Goal: Task Accomplishment & Management: Manage account settings

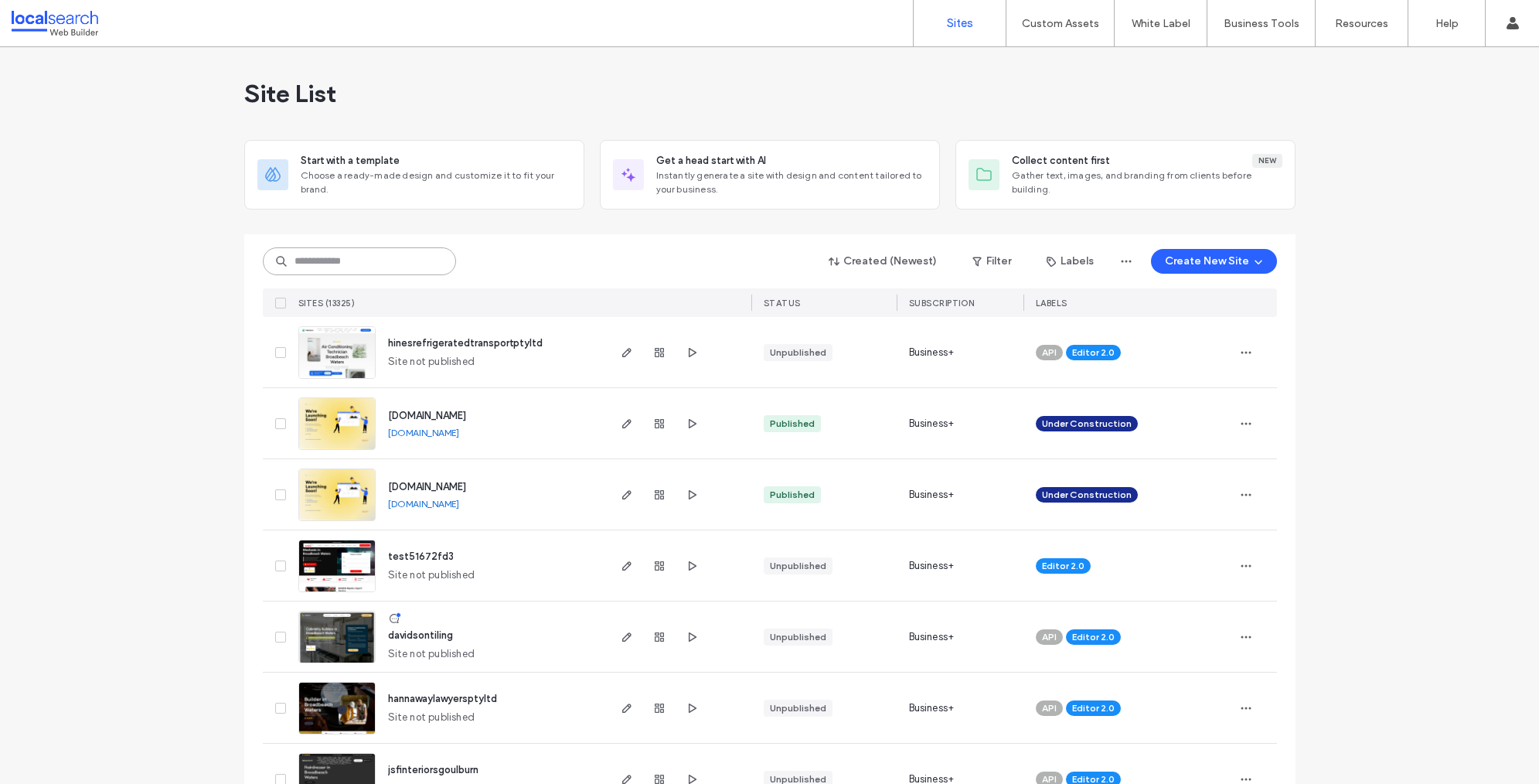
click at [321, 264] on input at bounding box center [359, 261] width 193 height 28
paste input "********"
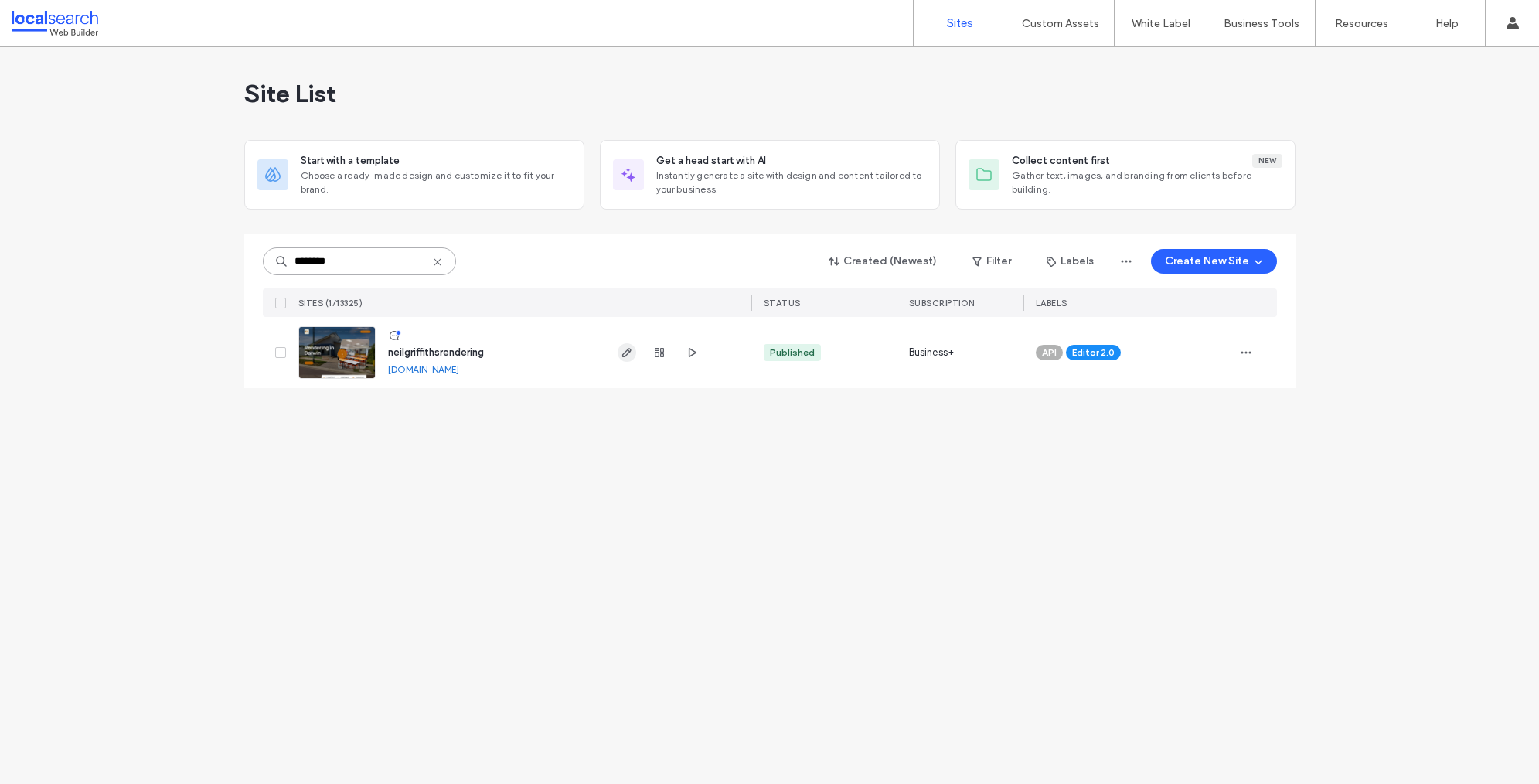
type input "********"
click at [441, 260] on icon at bounding box center [437, 262] width 13 height 13
paste input "********"
type input "********"
drag, startPoint x: 440, startPoint y: 258, endPoint x: 351, endPoint y: 265, distance: 89.3
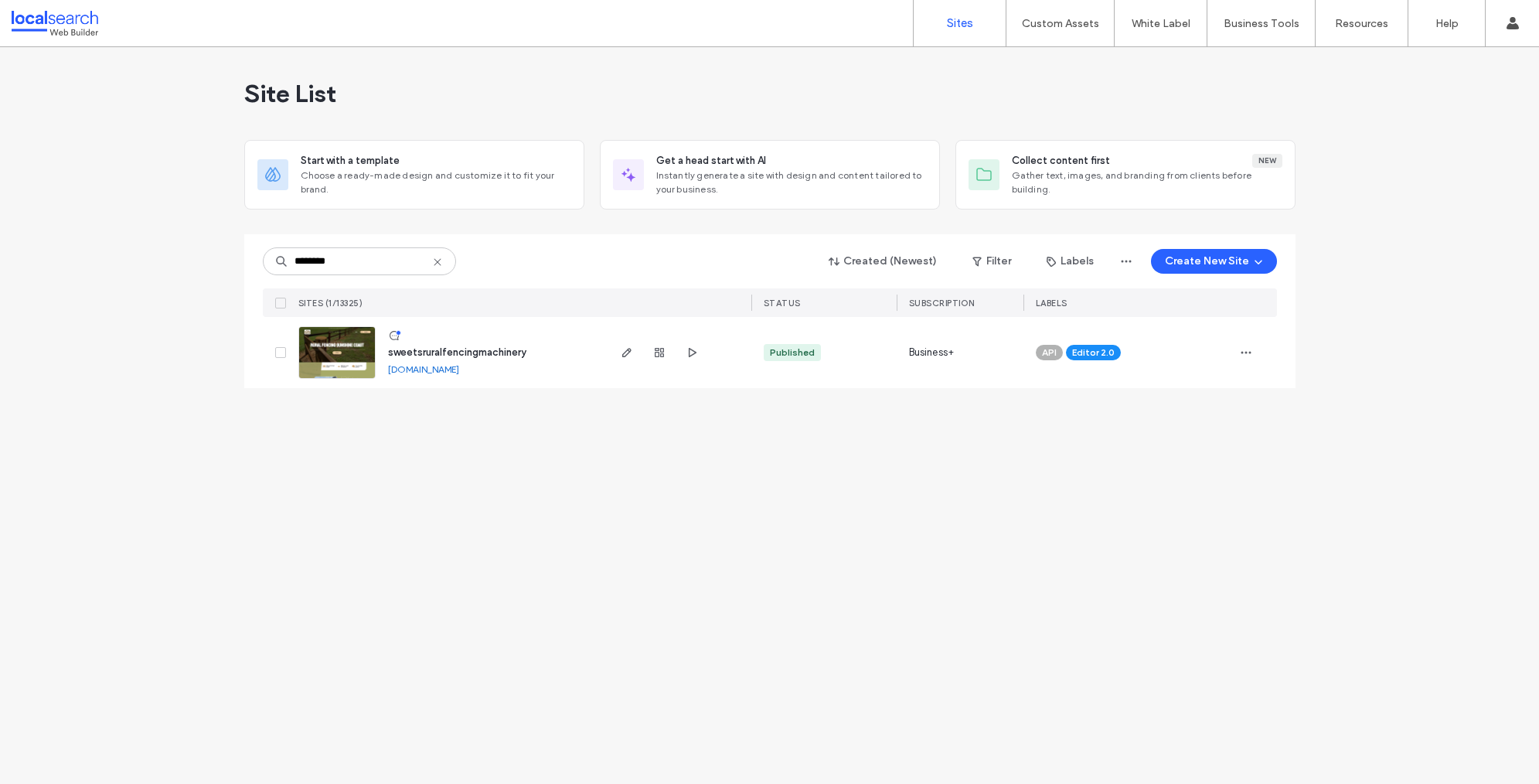
click at [440, 258] on icon at bounding box center [437, 262] width 13 height 13
click at [351, 264] on input at bounding box center [359, 261] width 193 height 28
paste input "********"
type input "********"
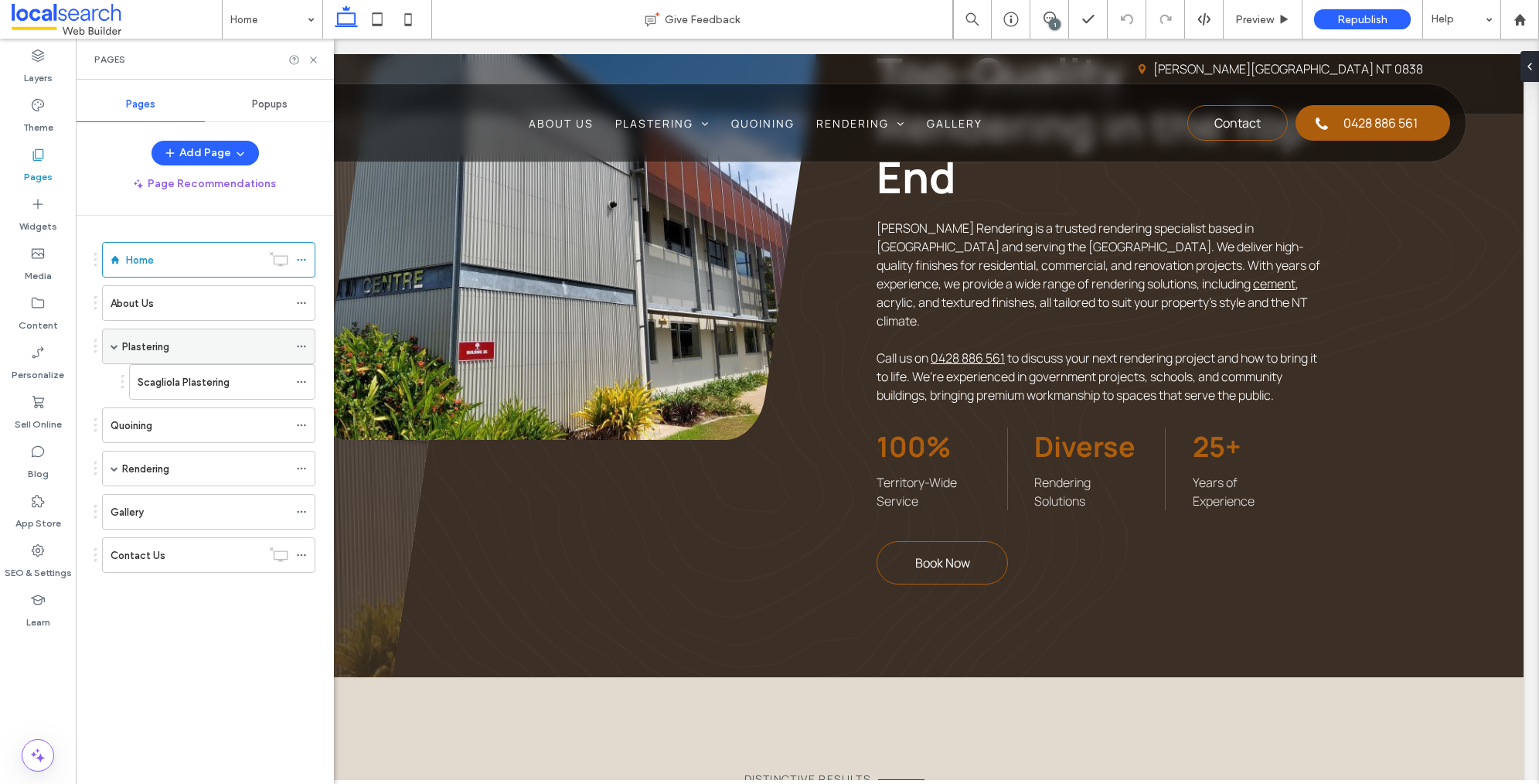
click at [176, 339] on div "Plastering" at bounding box center [205, 347] width 167 height 17
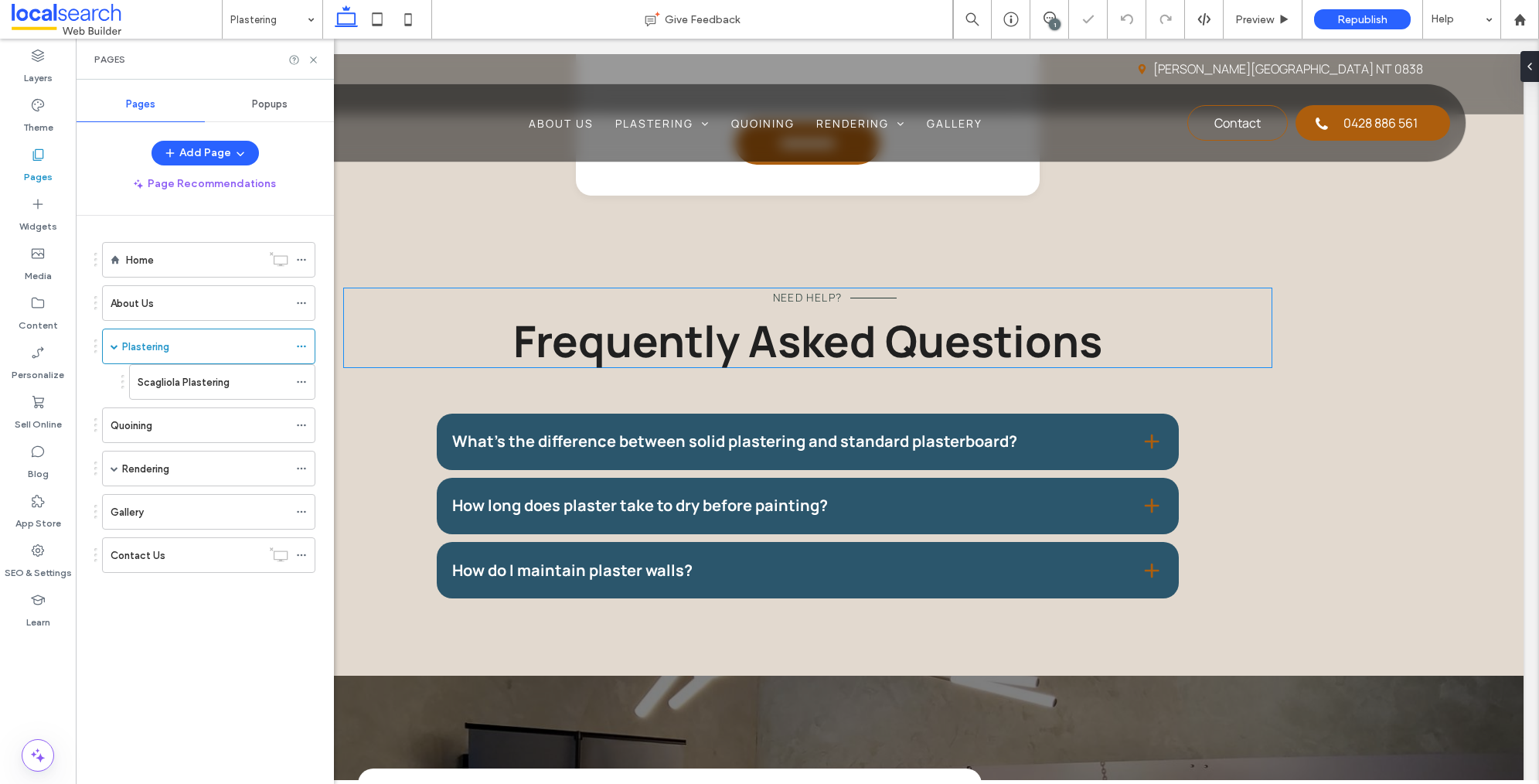
scroll to position [1452, 0]
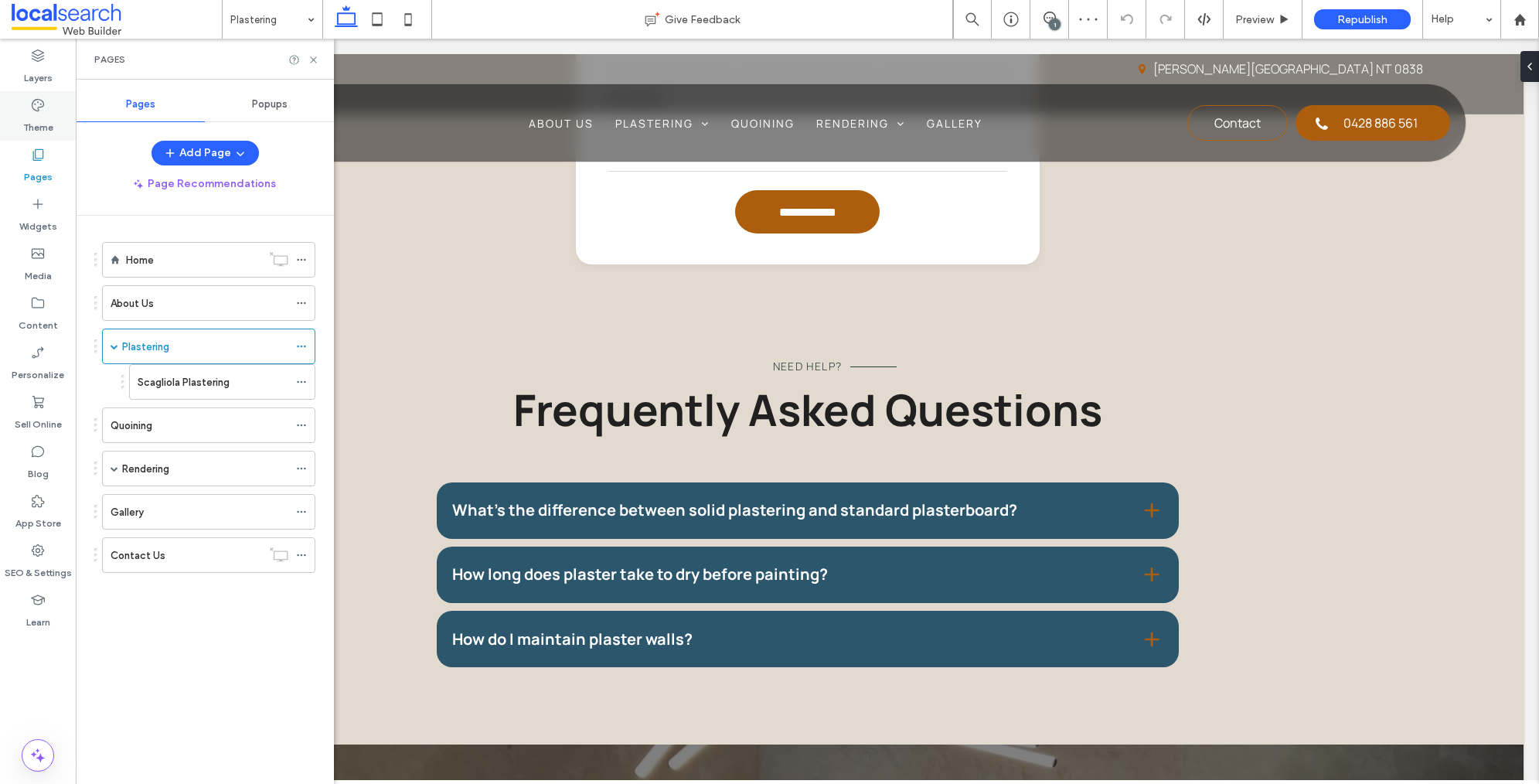
click at [46, 116] on label "Theme" at bounding box center [38, 124] width 30 height 21
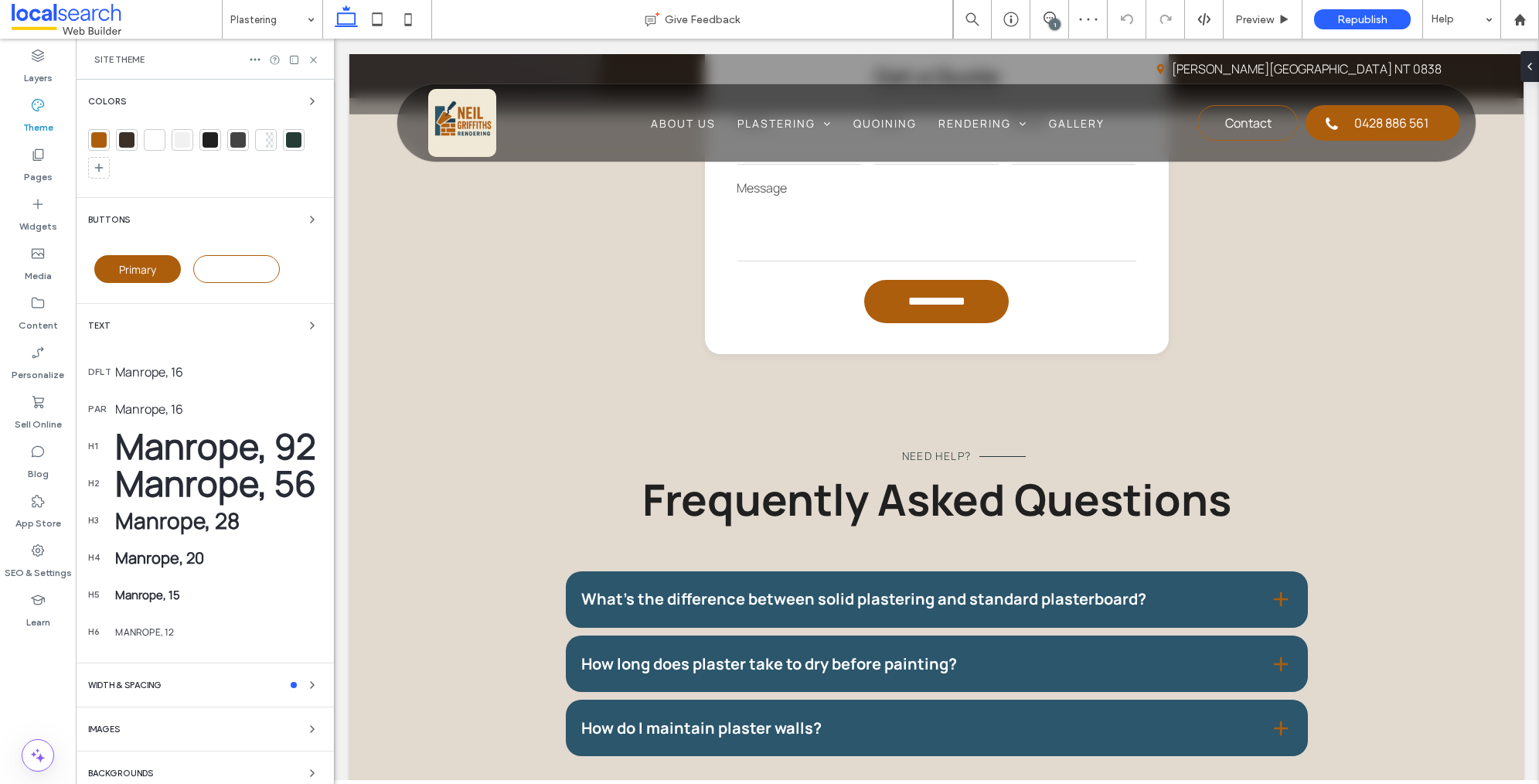
scroll to position [1542, 0]
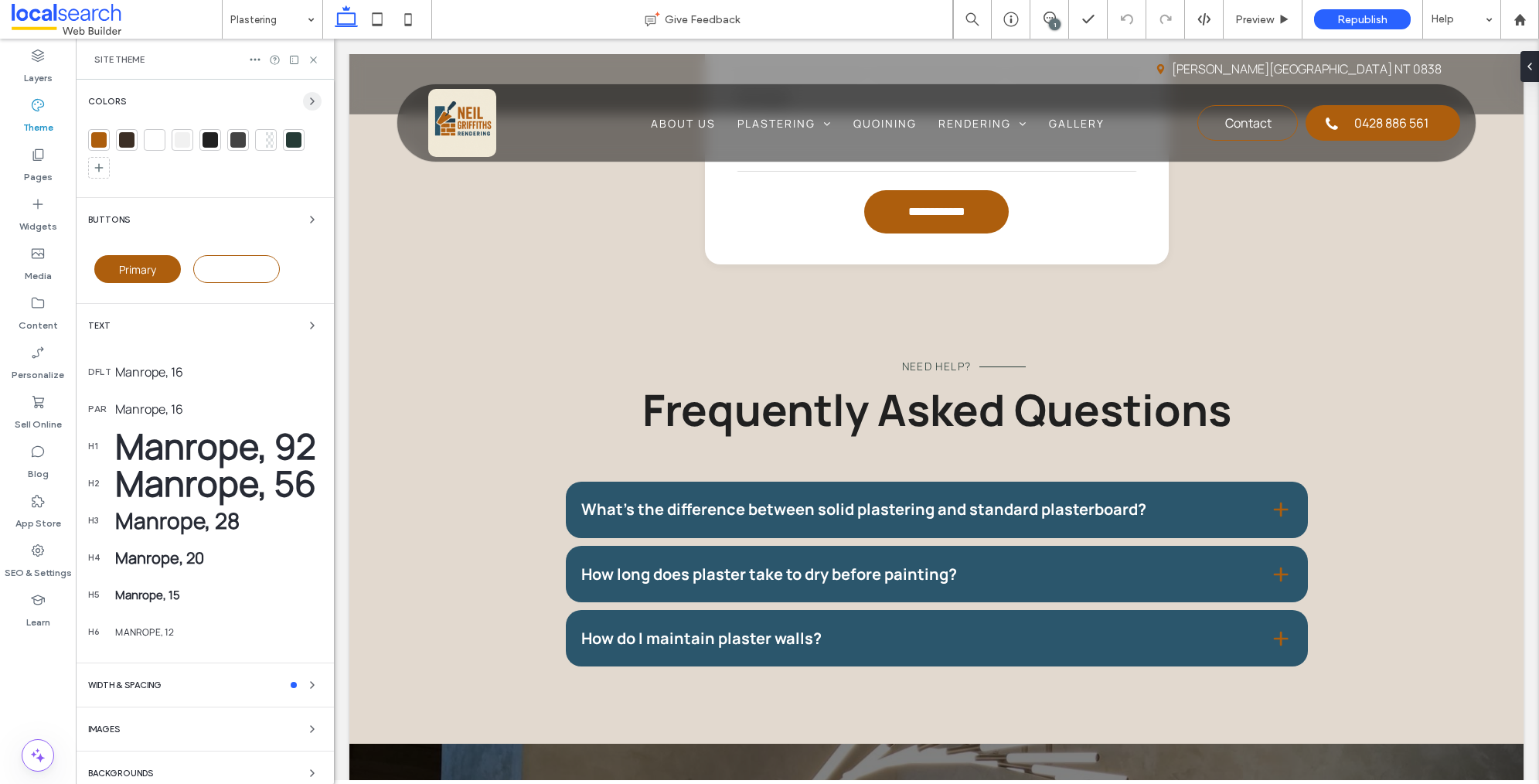
click at [296, 110] on div "Colors" at bounding box center [205, 137] width 234 height 93
click at [306, 102] on icon "button" at bounding box center [312, 101] width 13 height 13
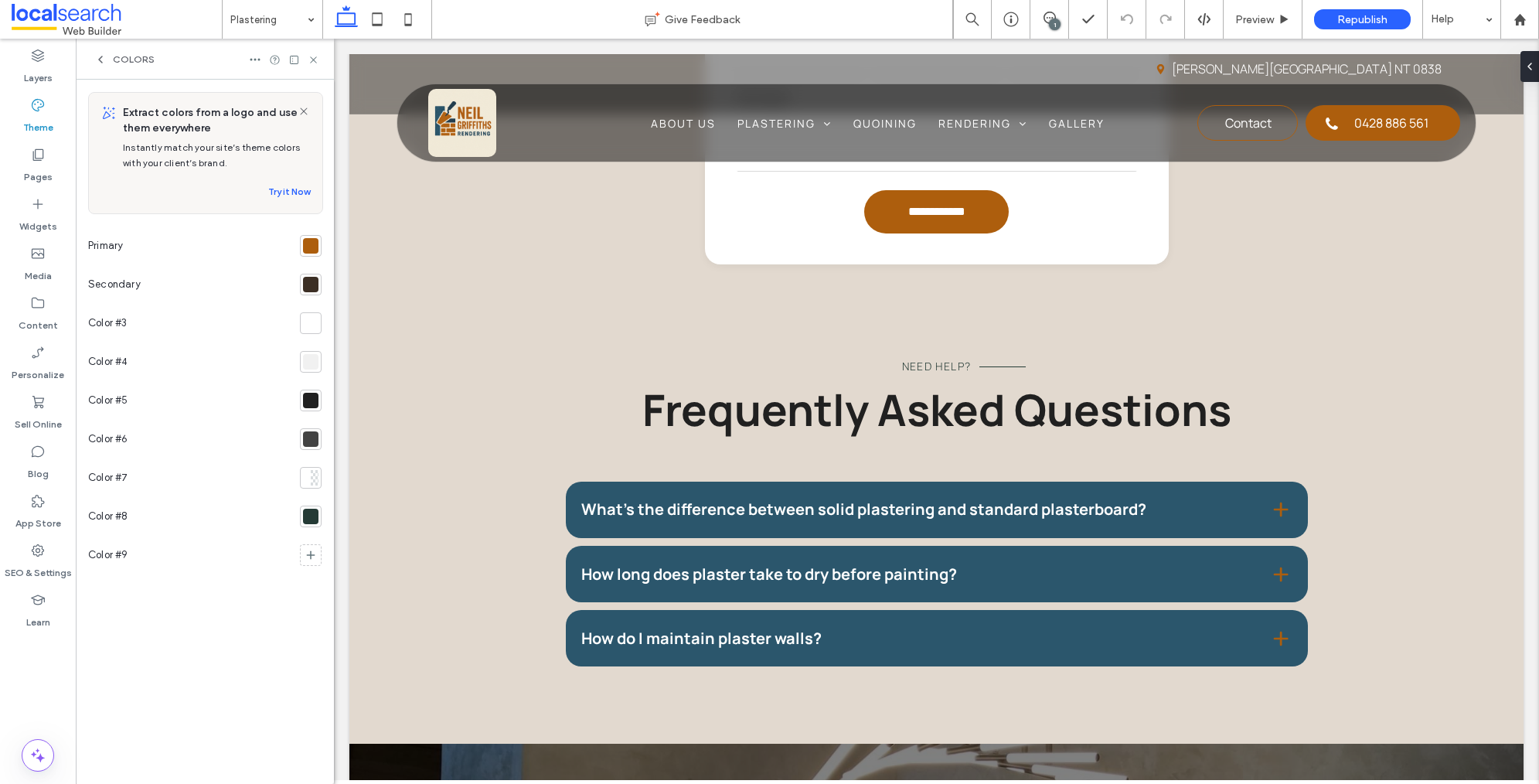
click at [97, 59] on icon at bounding box center [100, 59] width 13 height 13
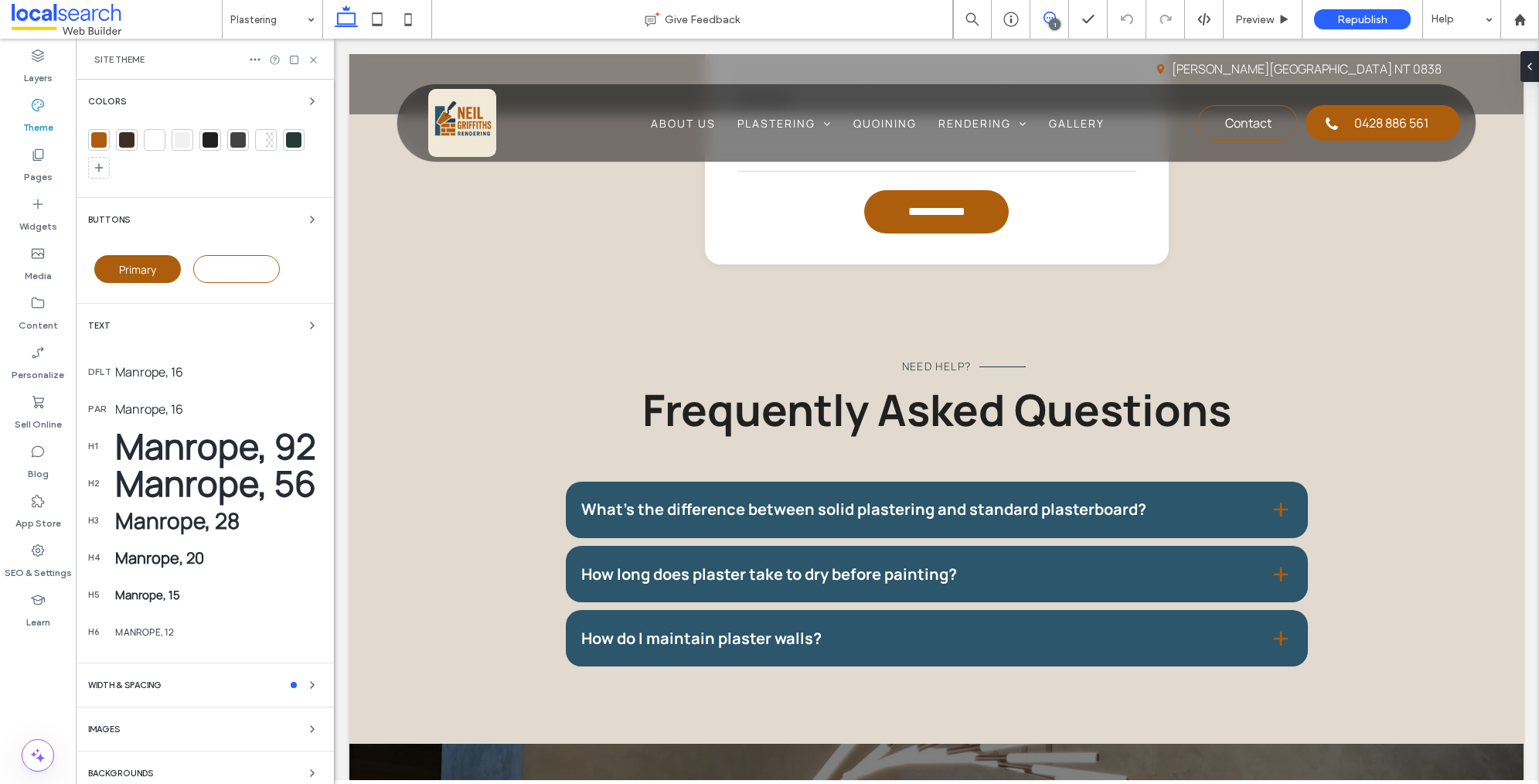
click at [1052, 14] on icon at bounding box center [1049, 18] width 13 height 13
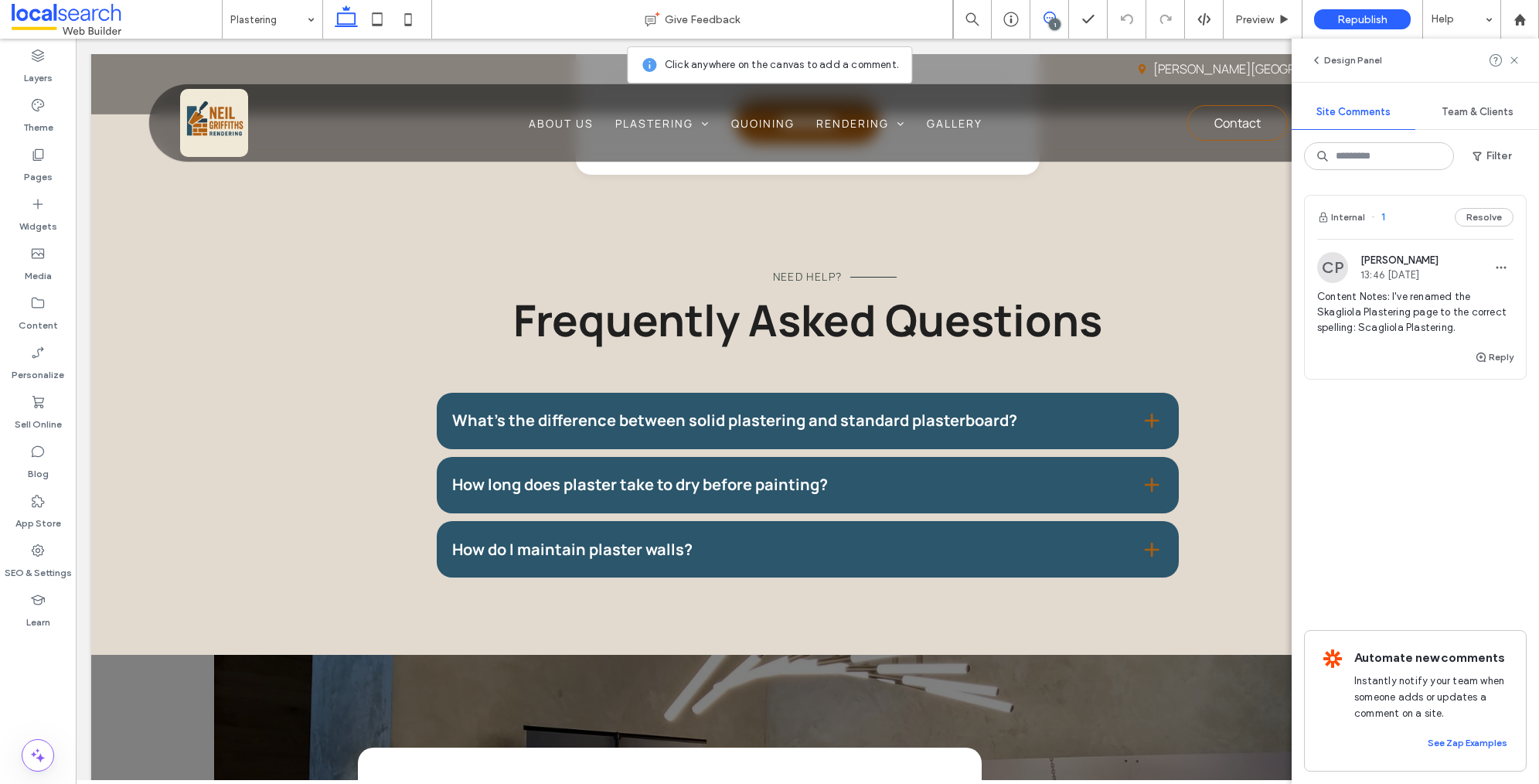
scroll to position [1452, 0]
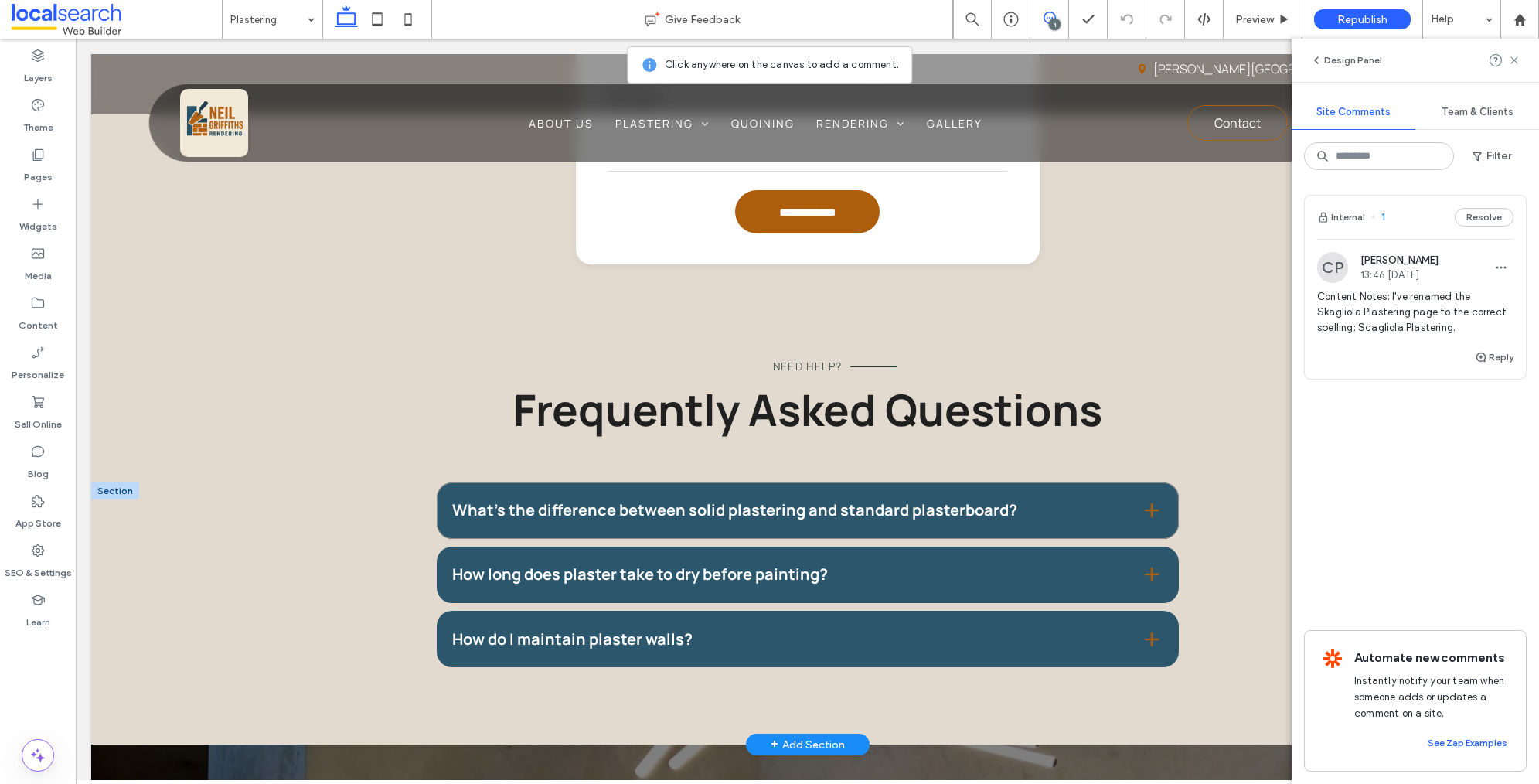
click at [1118, 489] on div "What’s the difference between solid plastering and standard plasterboard?" at bounding box center [807, 510] width 742 height 56
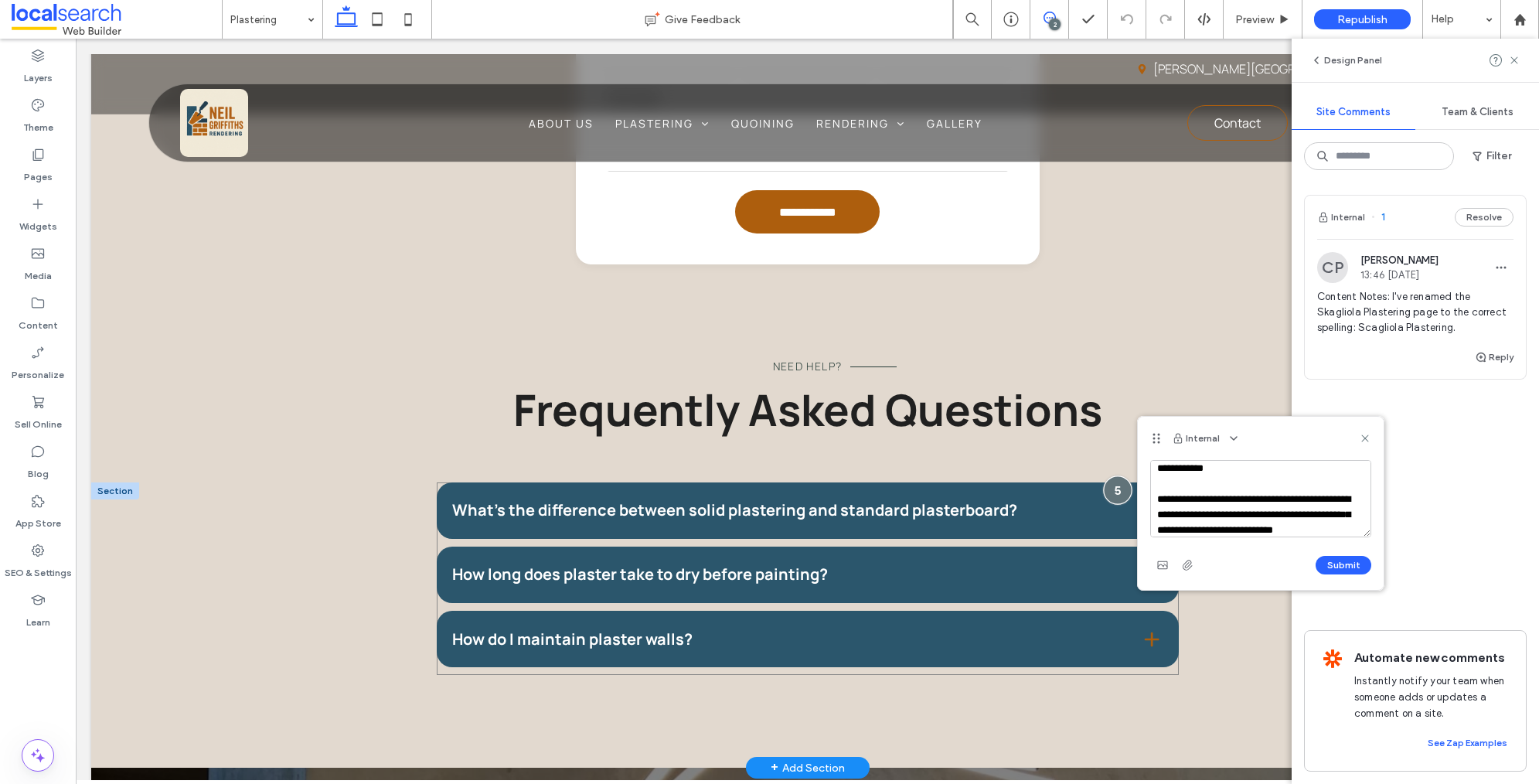
scroll to position [21, 0]
type textarea "**********"
click at [1328, 560] on button "Submit" at bounding box center [1343, 565] width 56 height 19
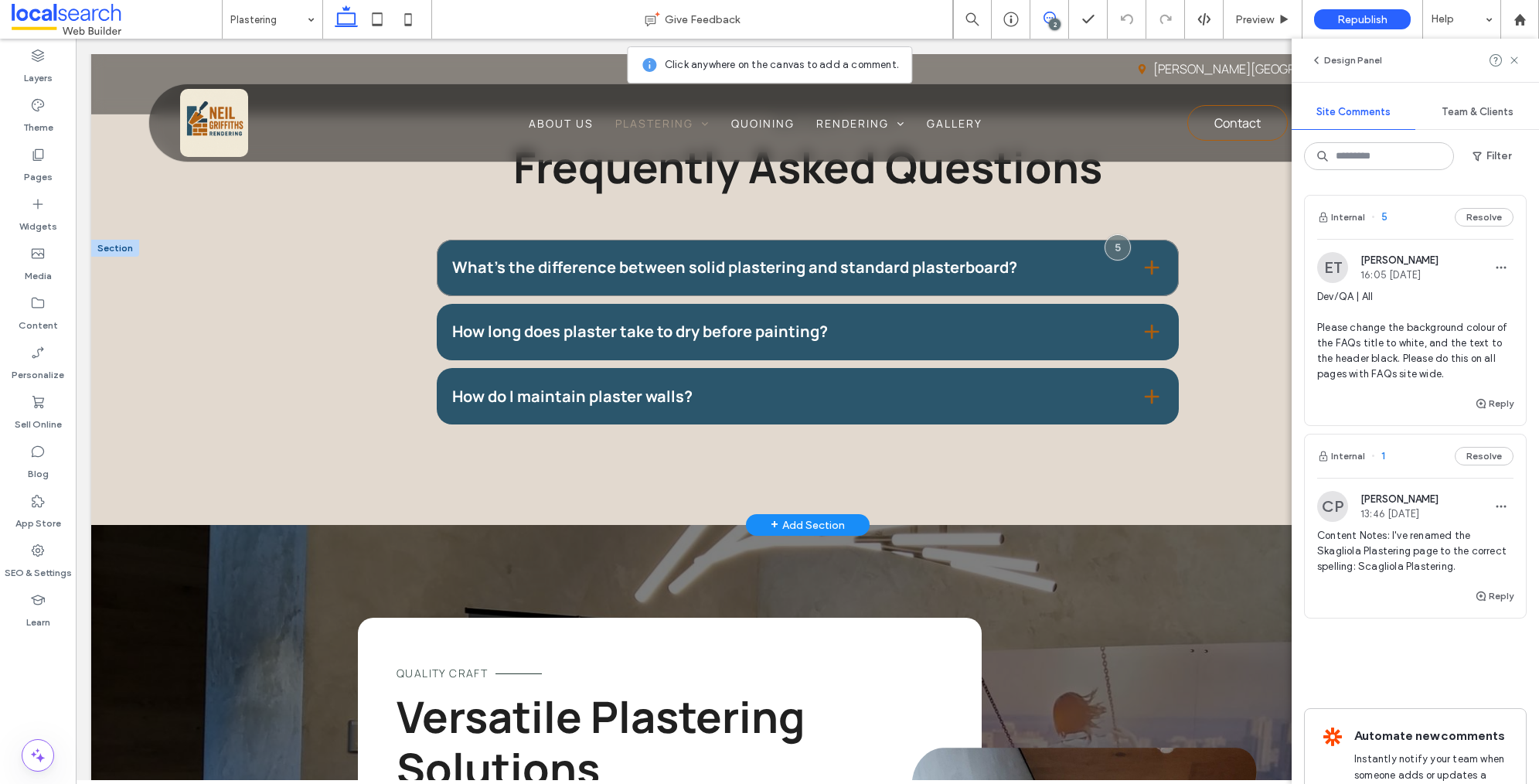
scroll to position [1683, 0]
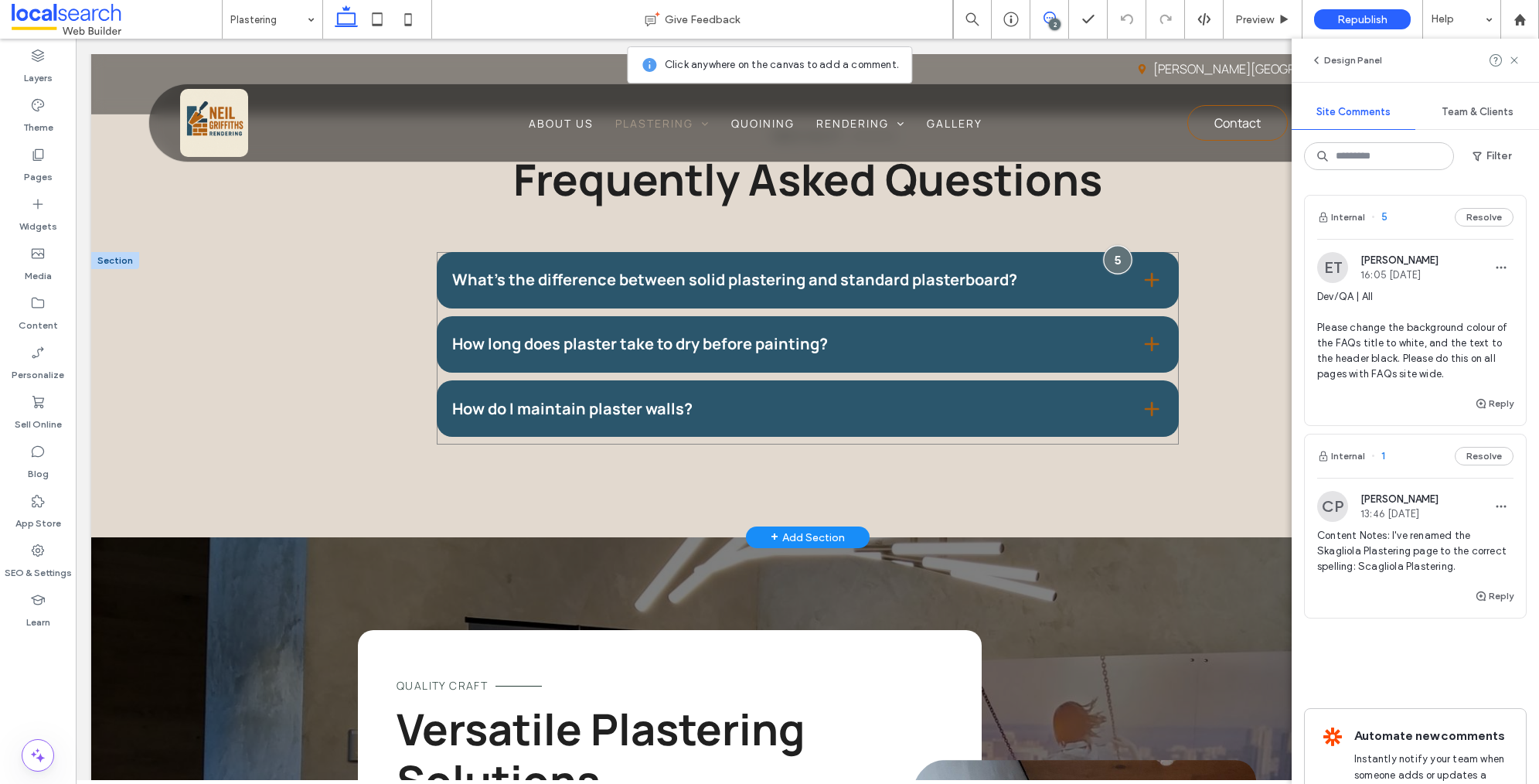
click at [1121, 256] on div at bounding box center [1116, 259] width 28 height 28
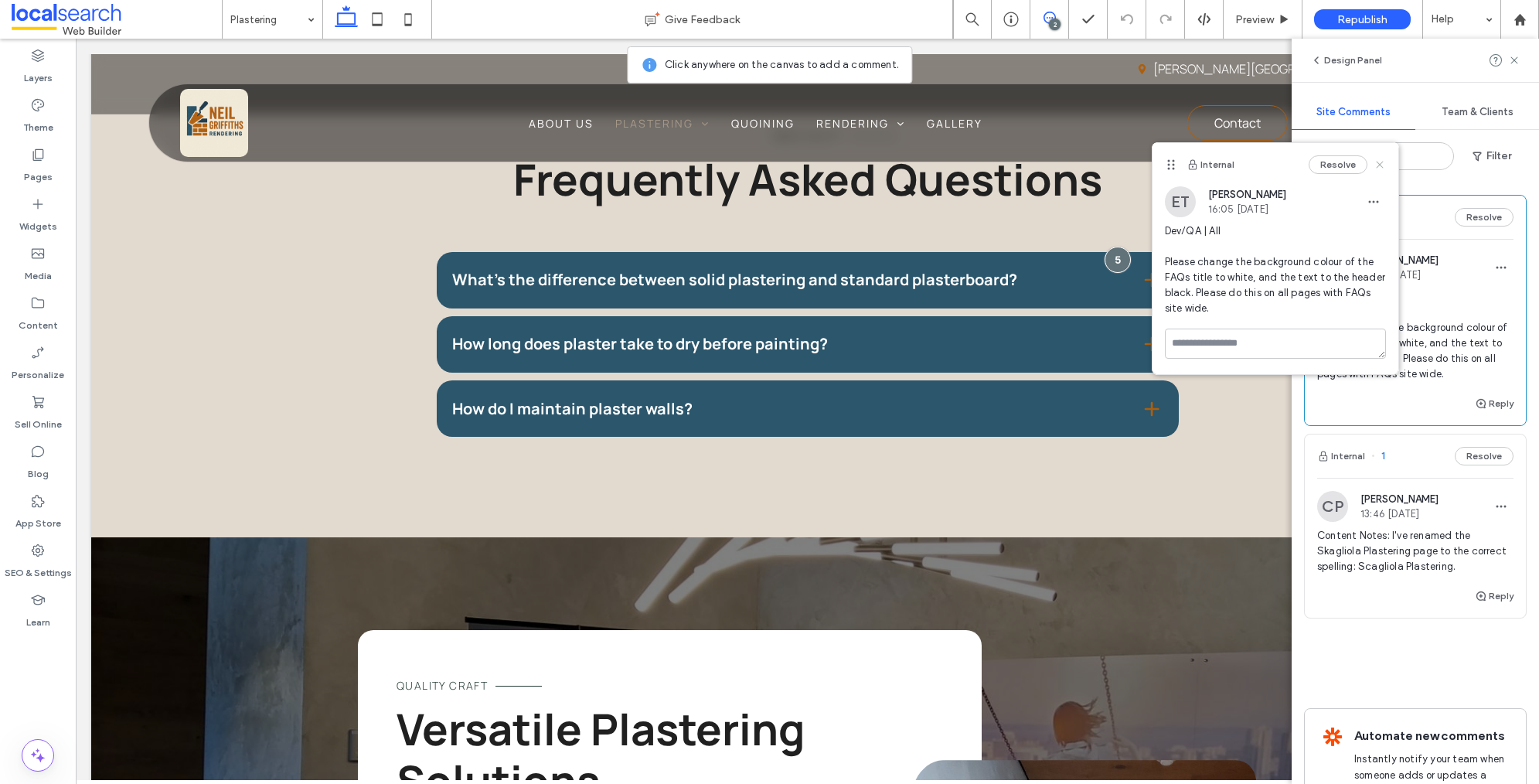
click at [1381, 162] on use at bounding box center [1379, 165] width 7 height 7
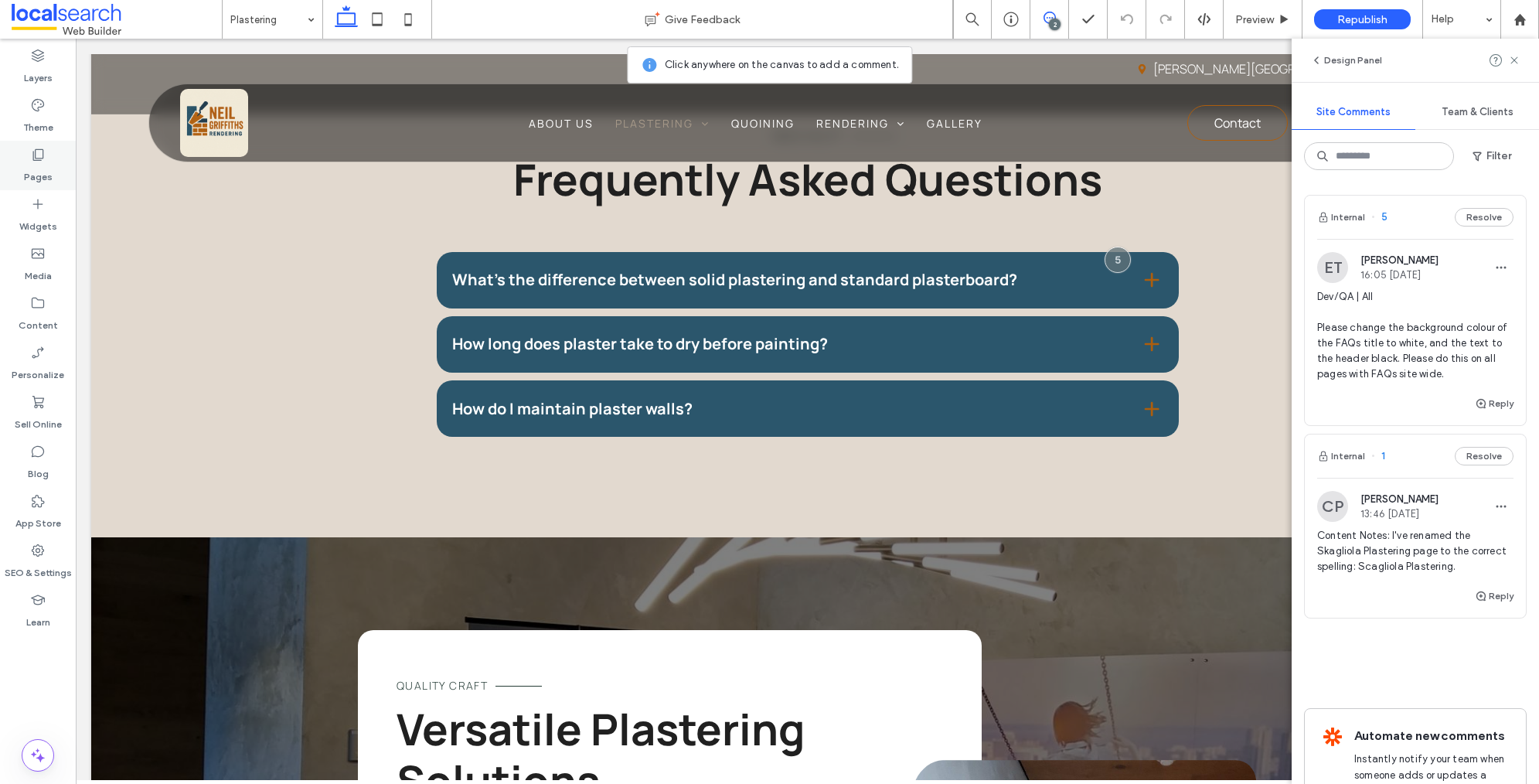
click at [47, 159] on div "Pages" at bounding box center [38, 165] width 76 height 50
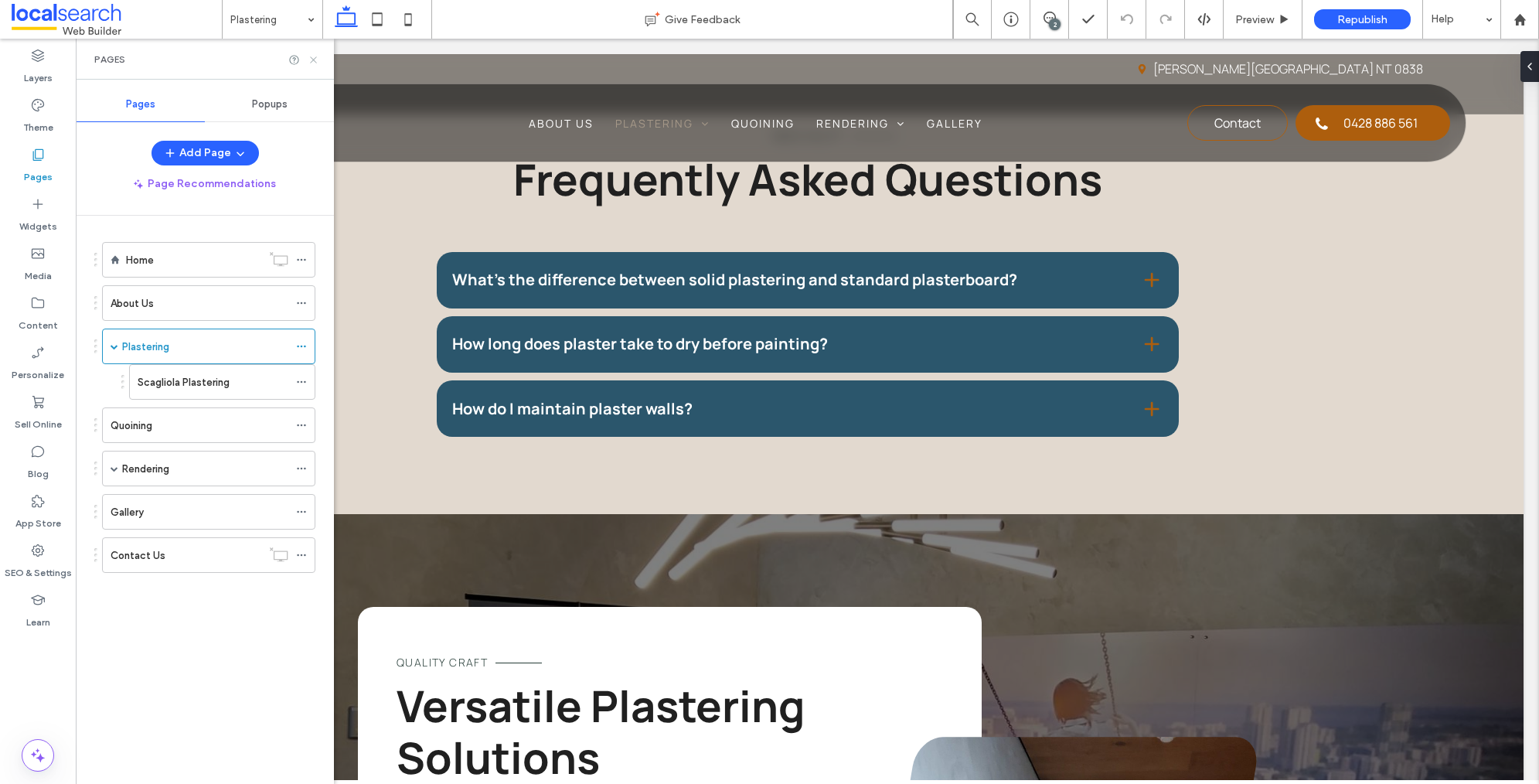
click at [310, 61] on icon at bounding box center [314, 60] width 12 height 12
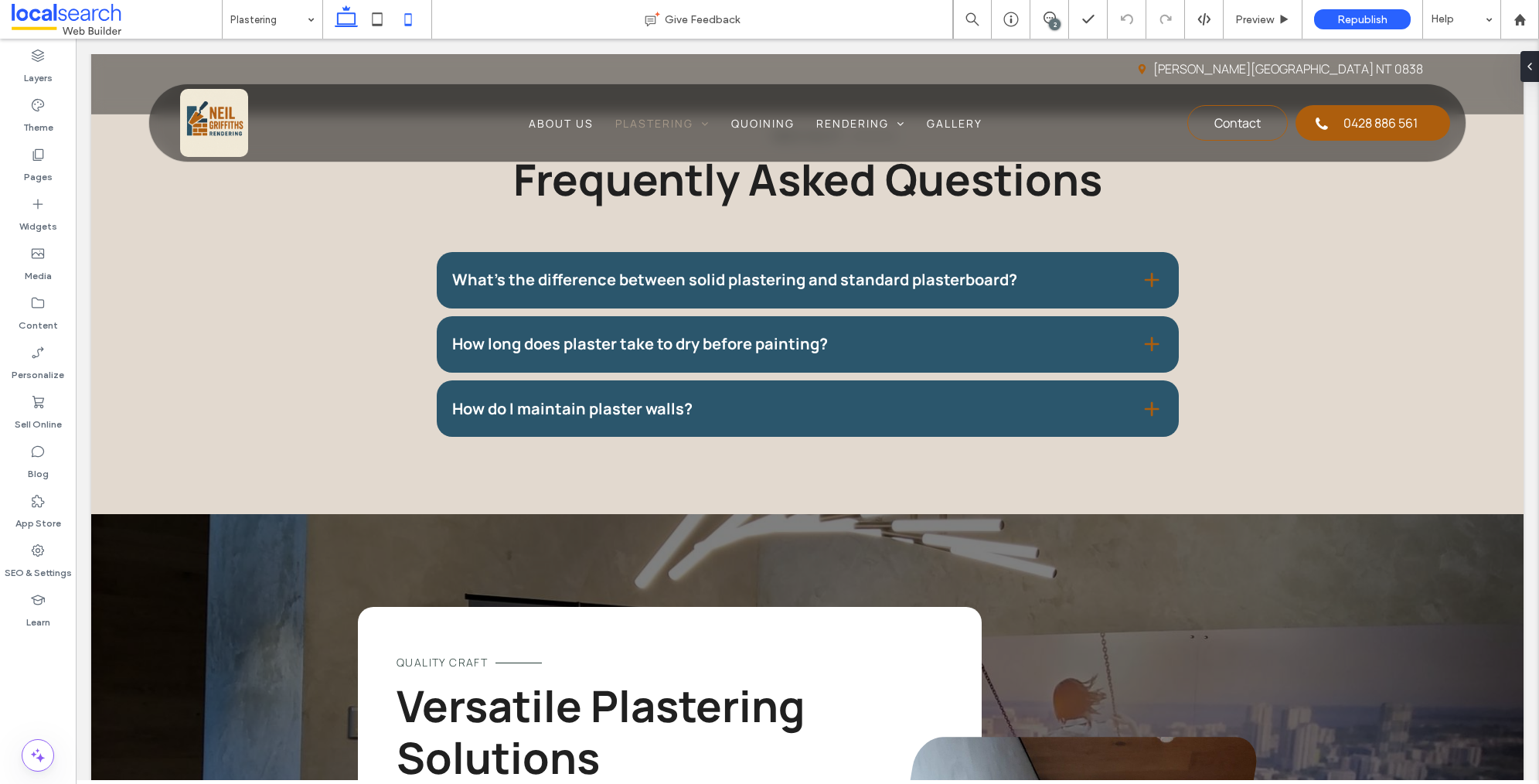
click at [407, 18] on icon at bounding box center [408, 19] width 31 height 31
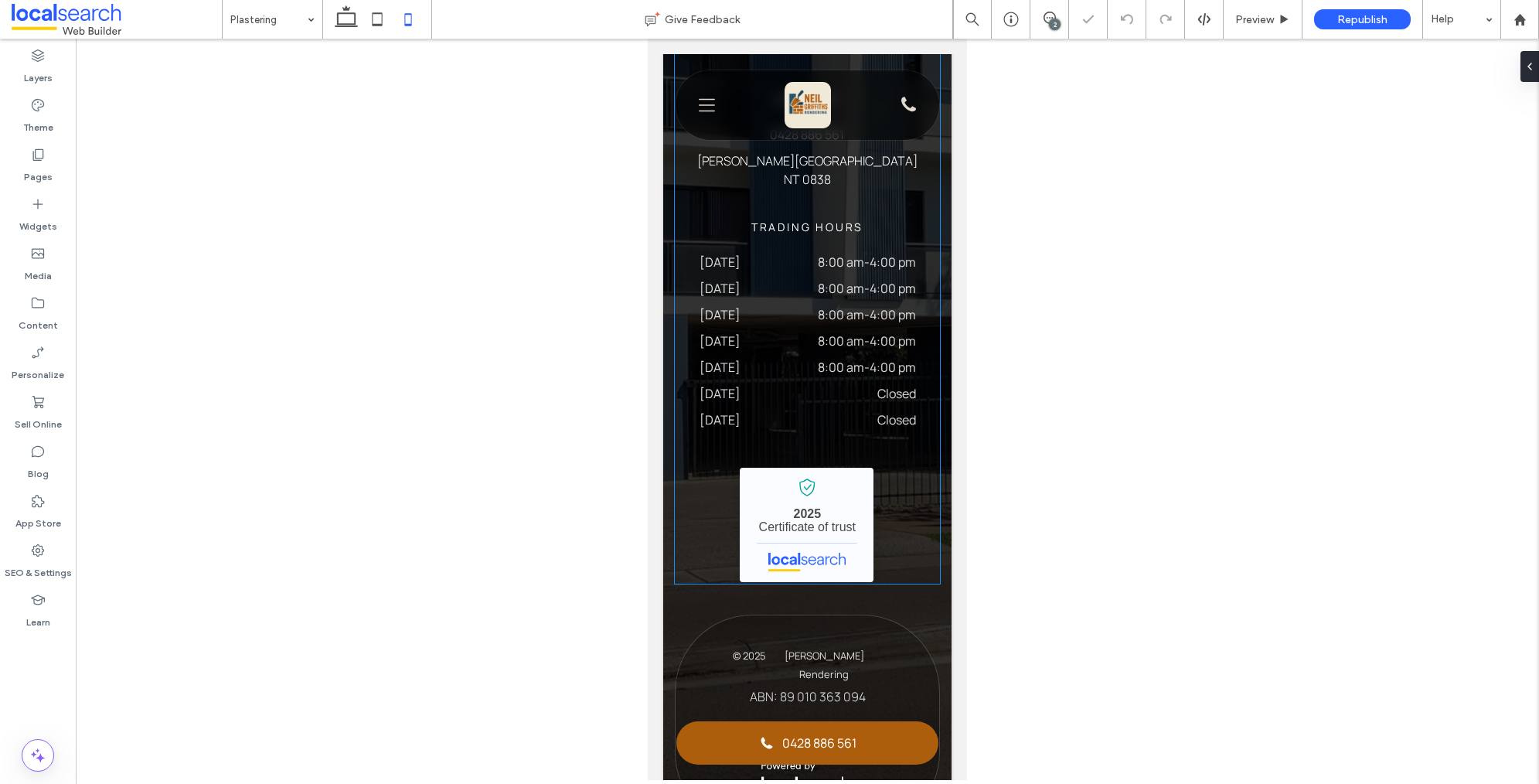
scroll to position [4086, 0]
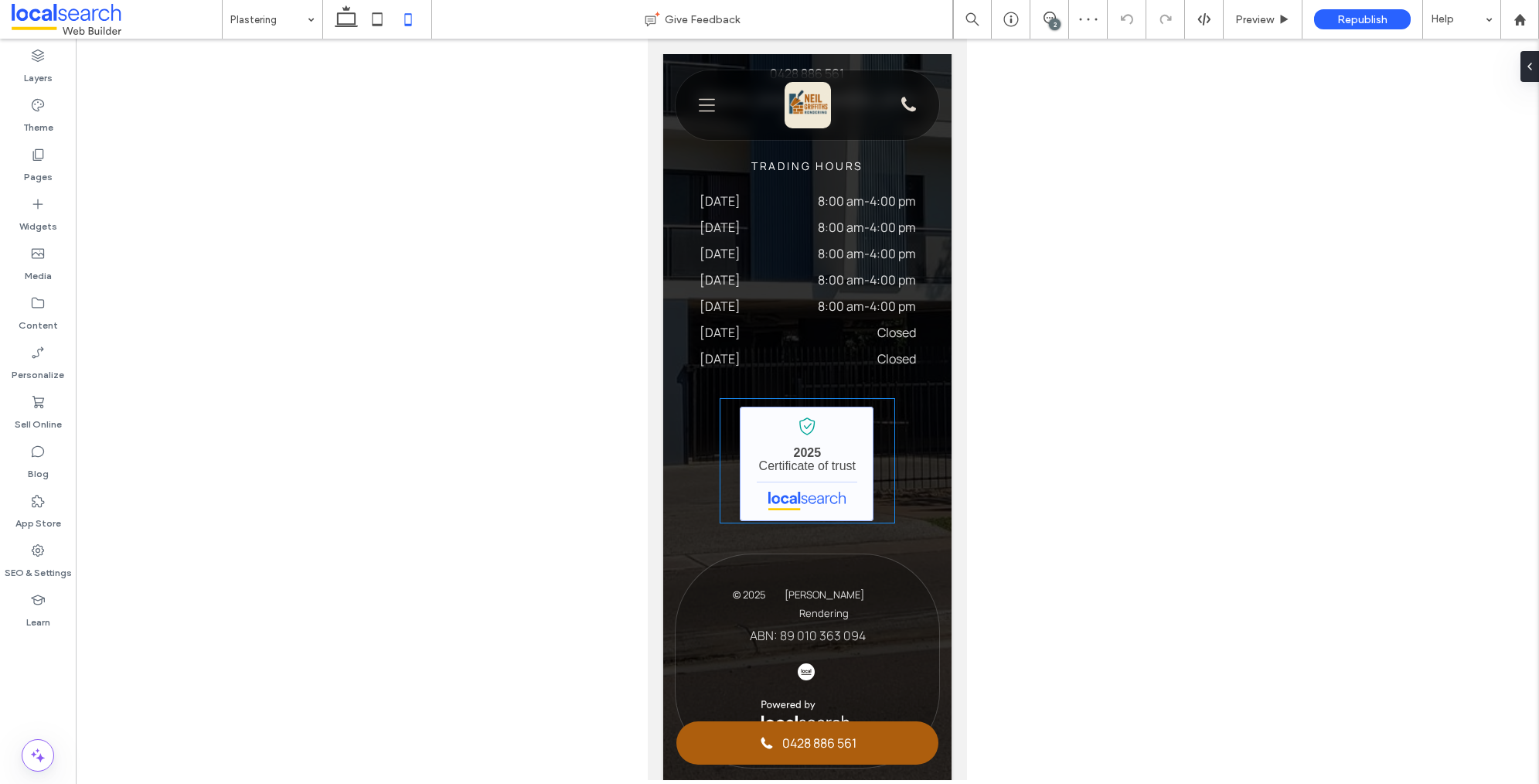
click at [845, 432] on link "Neil Griffiths Rendering - Localsearch verified business" at bounding box center [806, 463] width 133 height 114
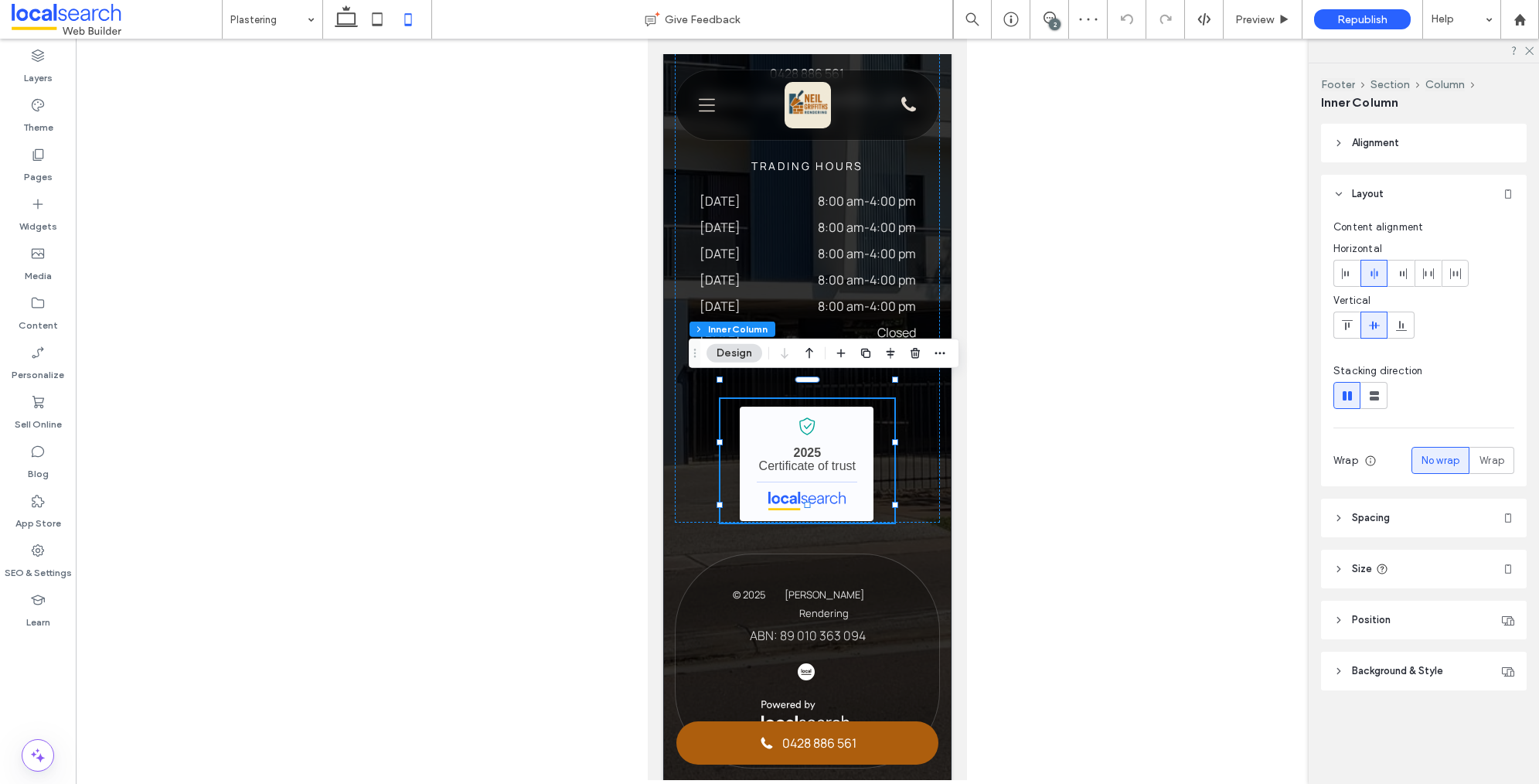
click at [1407, 523] on header "Spacing" at bounding box center [1423, 518] width 206 height 39
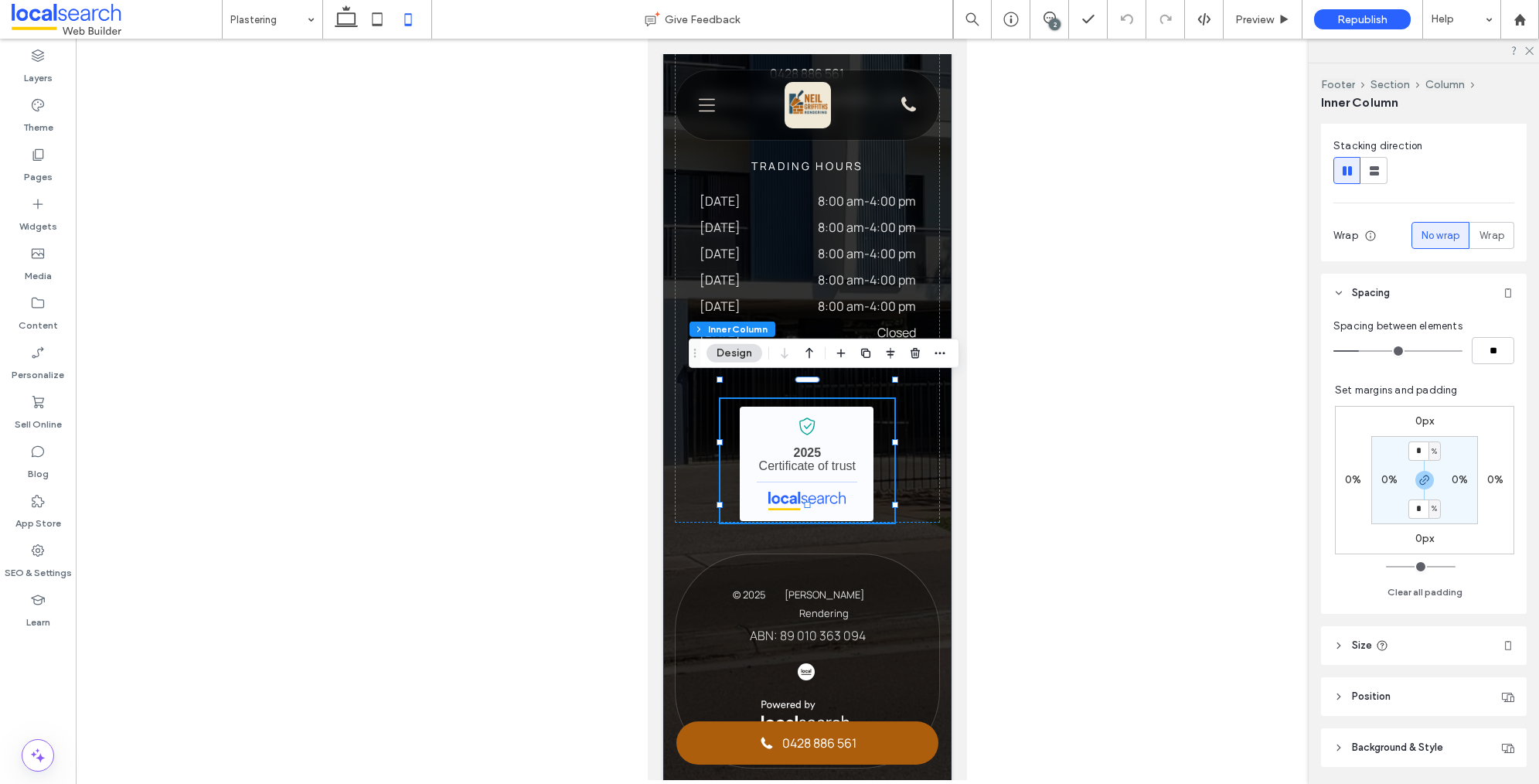
scroll to position [276, 0]
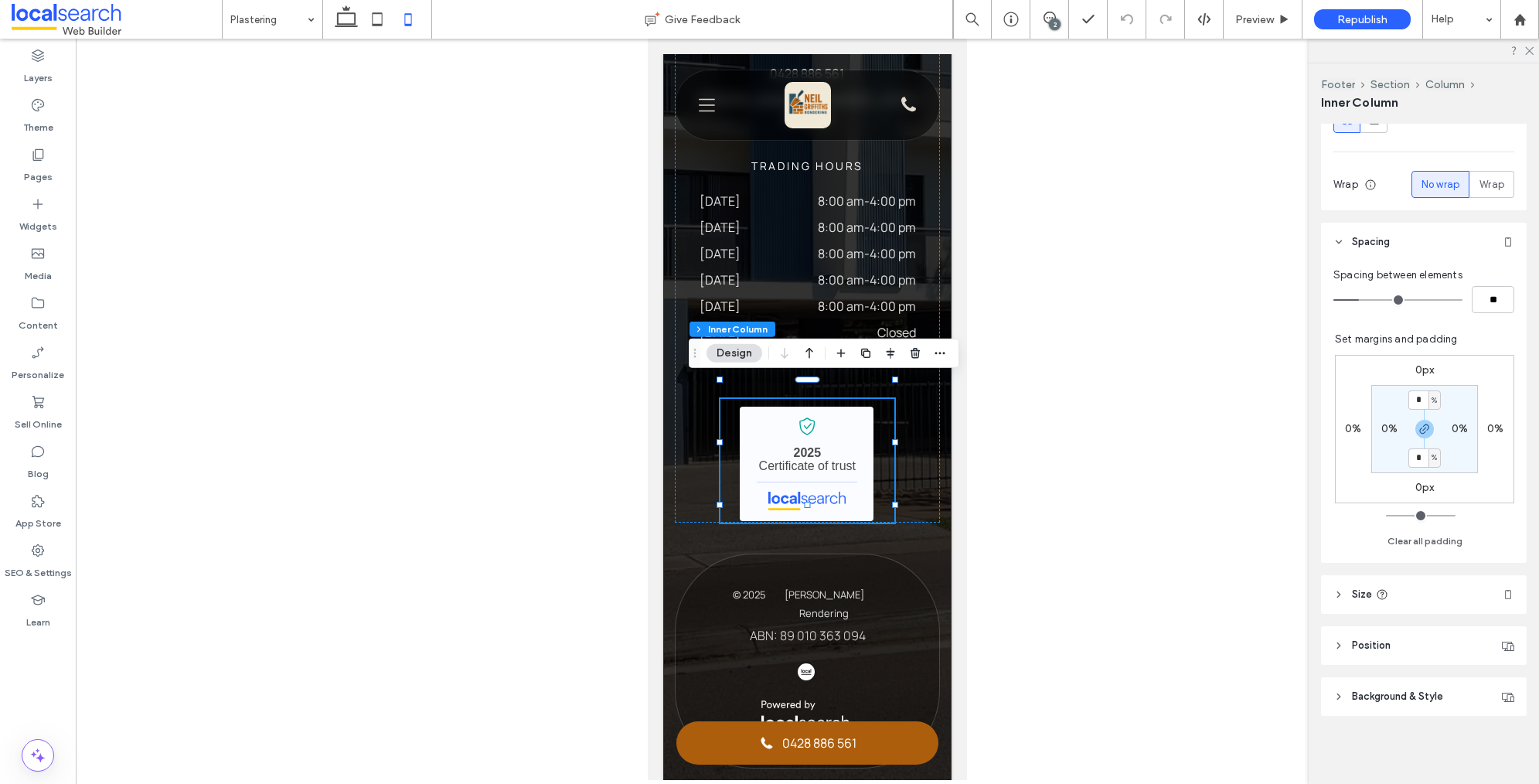
click at [1401, 590] on header "Size" at bounding box center [1423, 594] width 206 height 39
drag, startPoint x: 1503, startPoint y: 629, endPoint x: 1510, endPoint y: 642, distance: 14.8
click at [1503, 629] on span "%" at bounding box center [1503, 634] width 10 height 16
click at [1503, 760] on div "A" at bounding box center [1503, 768] width 21 height 27
type input "*"
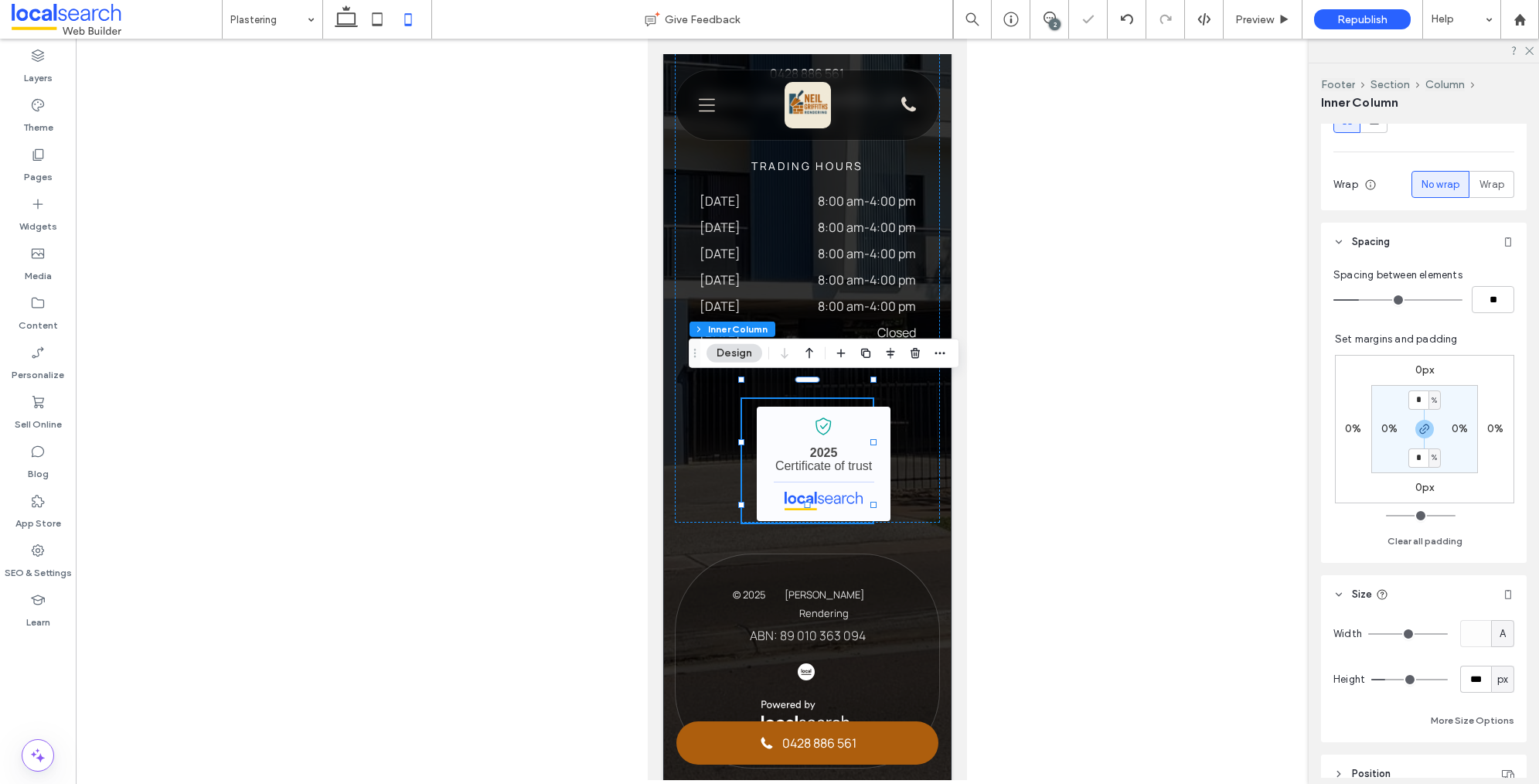
click at [1498, 678] on span "px" at bounding box center [1502, 680] width 11 height 16
click at [1495, 650] on div "A" at bounding box center [1503, 653] width 21 height 27
type input "*"
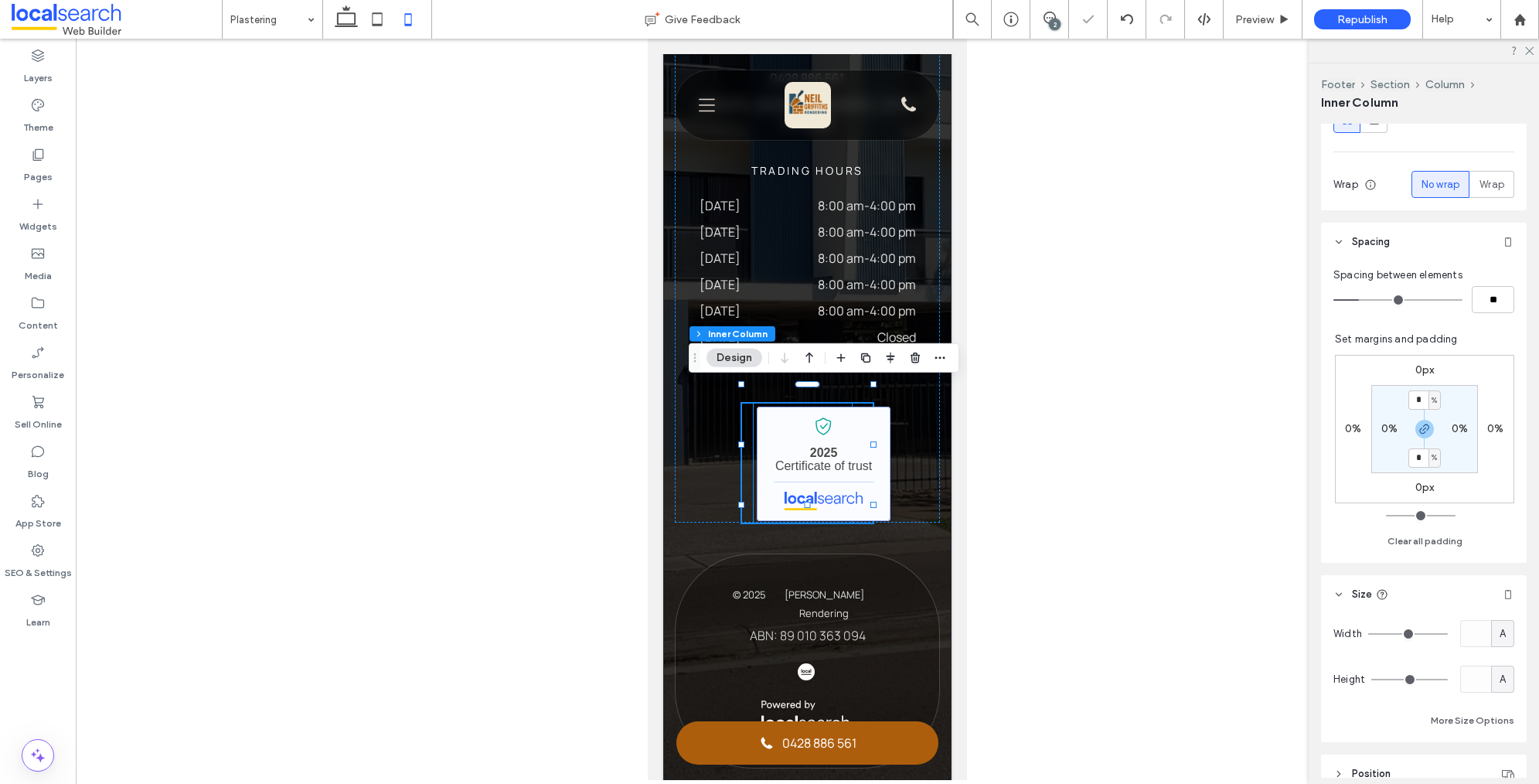
click at [841, 411] on link "Neil Griffiths Rendering - Localsearch verified business" at bounding box center [823, 463] width 133 height 114
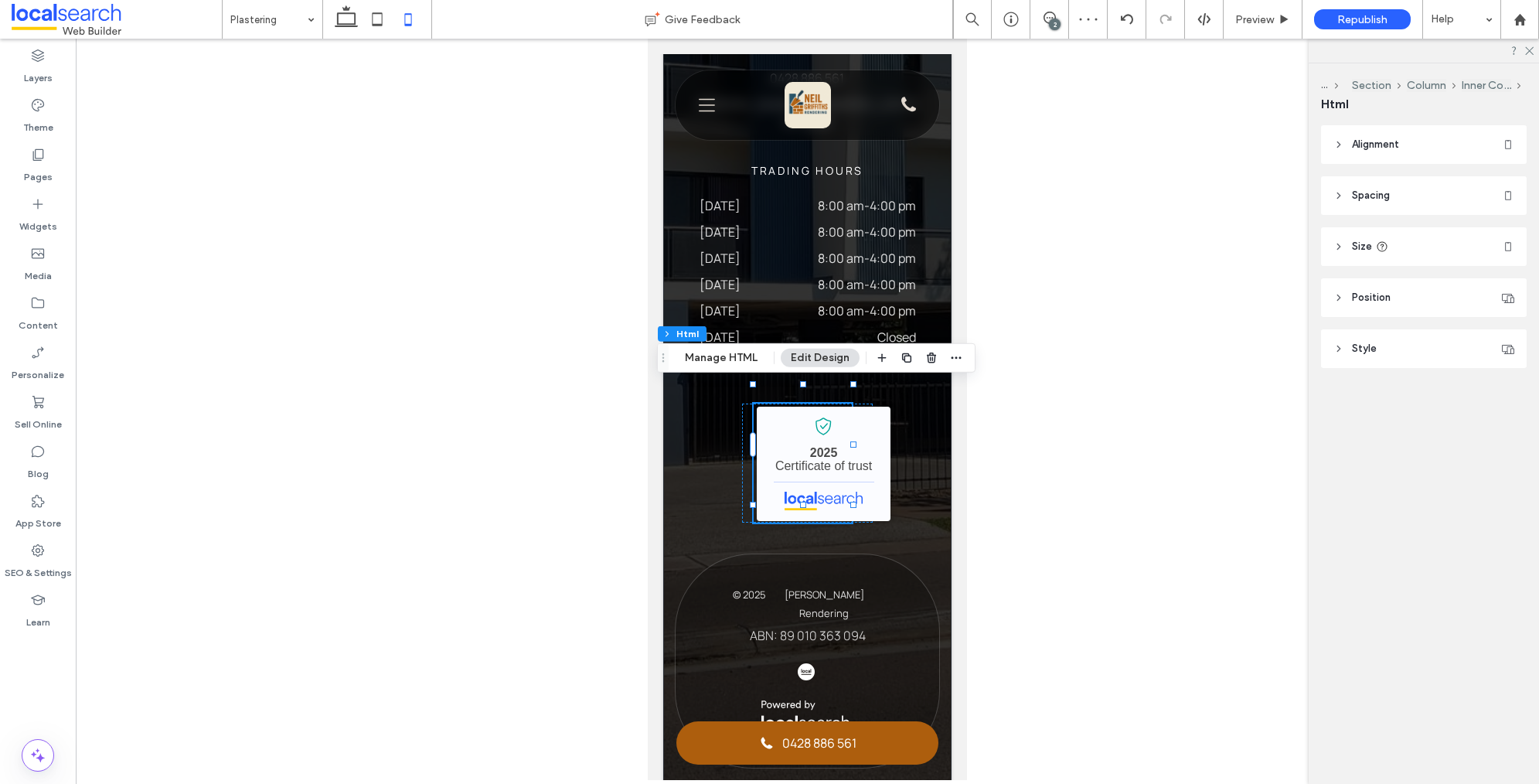
click at [1417, 201] on header "Spacing" at bounding box center [1423, 196] width 206 height 39
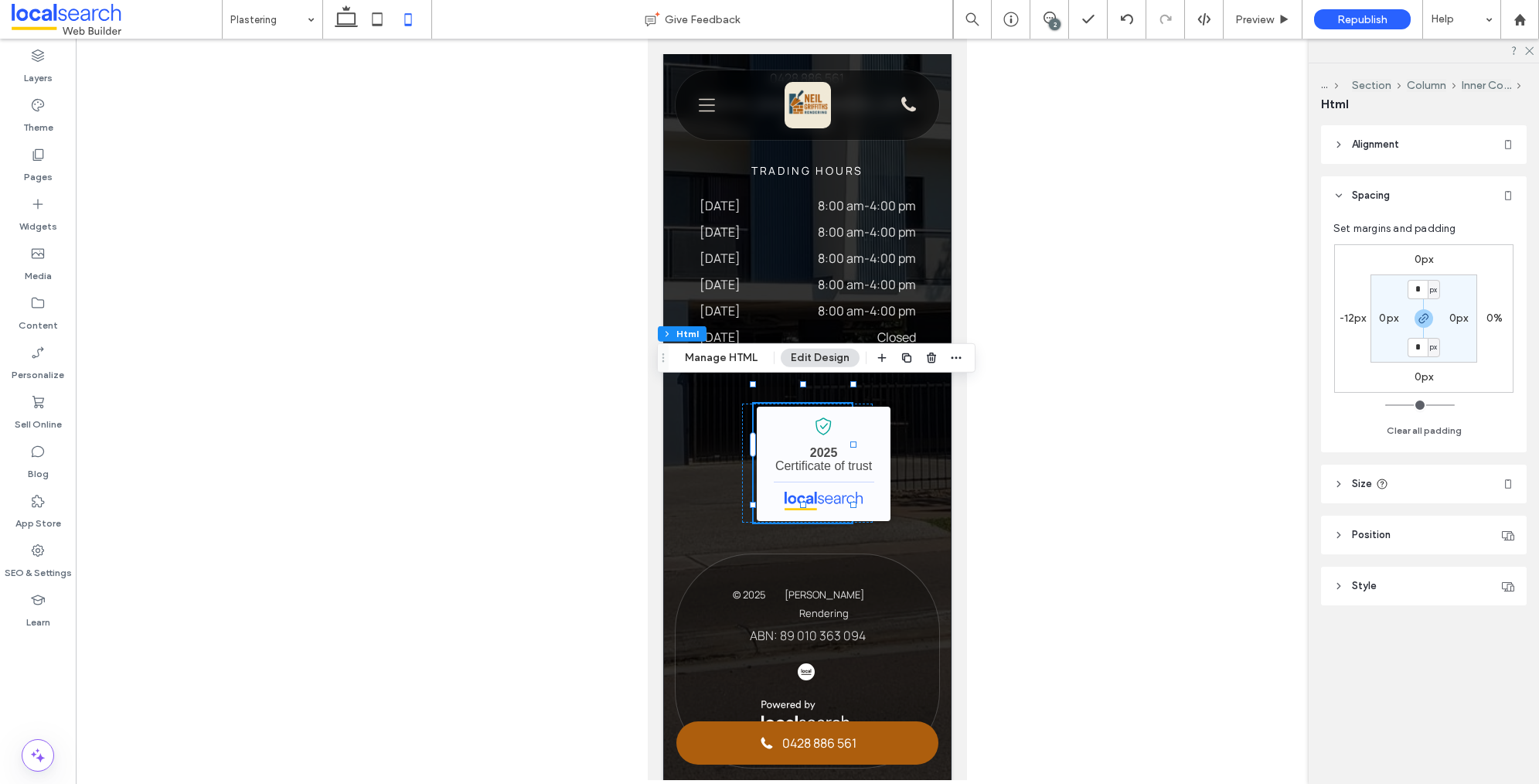
click at [1360, 320] on label "-12px" at bounding box center [1353, 317] width 27 height 13
type input "*"
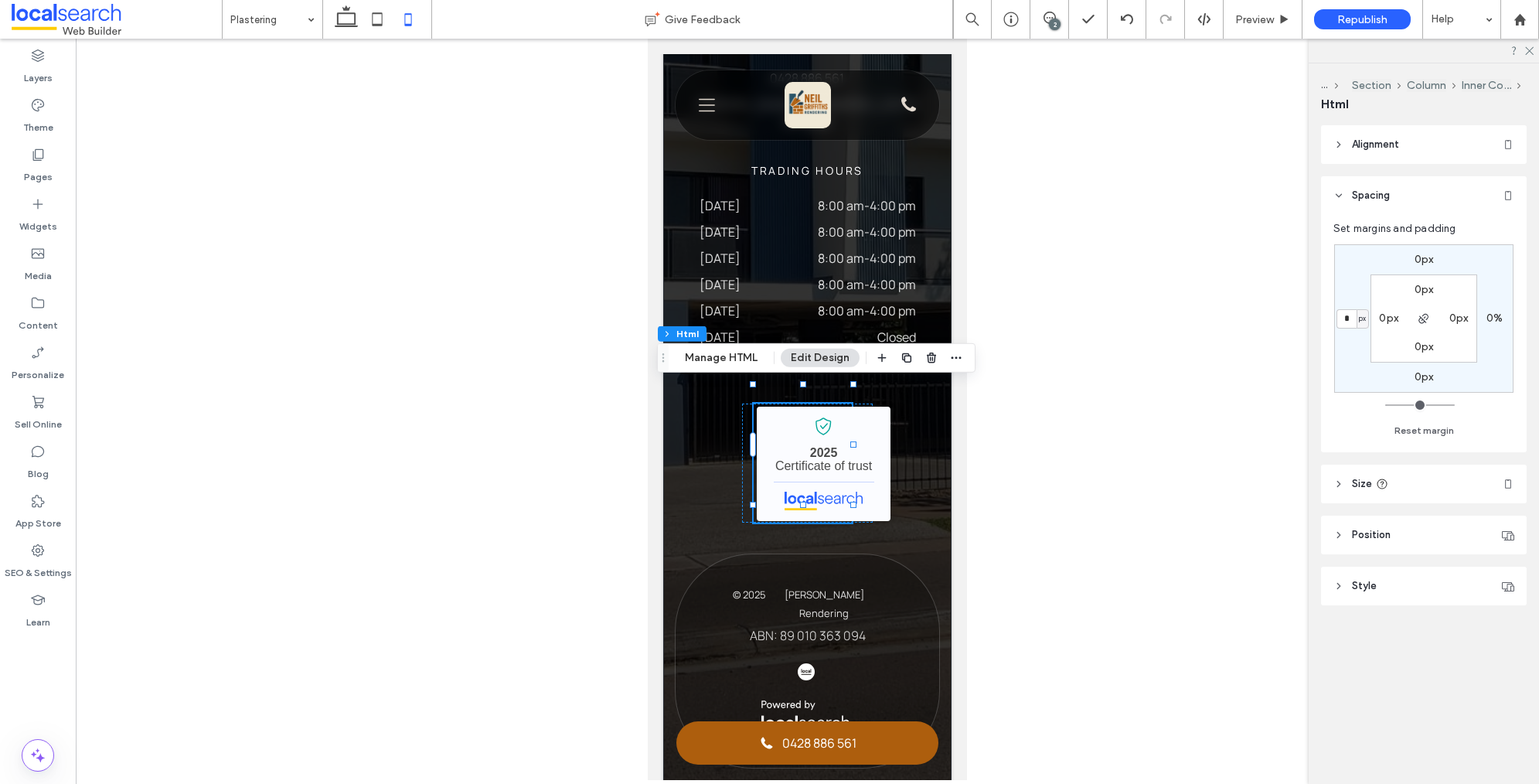
type input "*"
click at [1378, 496] on header "Size" at bounding box center [1423, 484] width 206 height 39
click at [1499, 526] on span "%" at bounding box center [1503, 523] width 10 height 16
drag, startPoint x: 1504, startPoint y: 666, endPoint x: 1503, endPoint y: 653, distance: 13.0
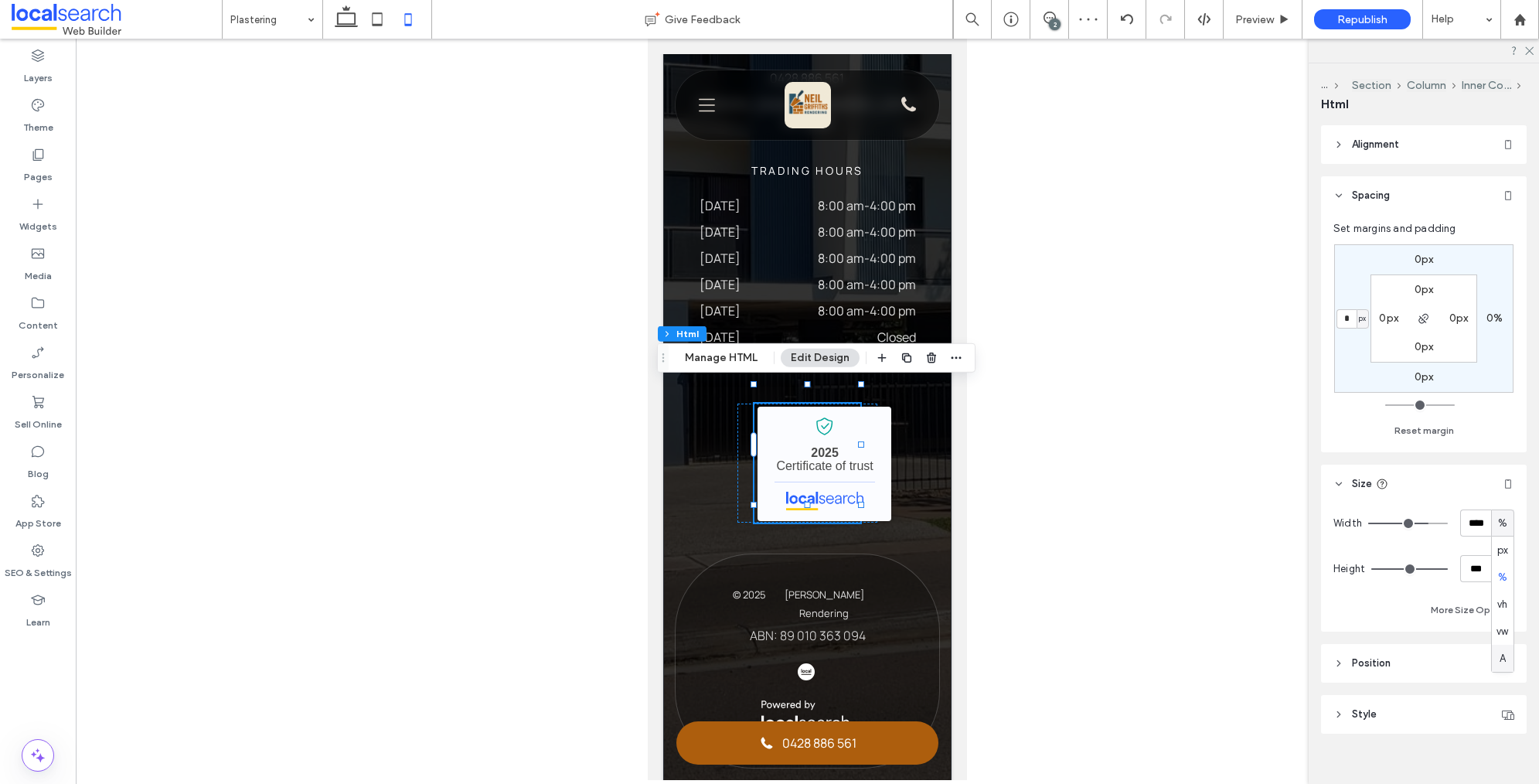
click at [1504, 665] on div "A" at bounding box center [1503, 658] width 21 height 27
type input "*"
click at [1509, 568] on div "px" at bounding box center [1503, 569] width 16 height 16
click at [1505, 706] on span "A" at bounding box center [1503, 704] width 6 height 16
type input "*"
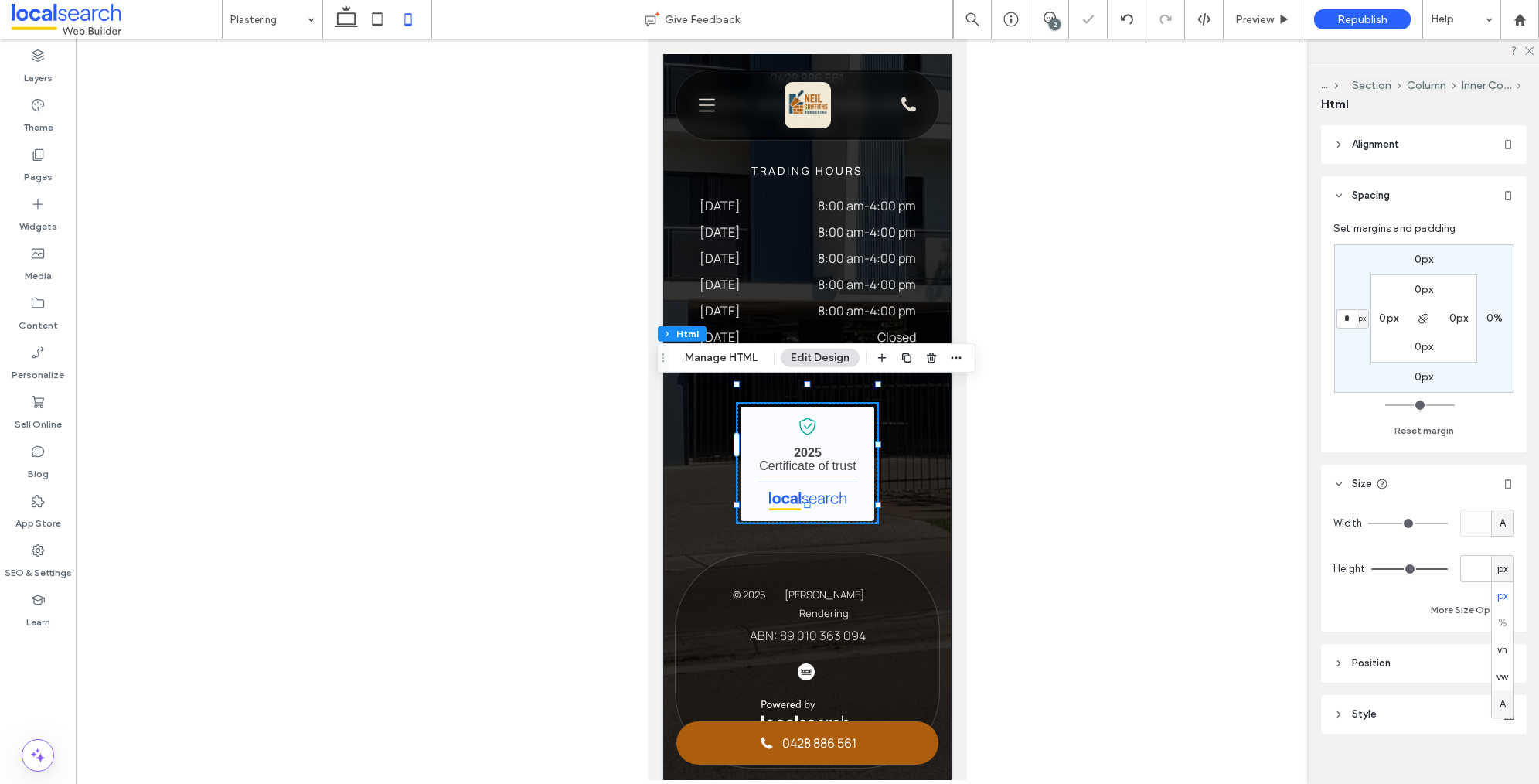
scroll to position [4083, 0]
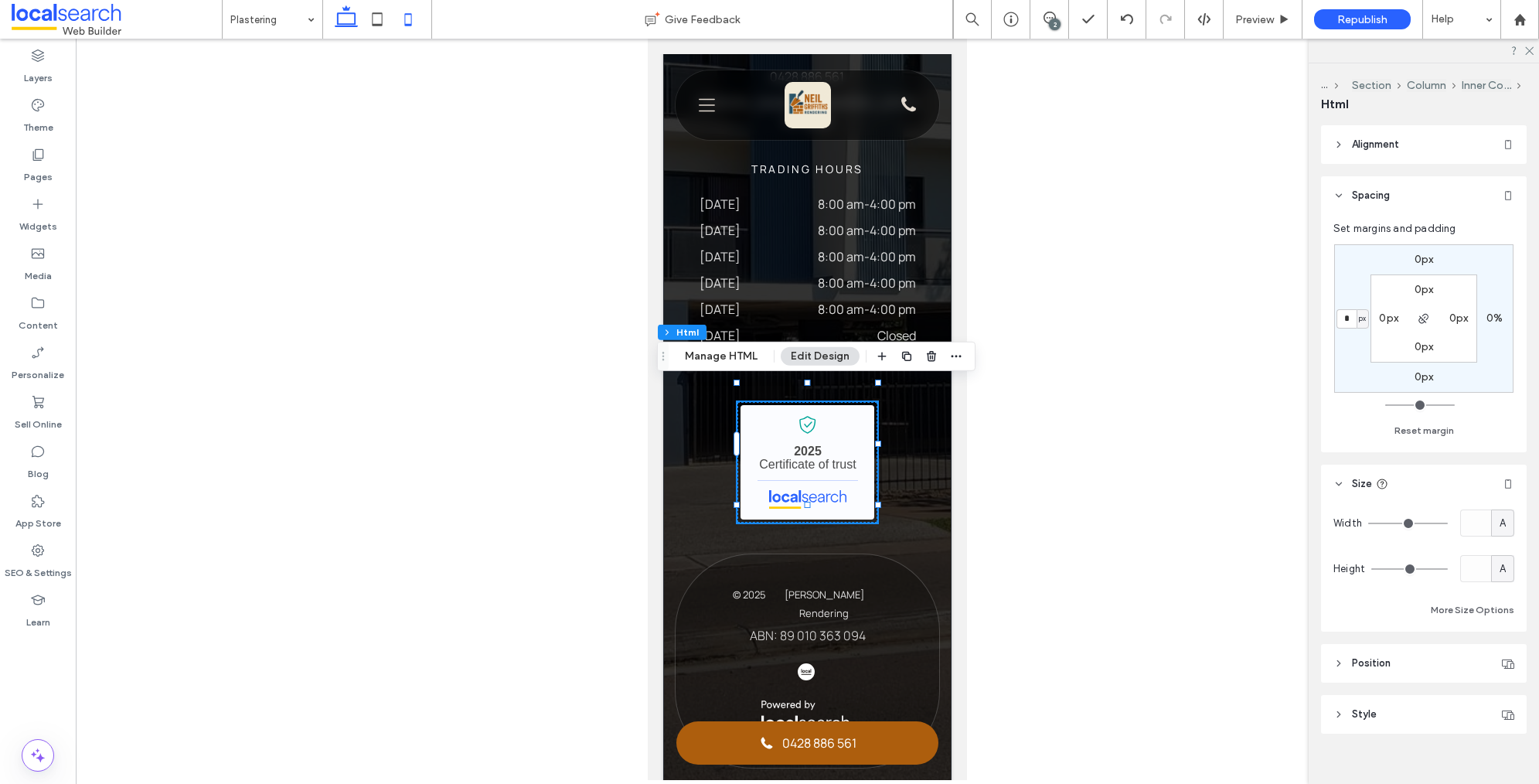
click at [339, 25] on use at bounding box center [347, 17] width 23 height 21
type input "**"
type input "****"
type input "***"
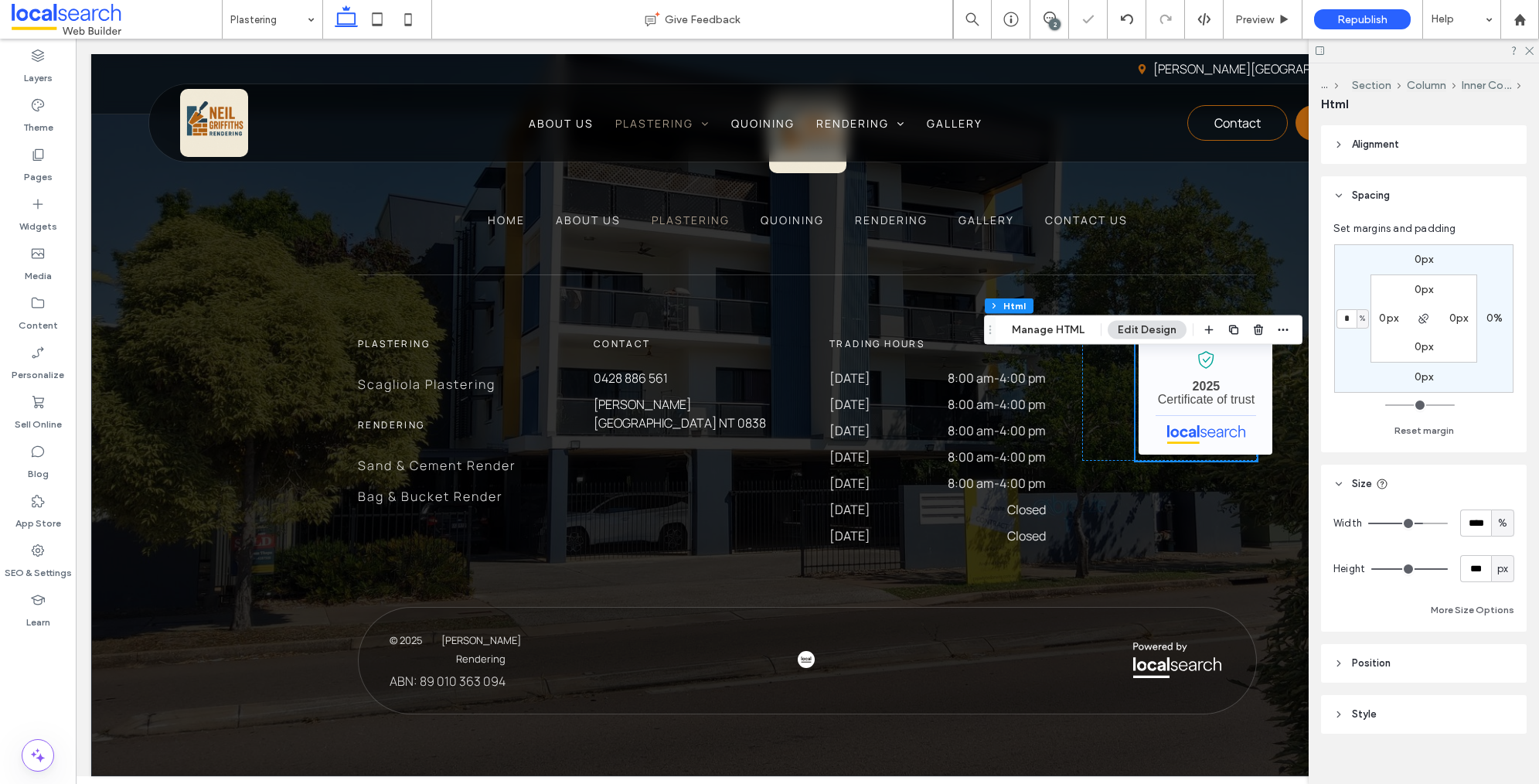
scroll to position [2981, 0]
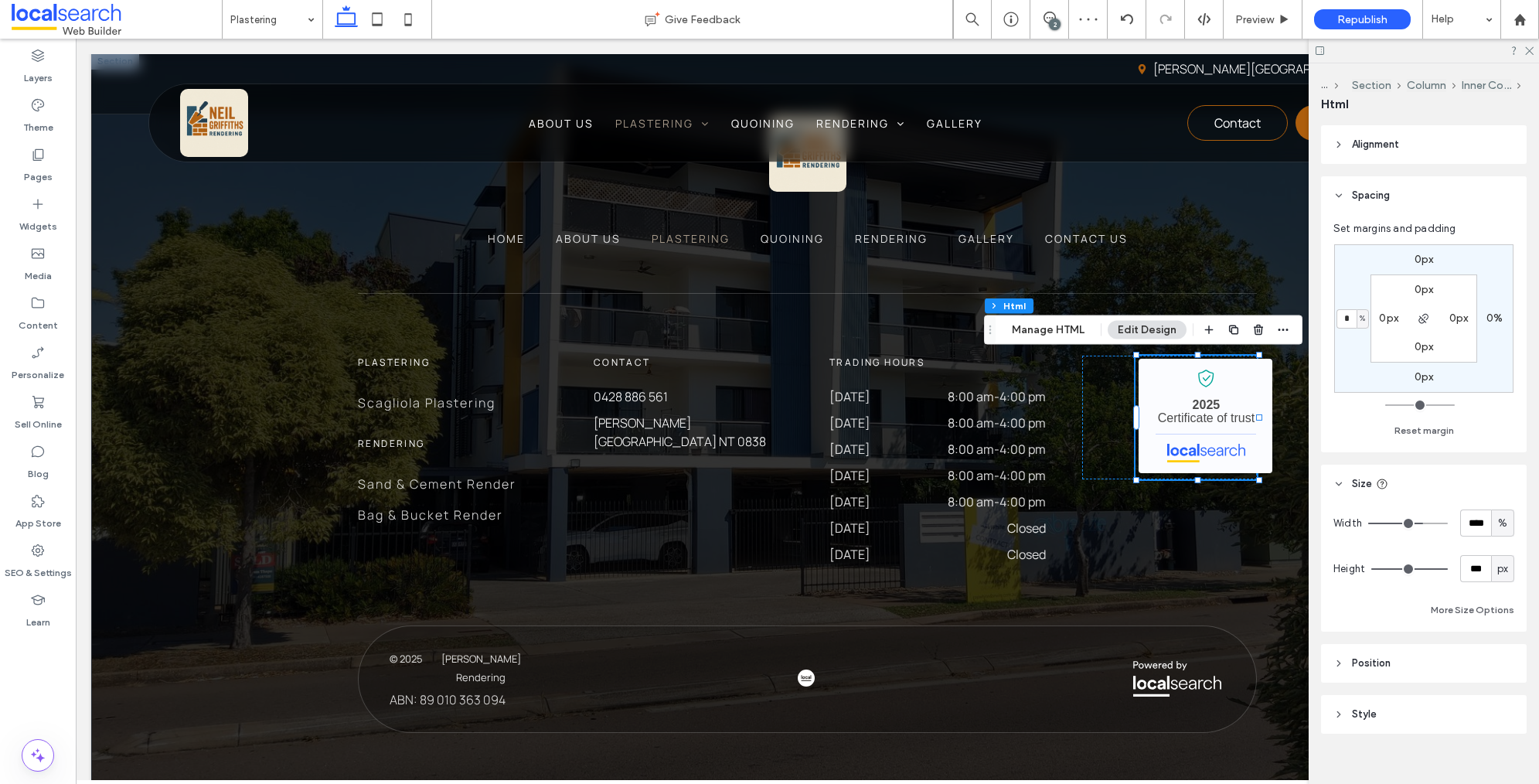
click at [1504, 567] on span "px" at bounding box center [1502, 569] width 11 height 16
click at [1508, 709] on div "A" at bounding box center [1503, 704] width 21 height 27
type input "*"
click at [1500, 523] on span "%" at bounding box center [1503, 523] width 10 height 16
click at [1500, 661] on span "A" at bounding box center [1503, 658] width 6 height 16
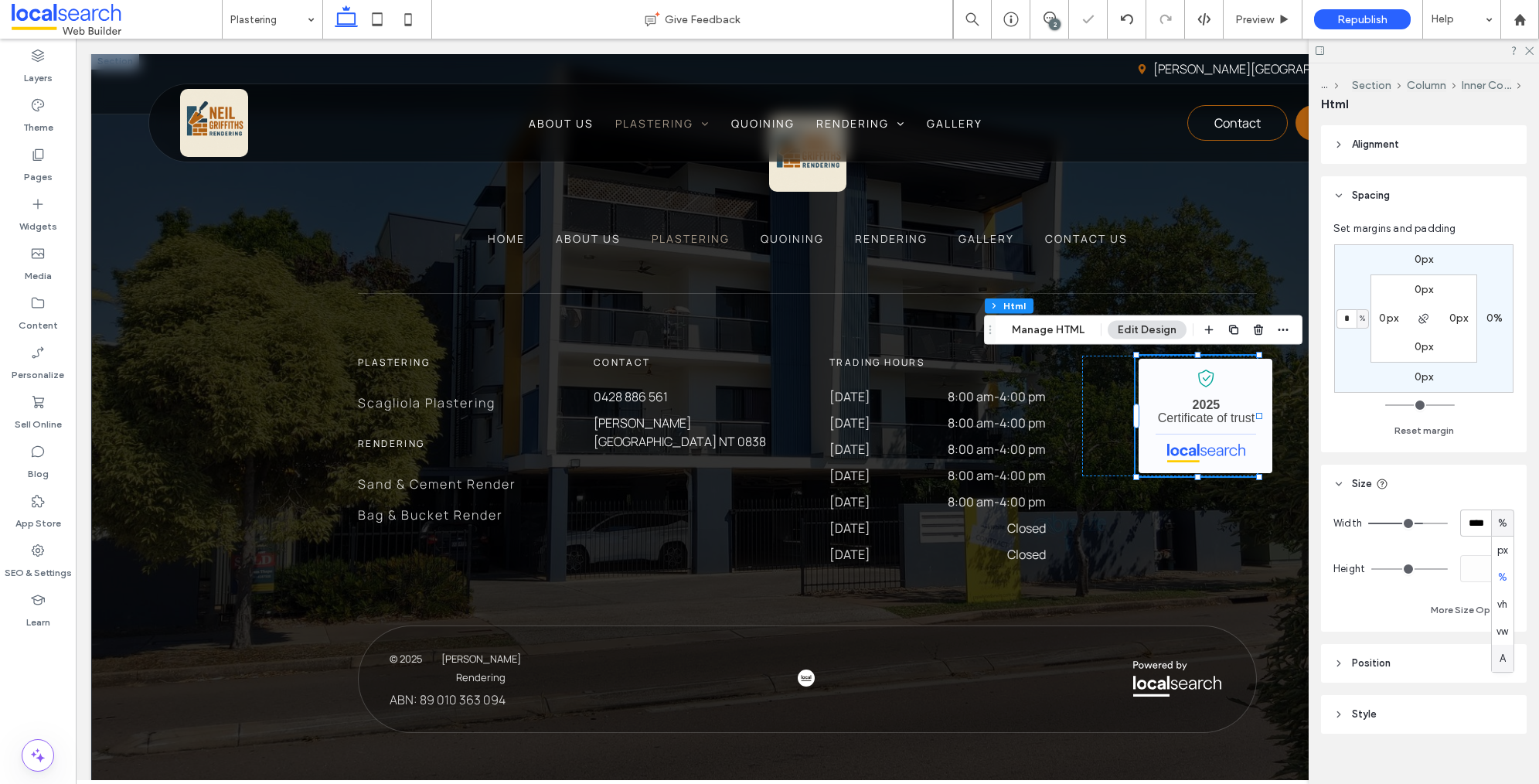
type input "*"
click at [1051, 19] on div "2" at bounding box center [1055, 24] width 12 height 12
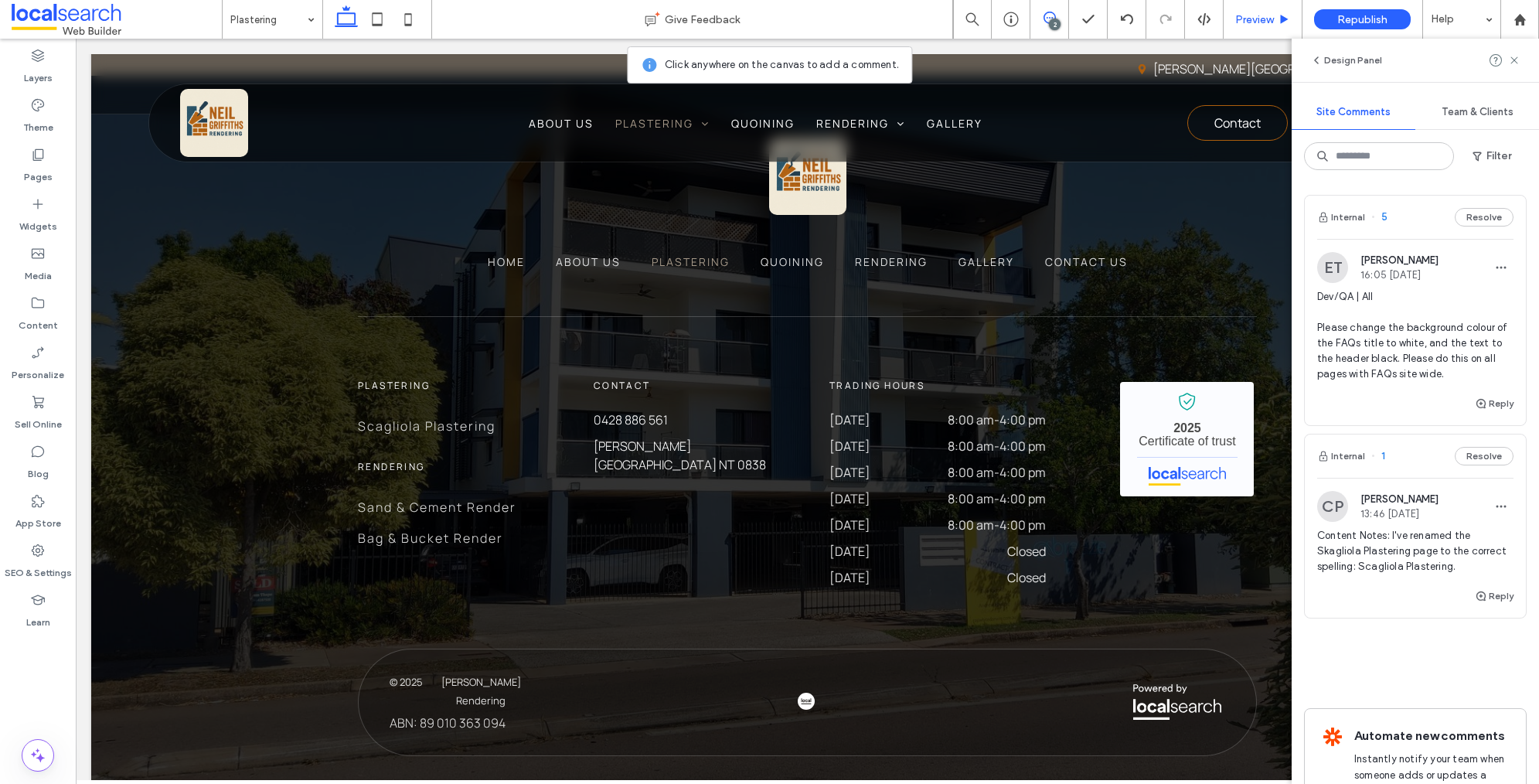
scroll to position [3005, 0]
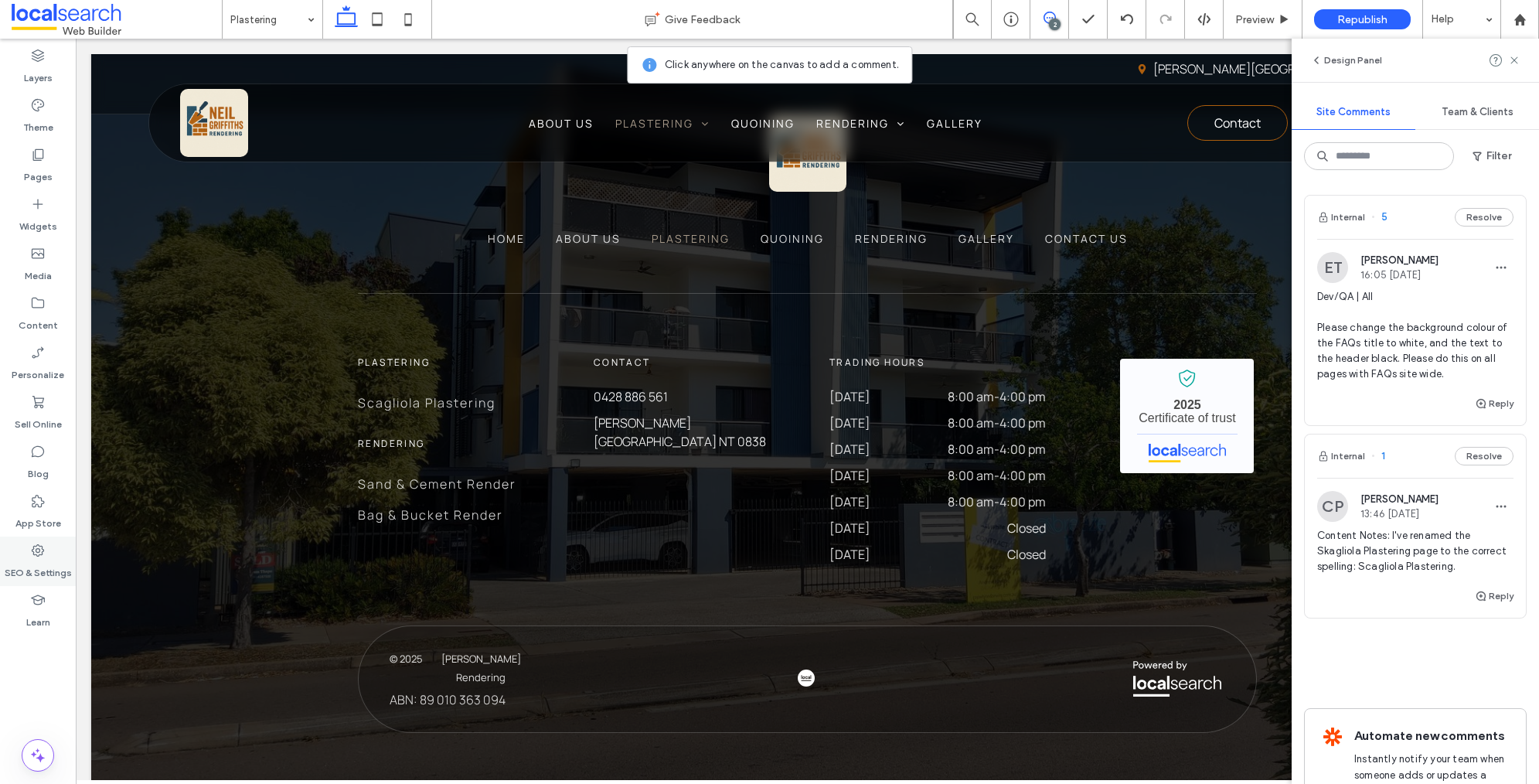
click at [32, 552] on icon at bounding box center [38, 550] width 16 height 16
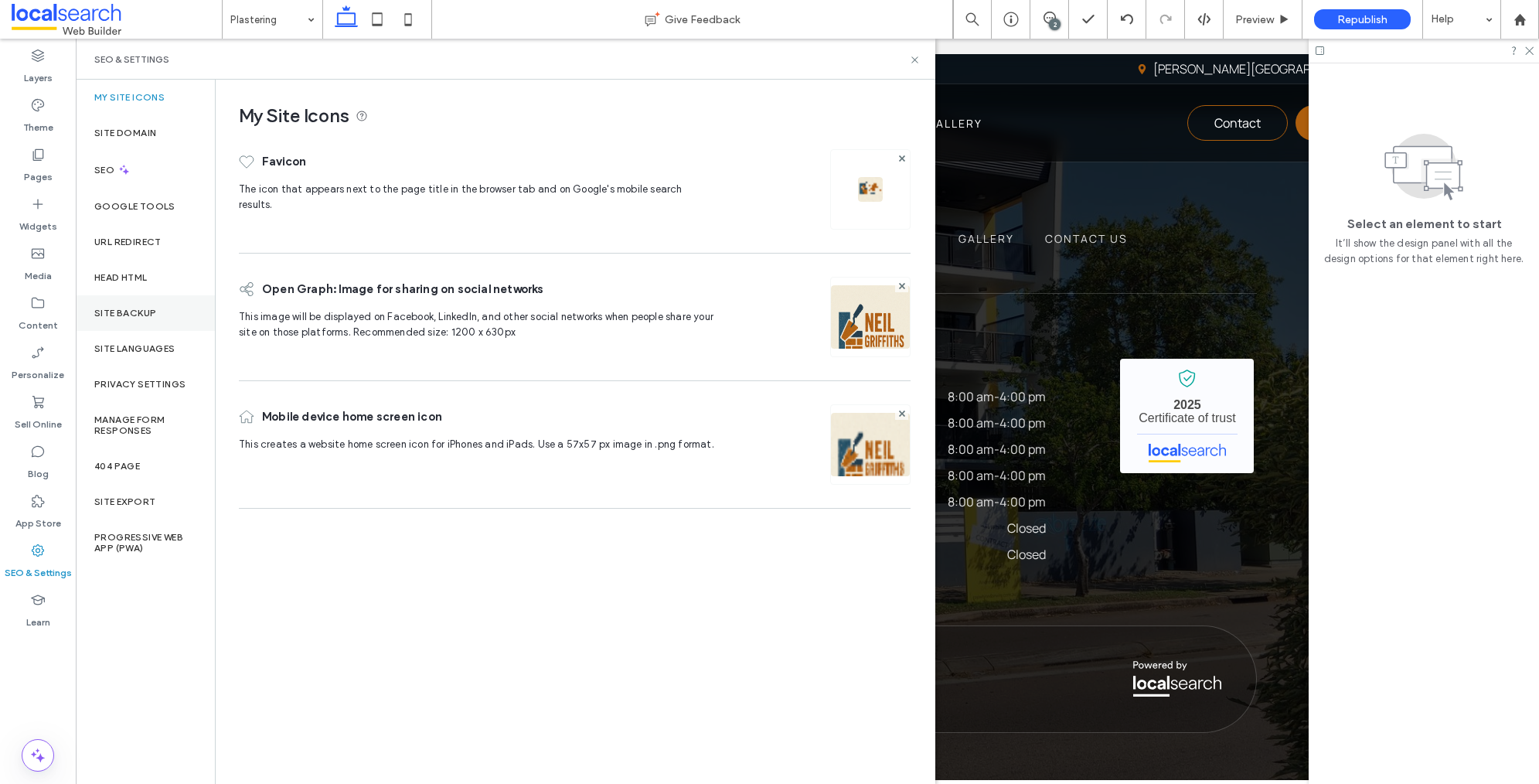
click at [136, 308] on label "Site Backup" at bounding box center [125, 313] width 61 height 11
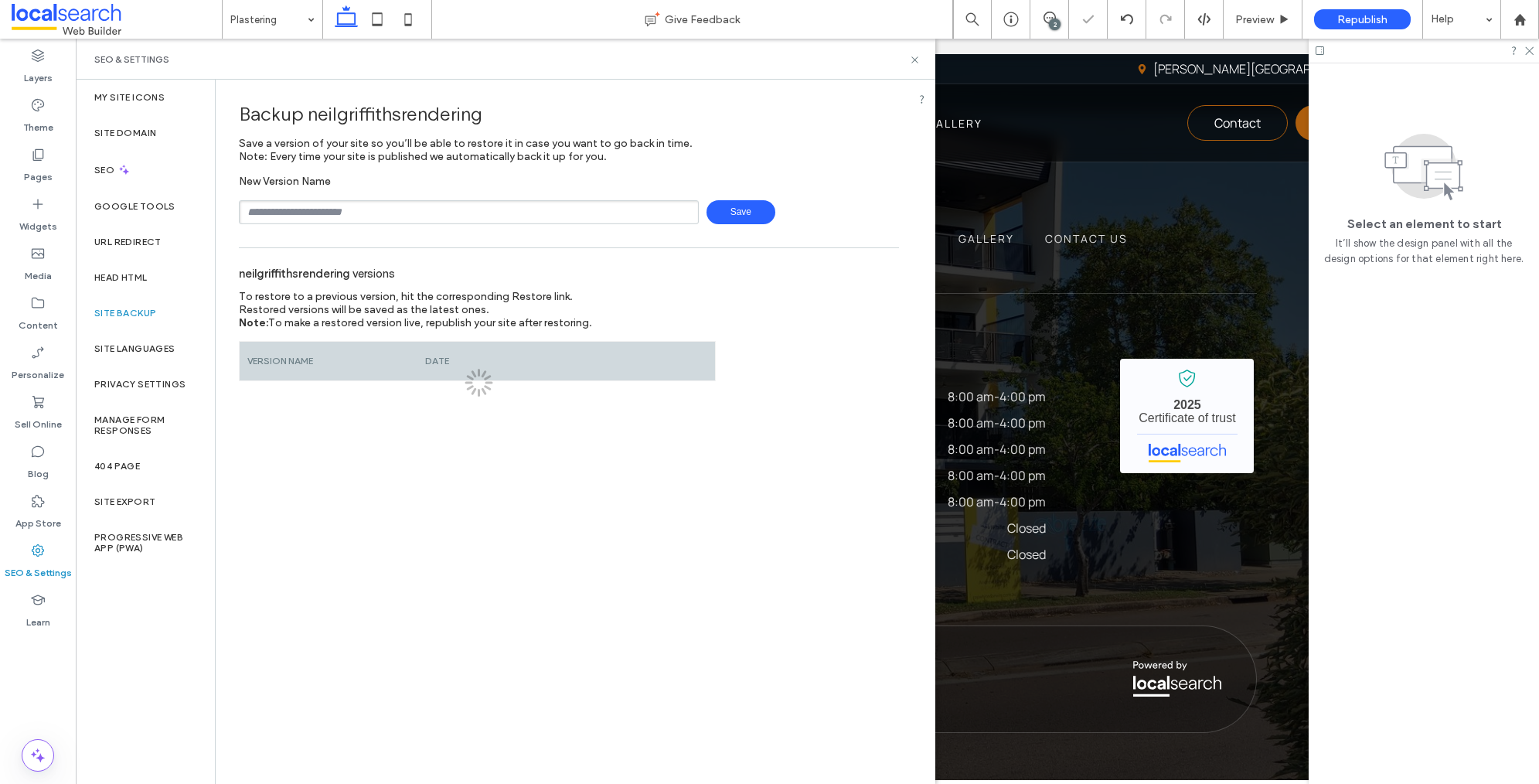
click at [369, 211] on input "text" at bounding box center [469, 212] width 460 height 24
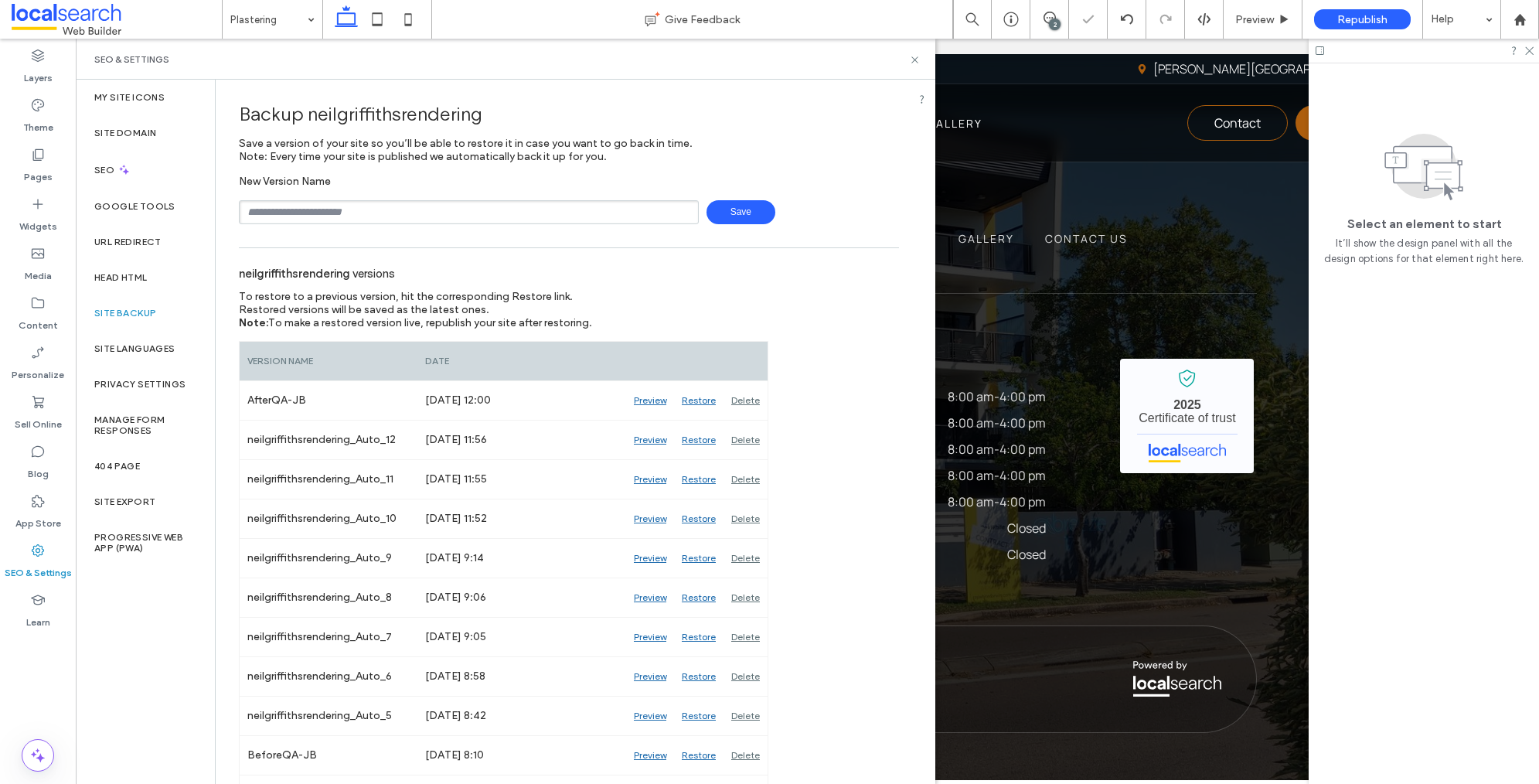
type input "**********"
click at [727, 210] on span "Save" at bounding box center [740, 212] width 69 height 24
click at [913, 56] on icon at bounding box center [915, 60] width 12 height 12
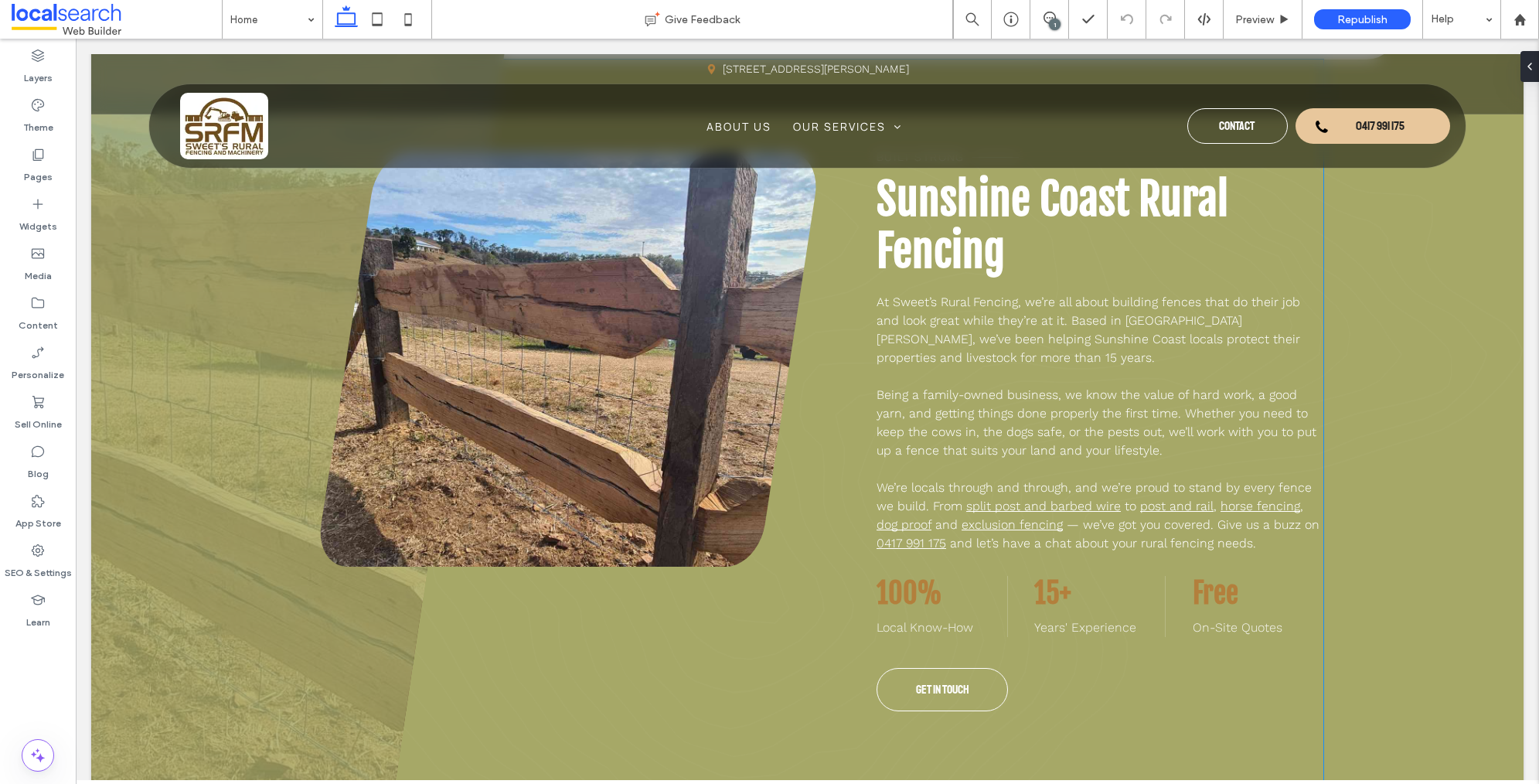
click at [657, 646] on div "Built Strong Sunshine Coast Rural Fencing At Sweet’s Rural Fencing, we’re all a…" at bounding box center [821, 431] width 1002 height 559
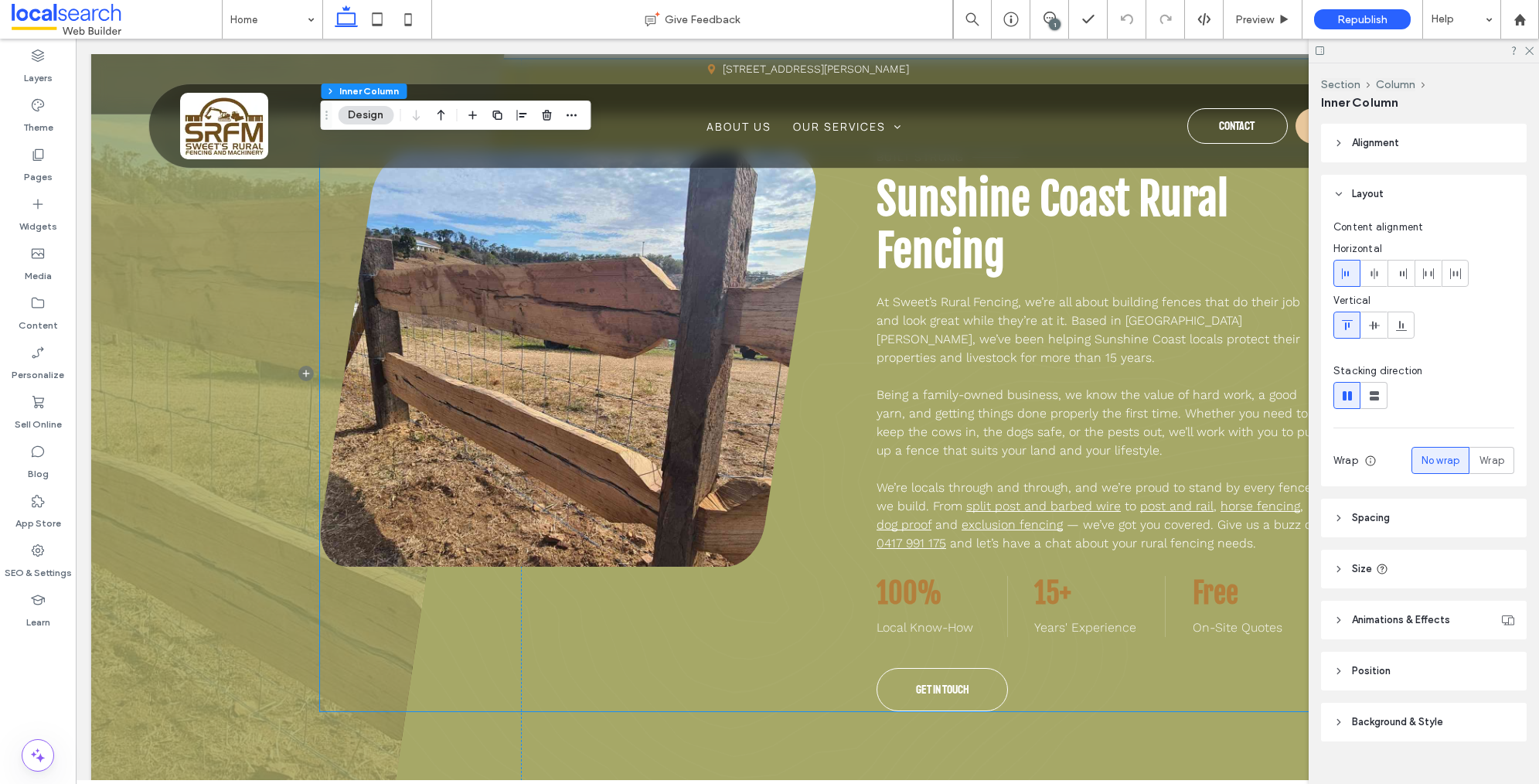
scroll to position [989, 0]
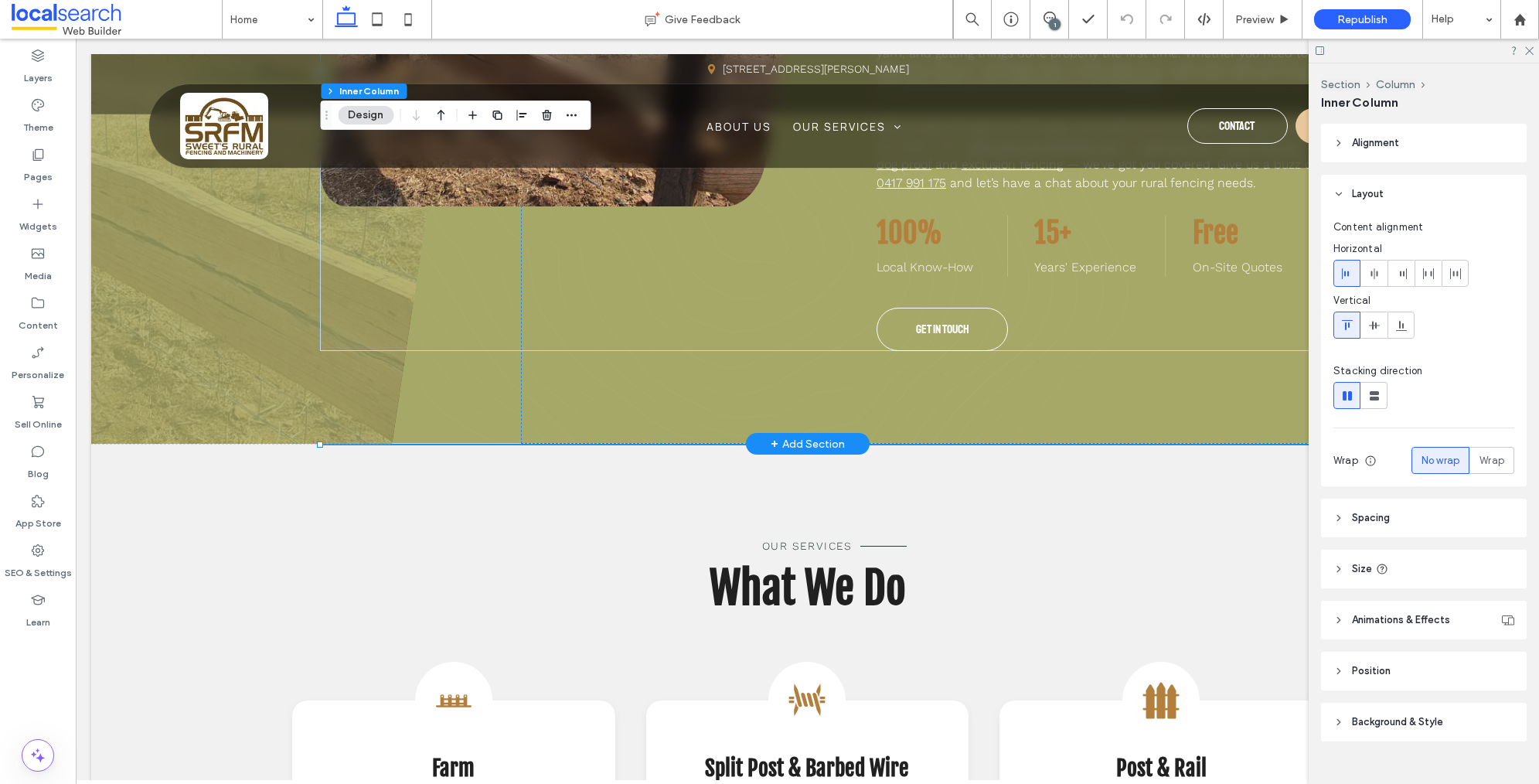
click at [547, 424] on div "Built Strong Sunshine Coast Rural Fencing At Sweet’s Rural Fencing, we’re all a…" at bounding box center [821, 71] width 1002 height 744
click at [391, 92] on button "Column" at bounding box center [398, 92] width 47 height 16
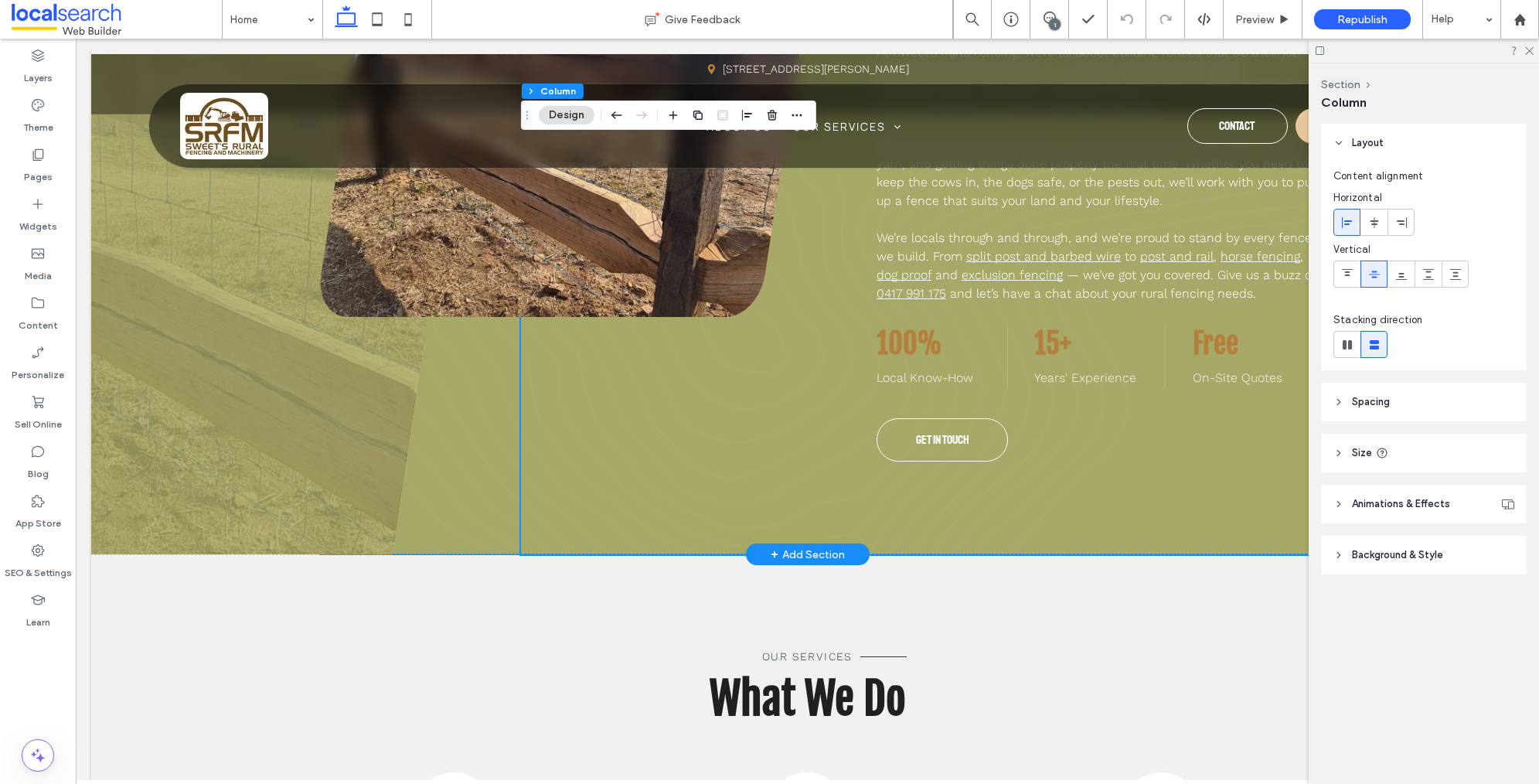
scroll to position [877, 0]
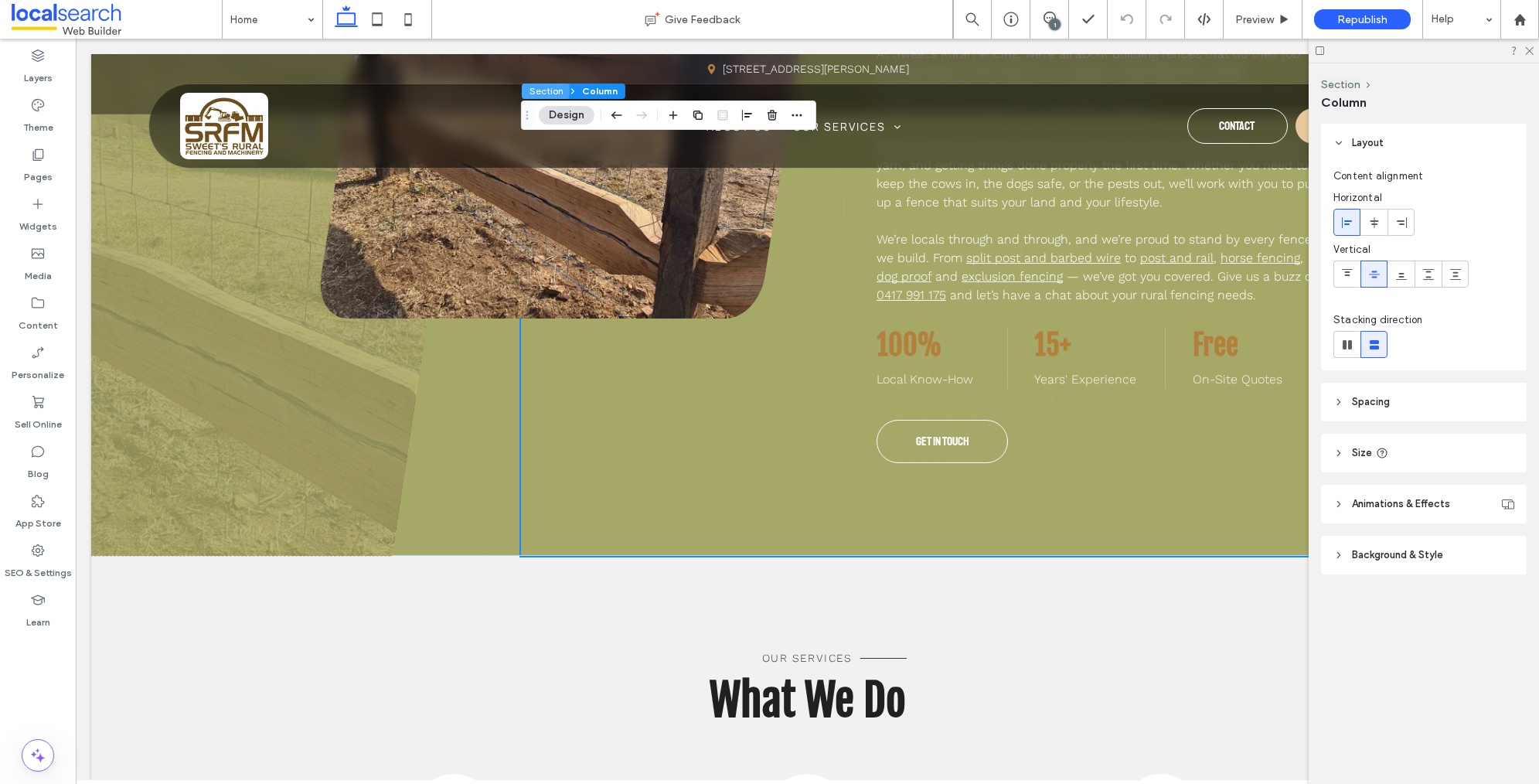
click at [542, 95] on button "Section" at bounding box center [545, 92] width 48 height 16
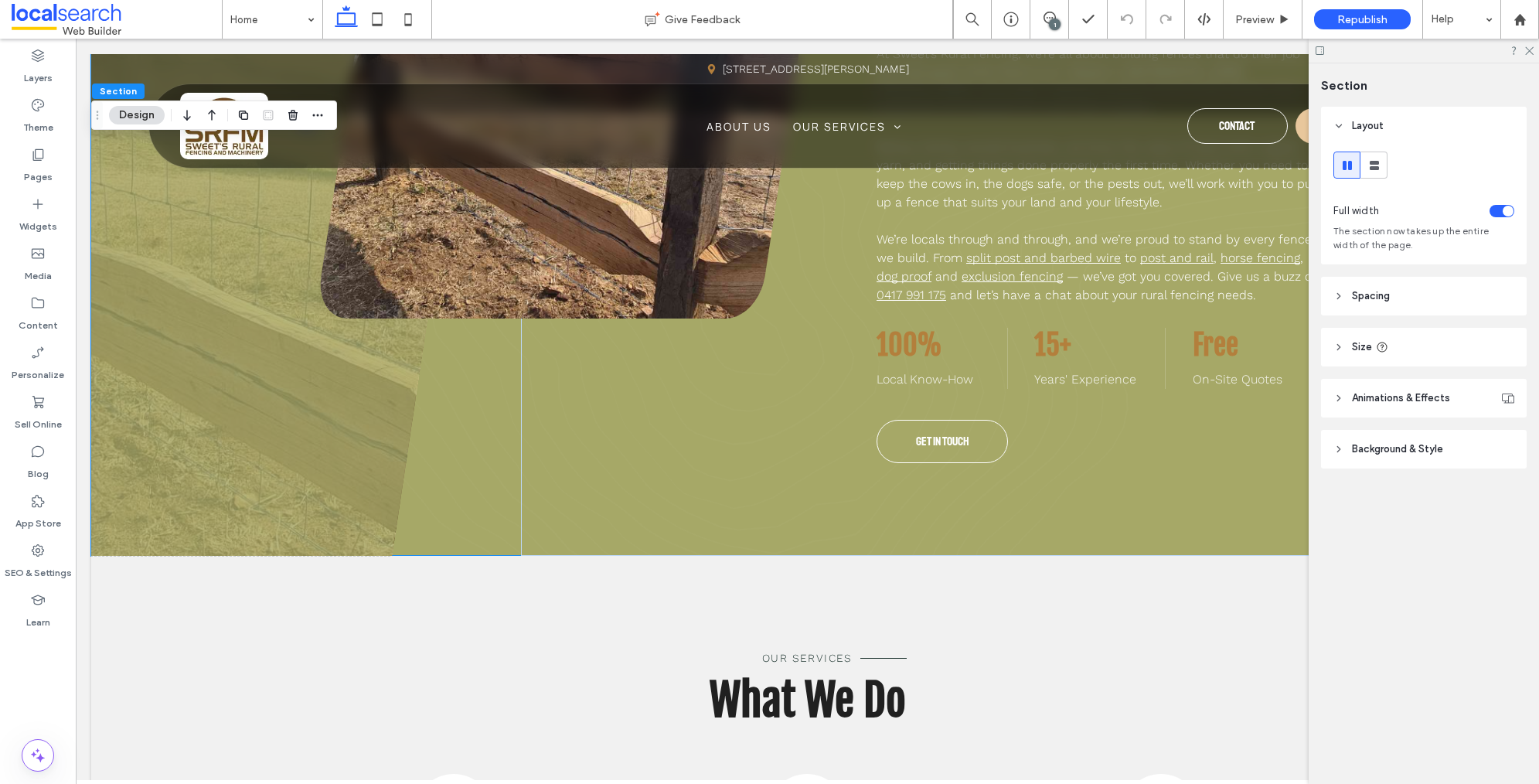
click at [1399, 456] on span "Background & Style" at bounding box center [1398, 449] width 92 height 16
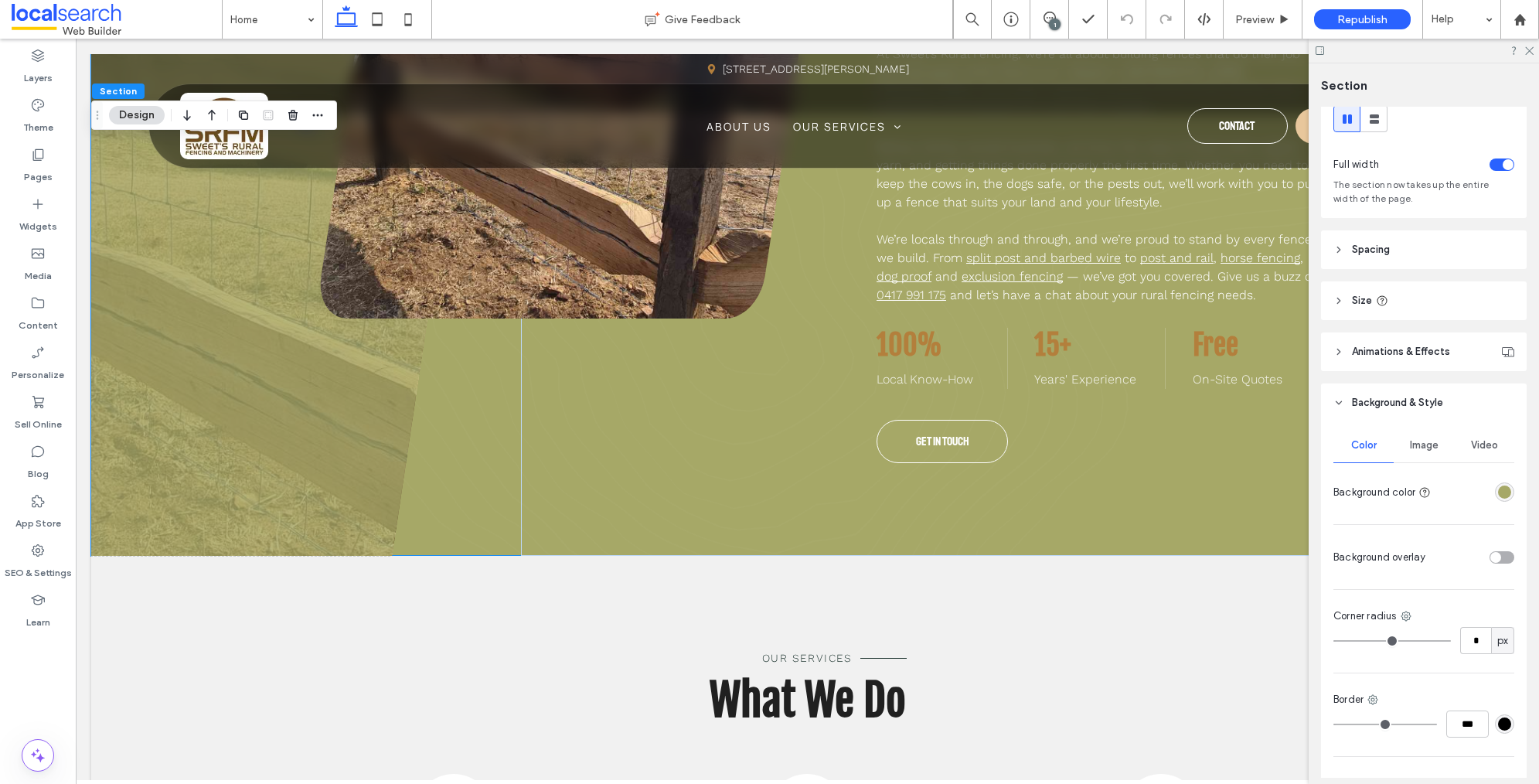
scroll to position [58, 0]
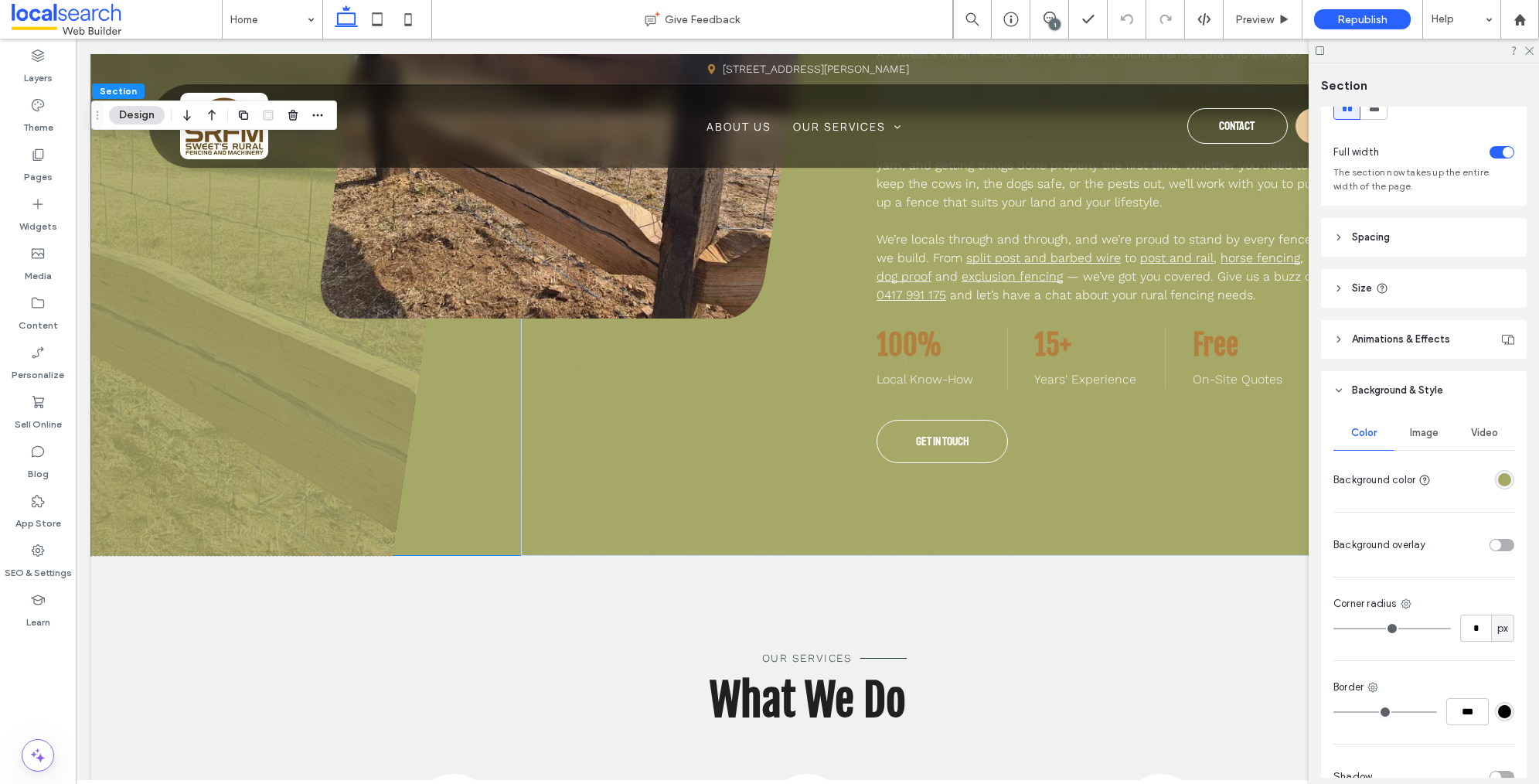
click at [1509, 480] on div "rgba(166,168,103,1)" at bounding box center [1504, 479] width 13 height 13
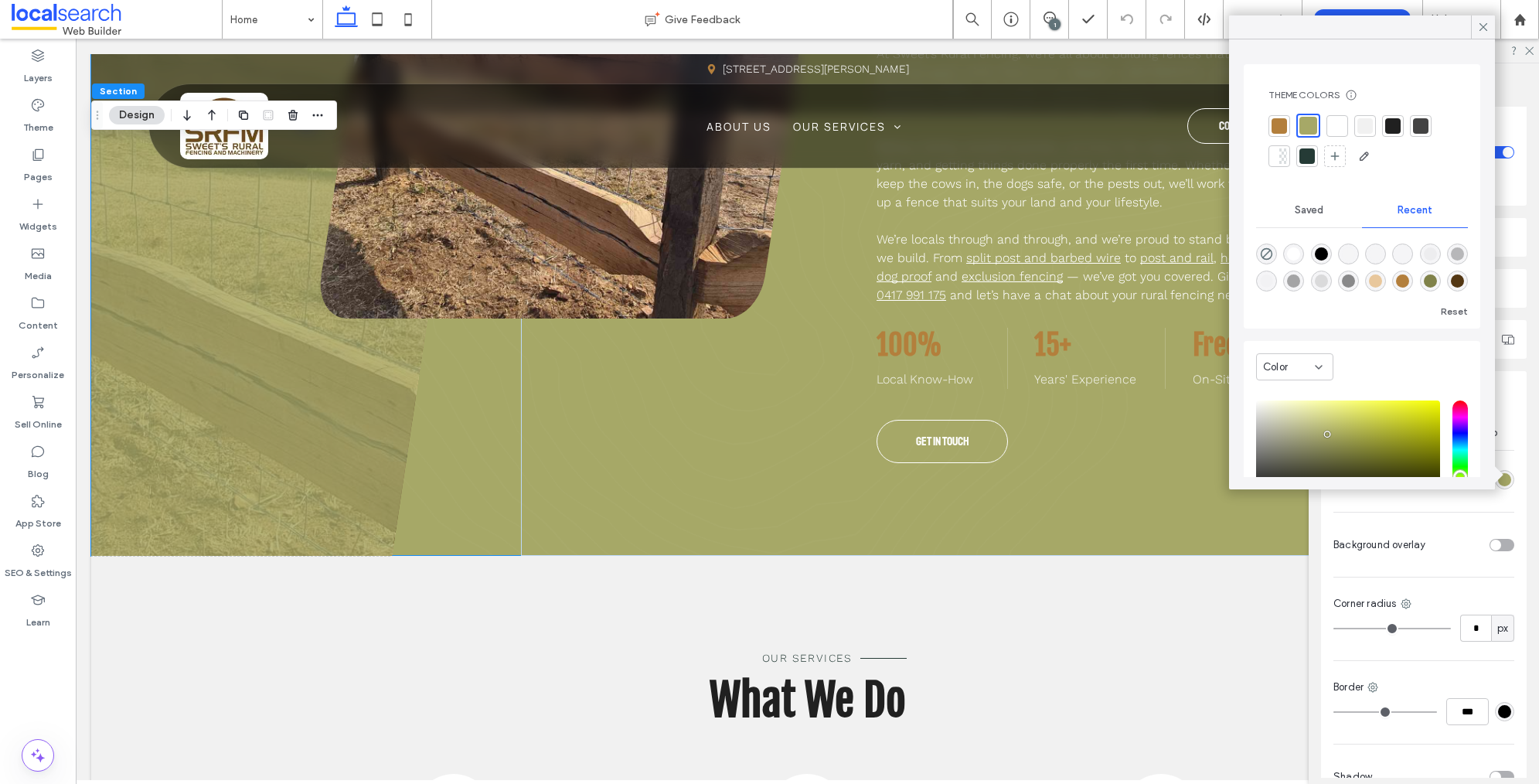
click at [1277, 127] on div at bounding box center [1279, 126] width 16 height 16
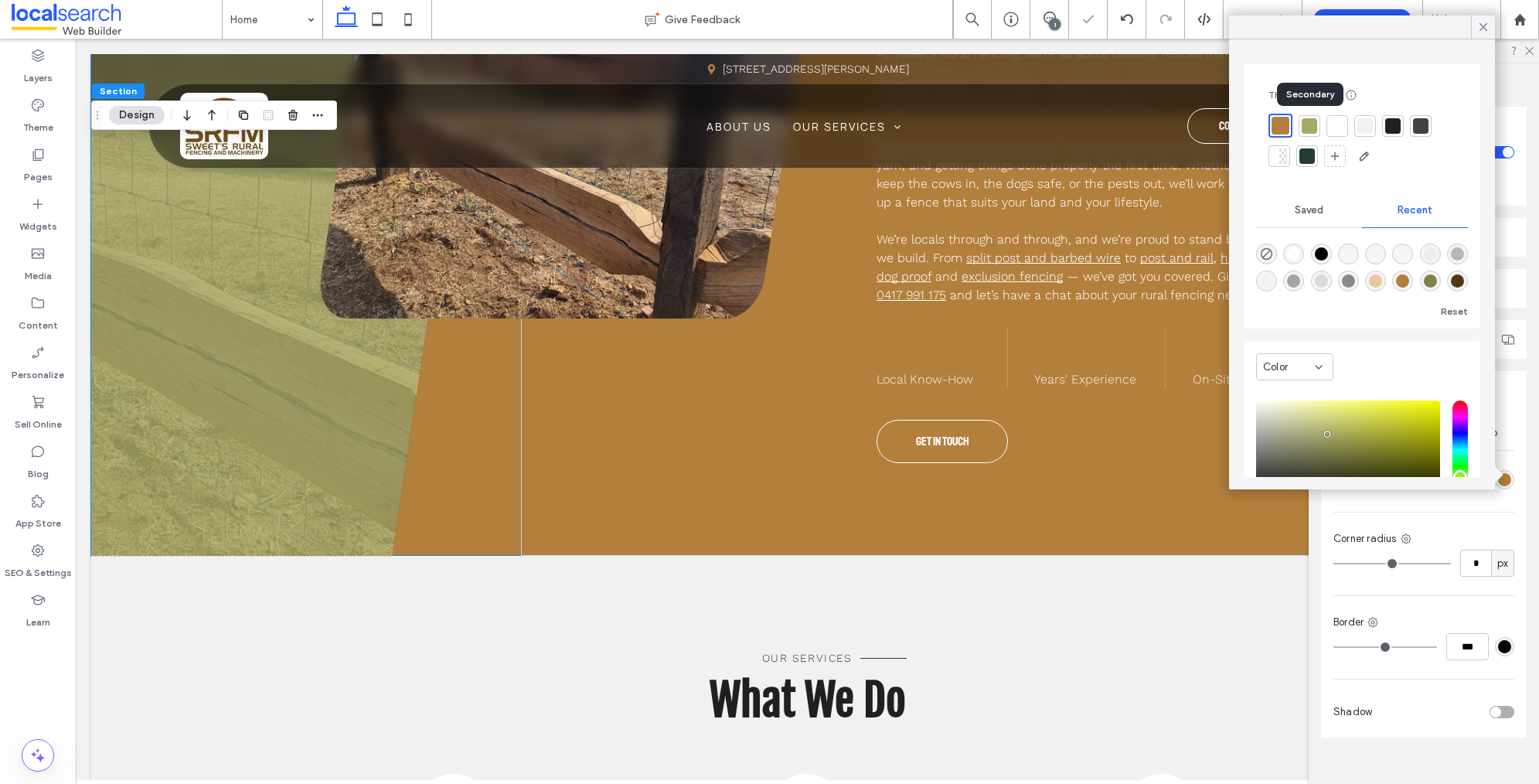
drag, startPoint x: 1317, startPoint y: 128, endPoint x: 1335, endPoint y: 129, distance: 18.0
click at [1317, 128] on div at bounding box center [1309, 126] width 21 height 21
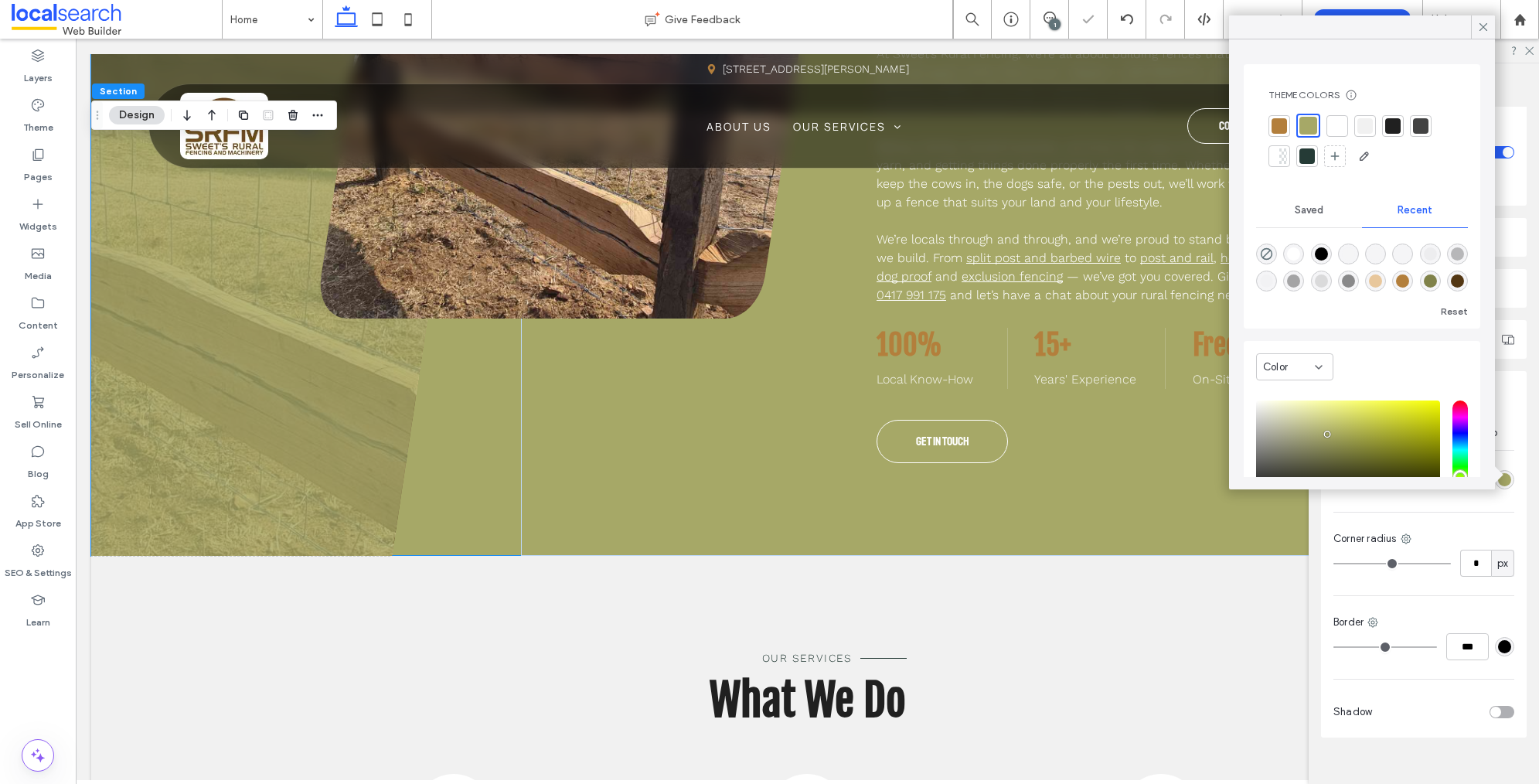
click at [1420, 126] on div at bounding box center [1421, 126] width 16 height 16
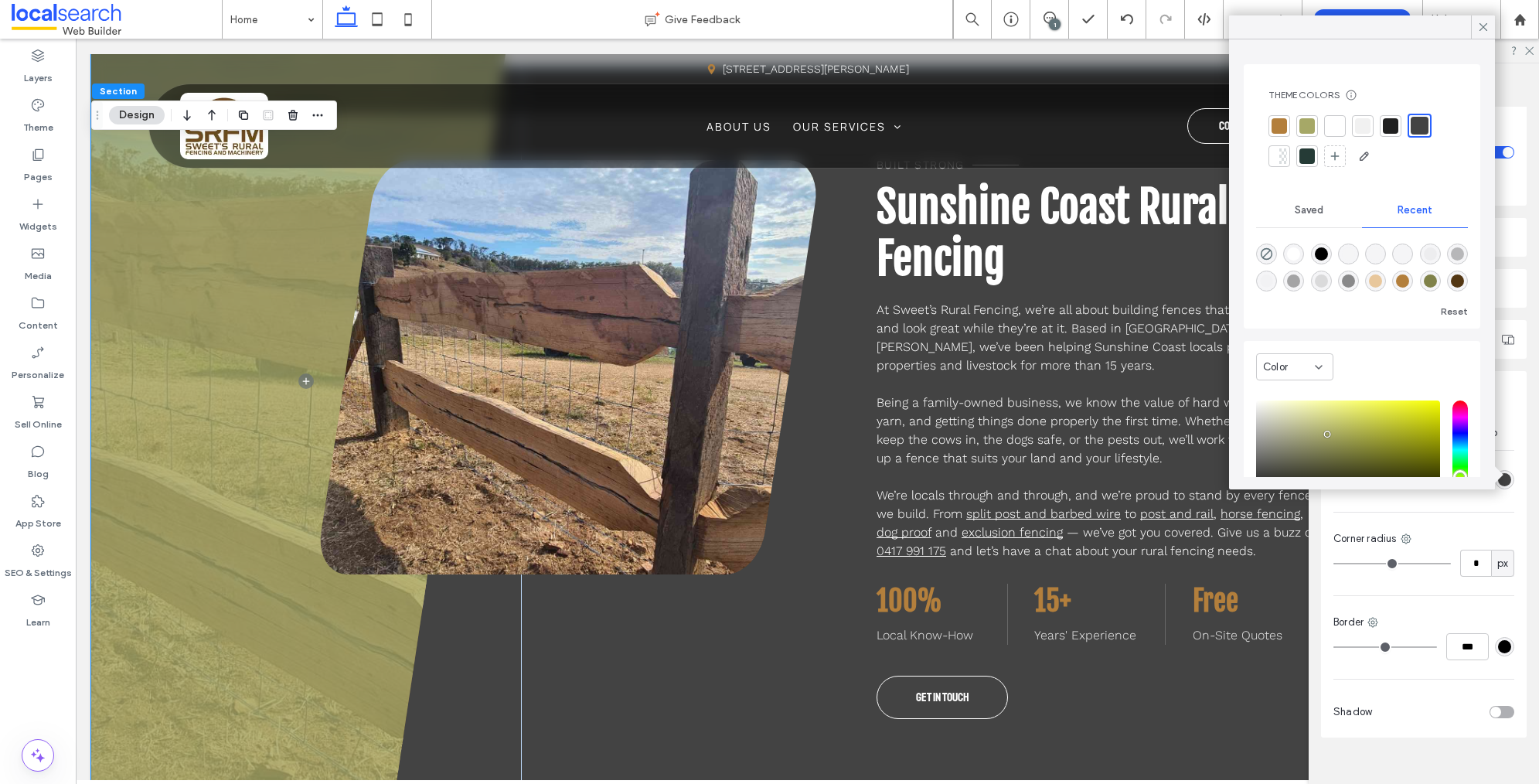
scroll to position [622, 0]
click at [1481, 24] on icon at bounding box center [1483, 27] width 14 height 14
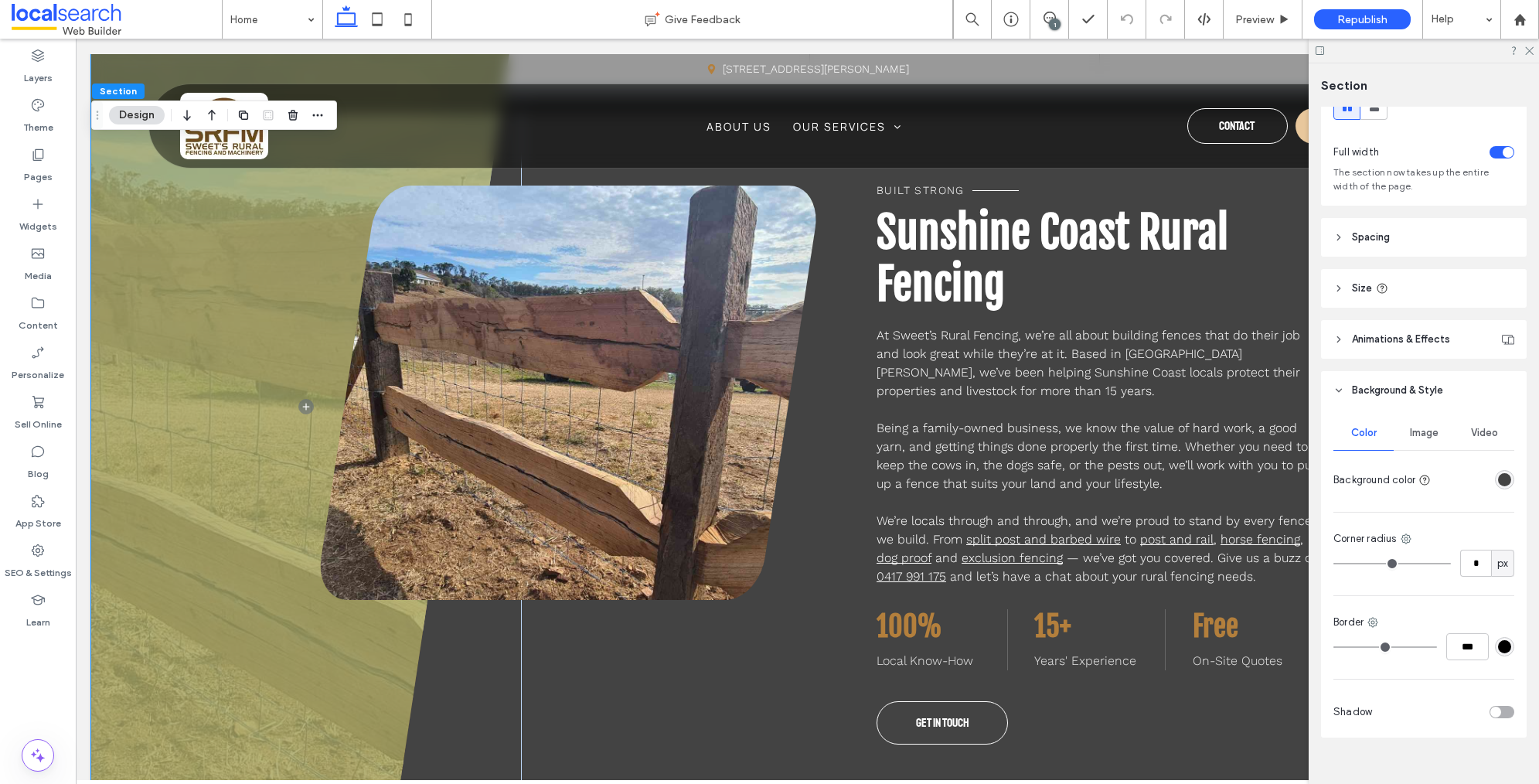
scroll to position [626, 0]
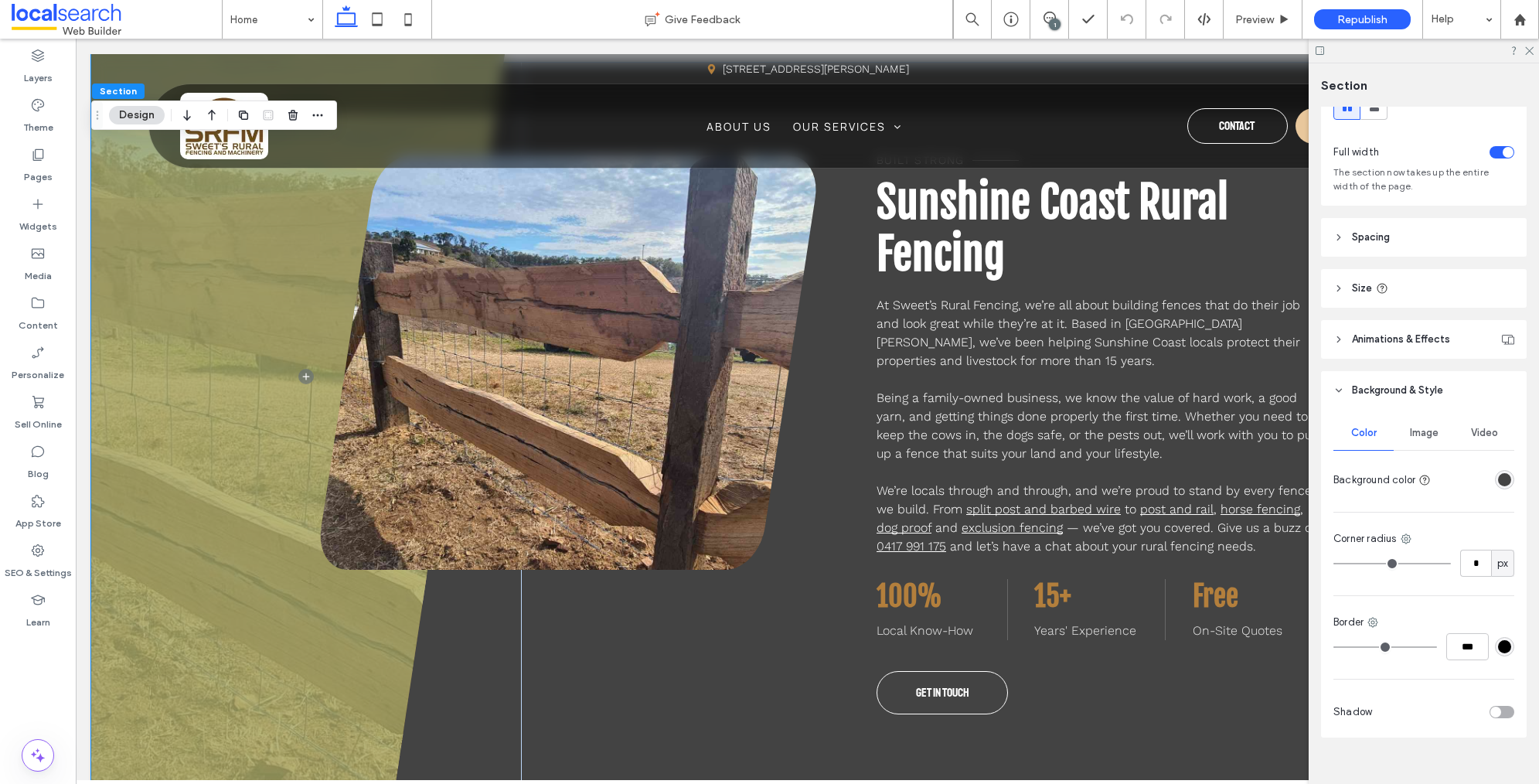
click at [745, 711] on div "Built Strong Sunshine Coast Rural Fencing At Sweet’s Rural Fencing, we’re all a…" at bounding box center [821, 435] width 1002 height 559
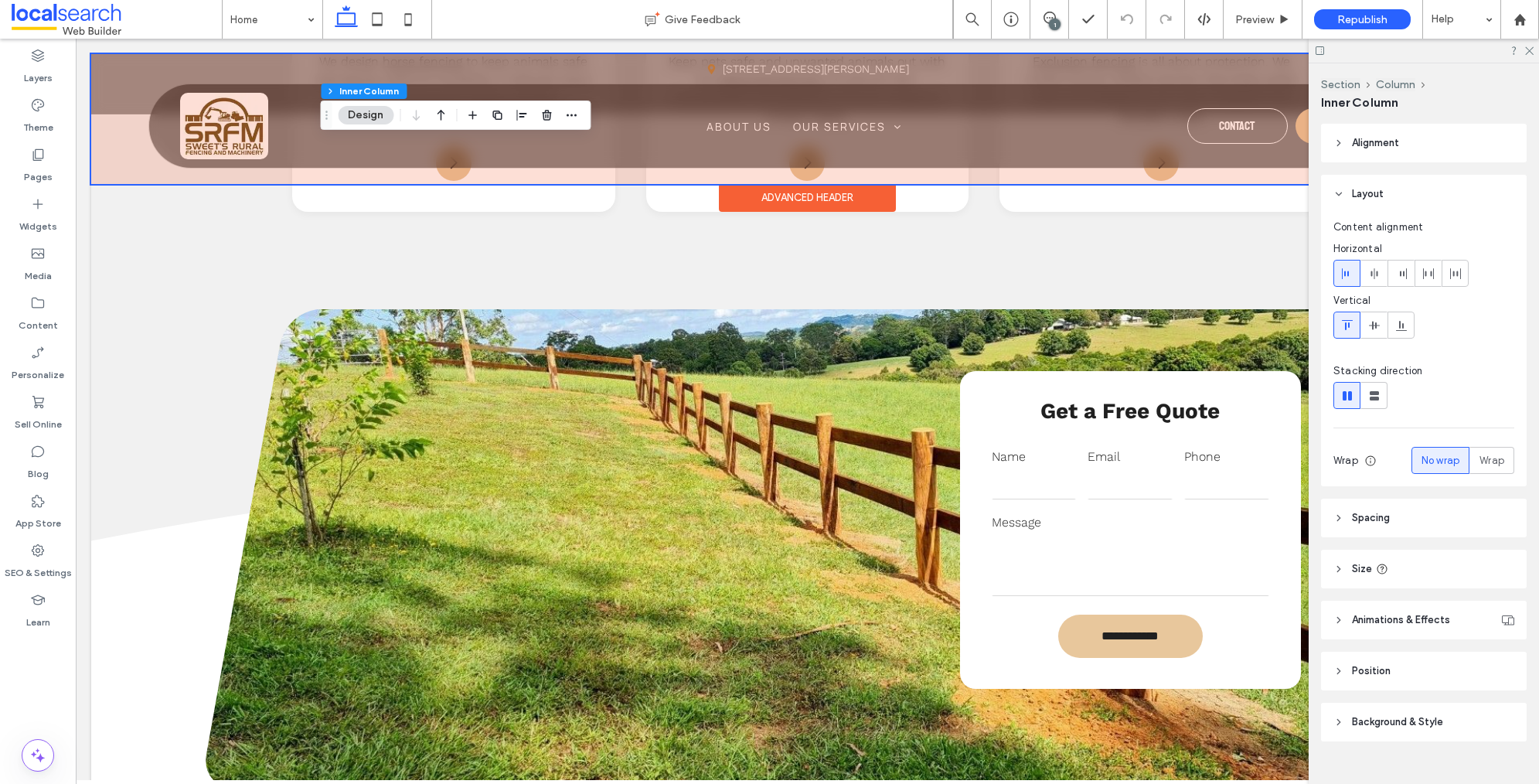
scroll to position [2113, 0]
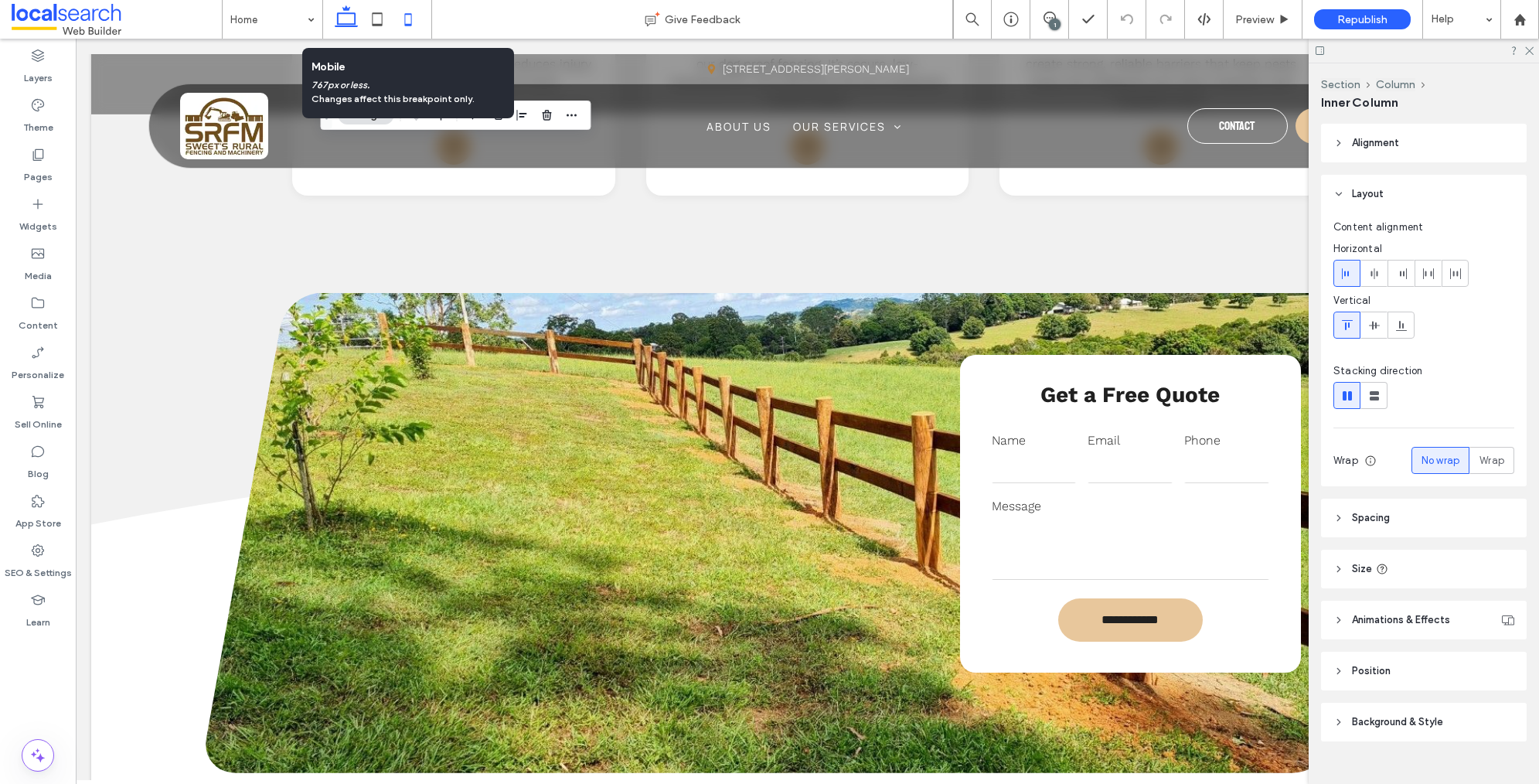
click at [415, 15] on icon at bounding box center [408, 19] width 31 height 31
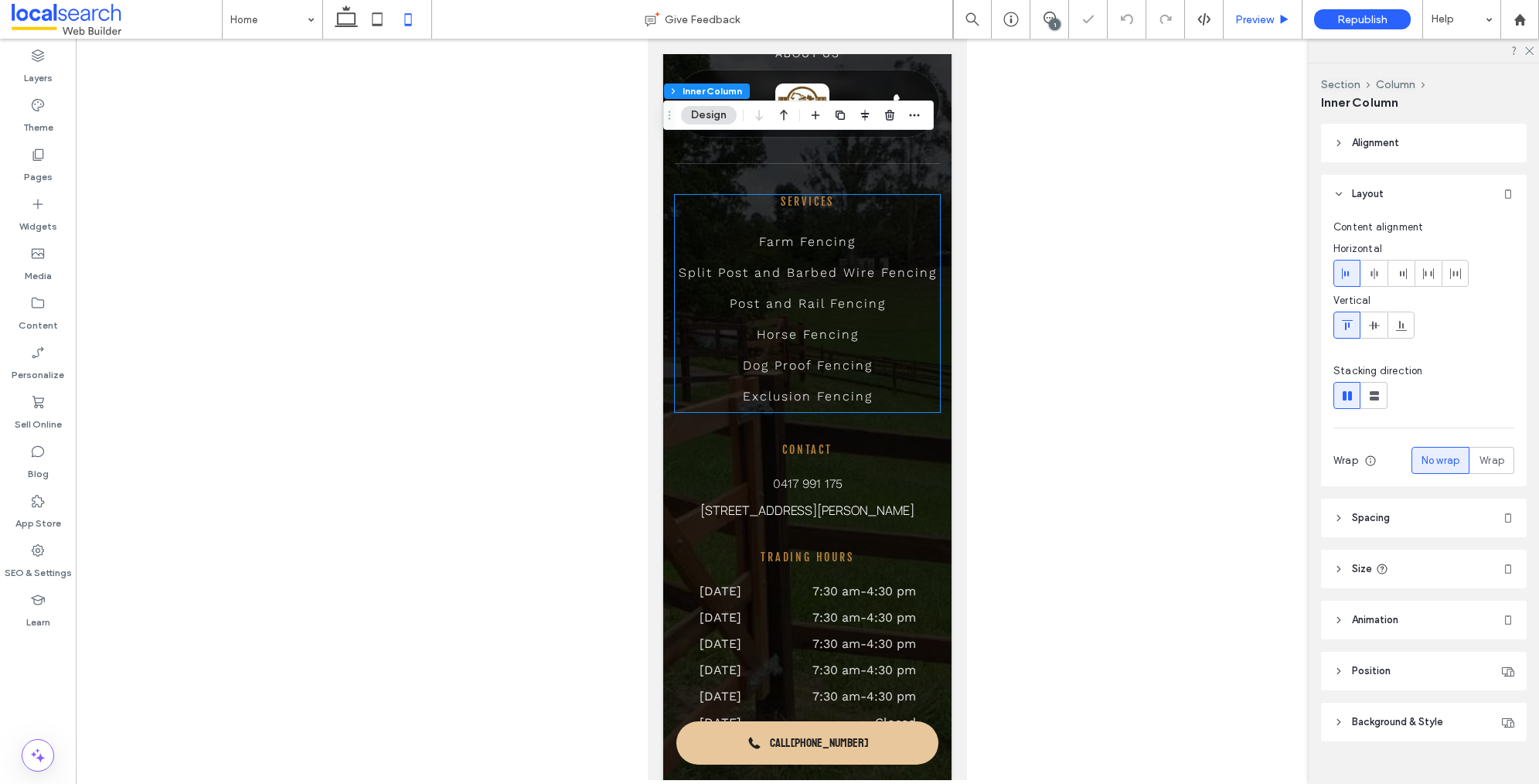
scroll to position [4424, 0]
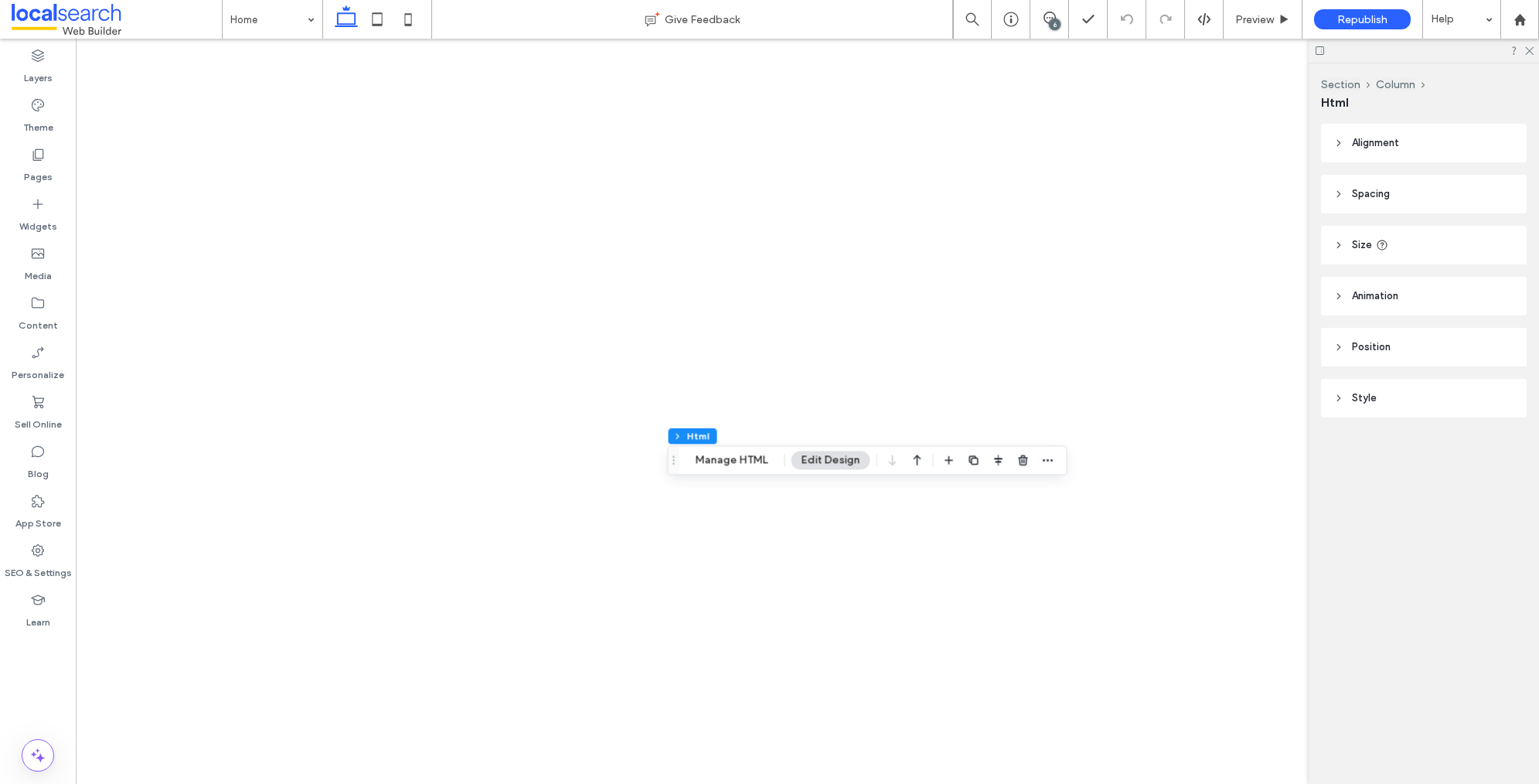
click at [1392, 234] on header "Size" at bounding box center [1423, 245] width 206 height 39
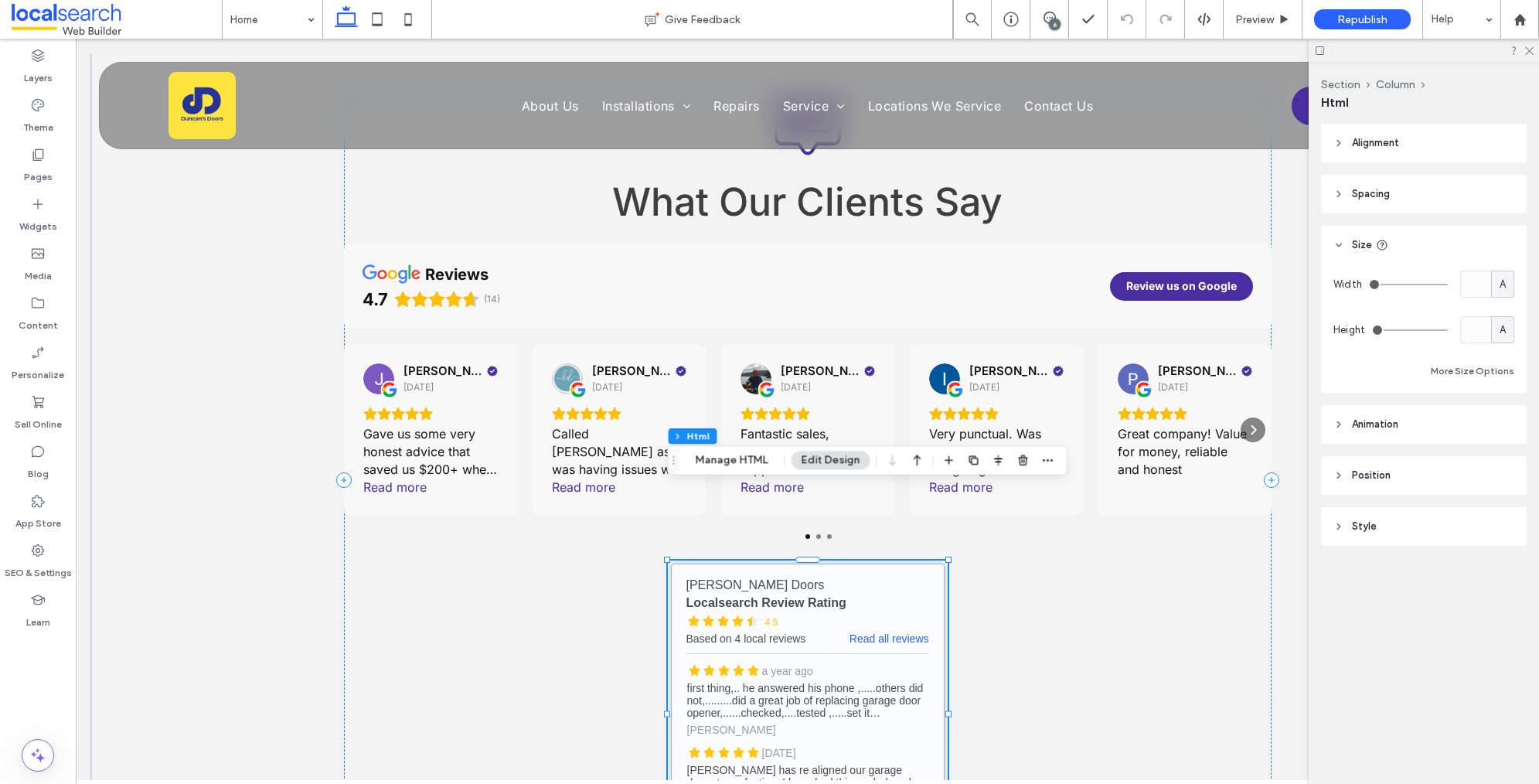
click at [755, 564] on link "Duncan's Doors - Localsearch reviews" at bounding box center [807, 714] width 274 height 301
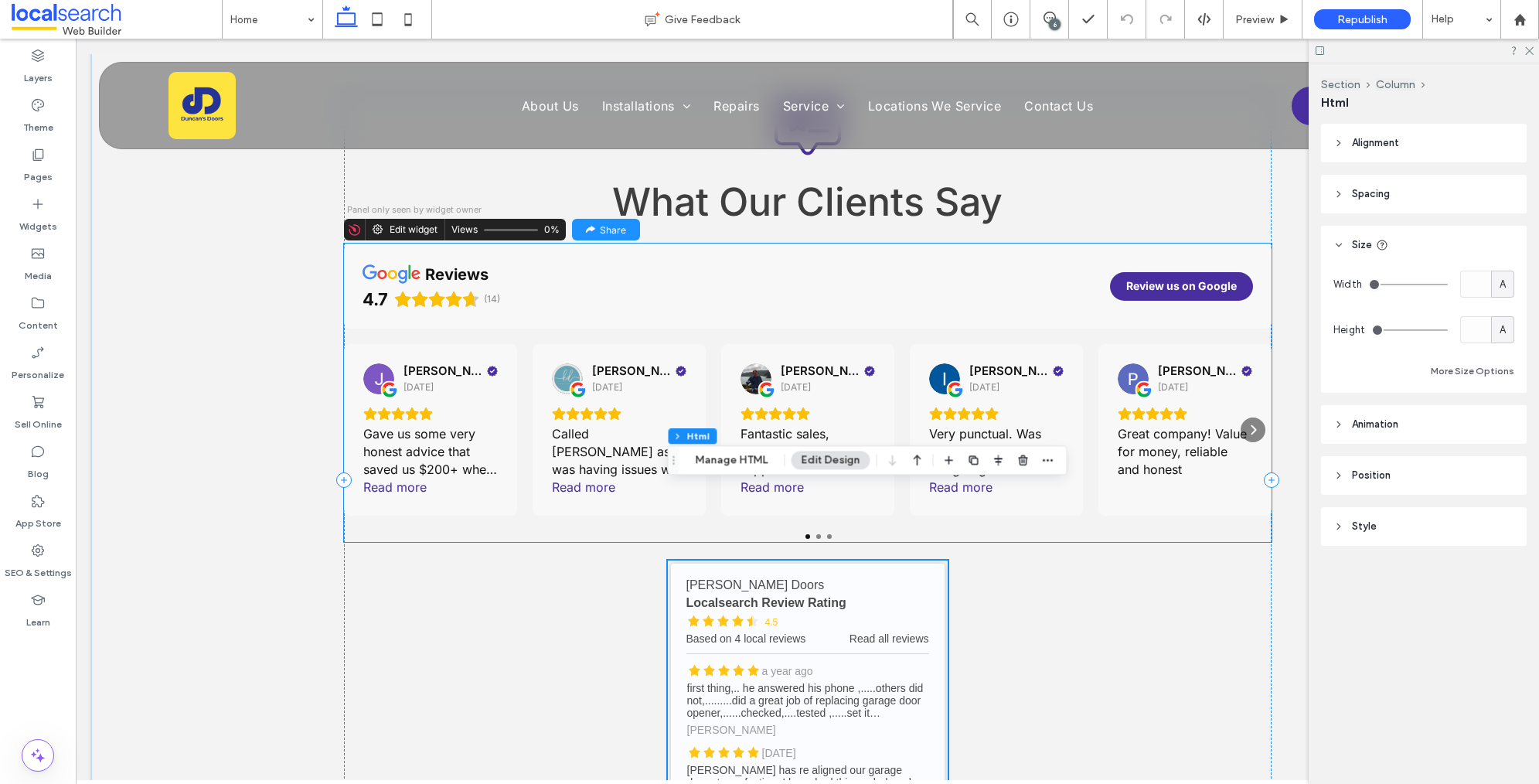
scroll to position [3438, 0]
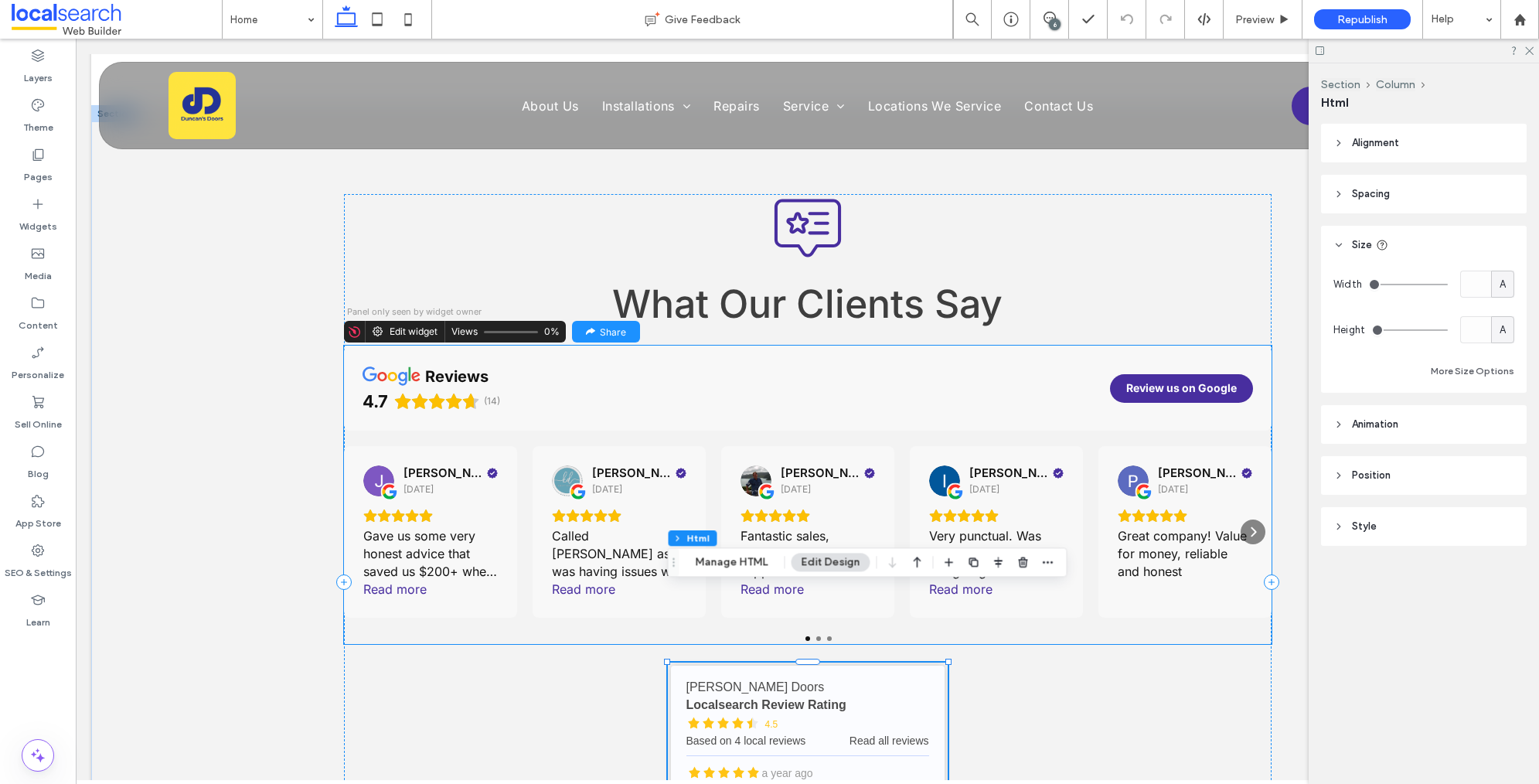
click at [405, 326] on div "Edit widget" at bounding box center [413, 331] width 48 height 11
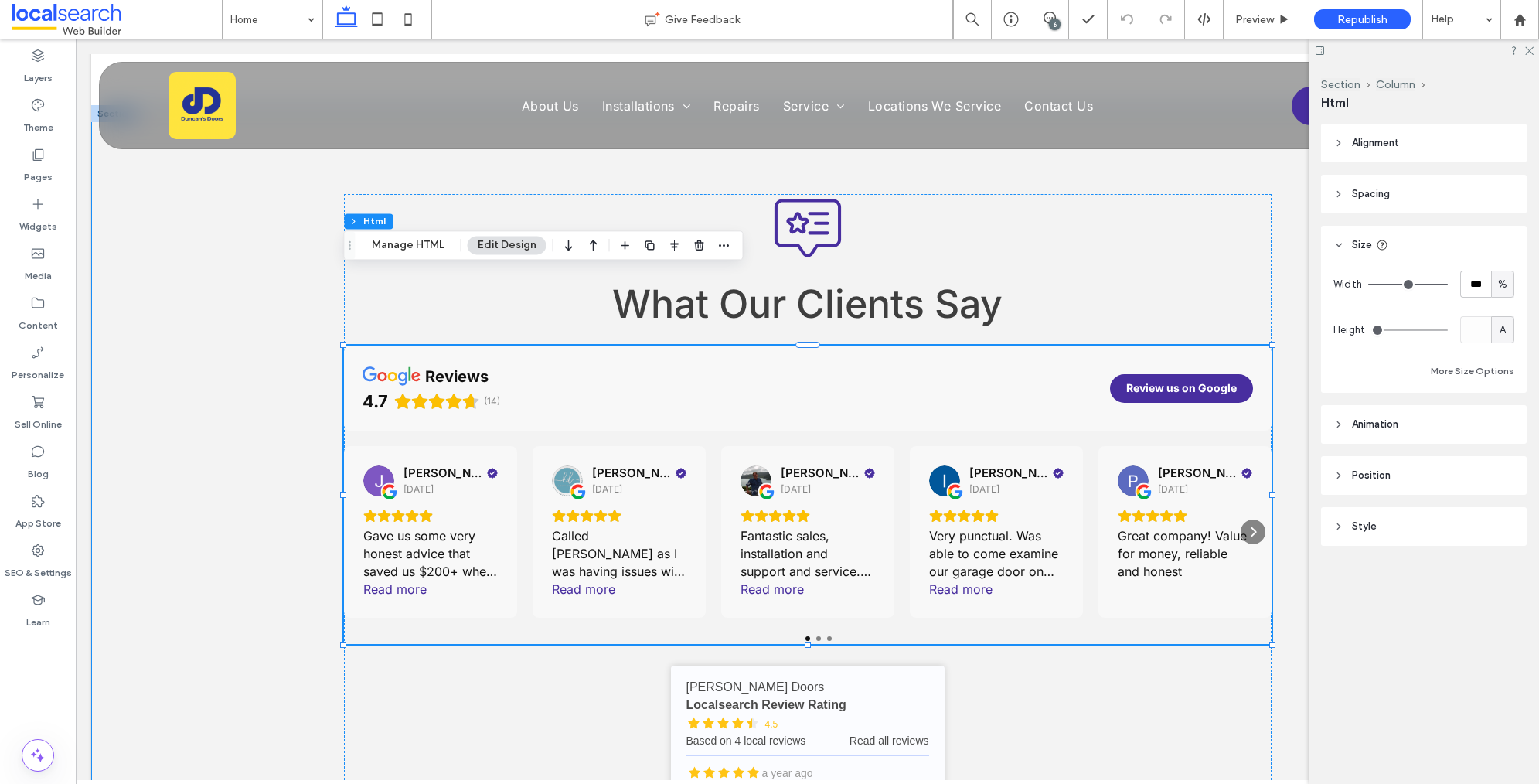
drag, startPoint x: 298, startPoint y: 274, endPoint x: 349, endPoint y: 267, distance: 51.5
click at [298, 274] on div "Testimonial Icon What Our Clients Say reviews 4.7 (14) Review us on Google Jenn…" at bounding box center [807, 581] width 1433 height 953
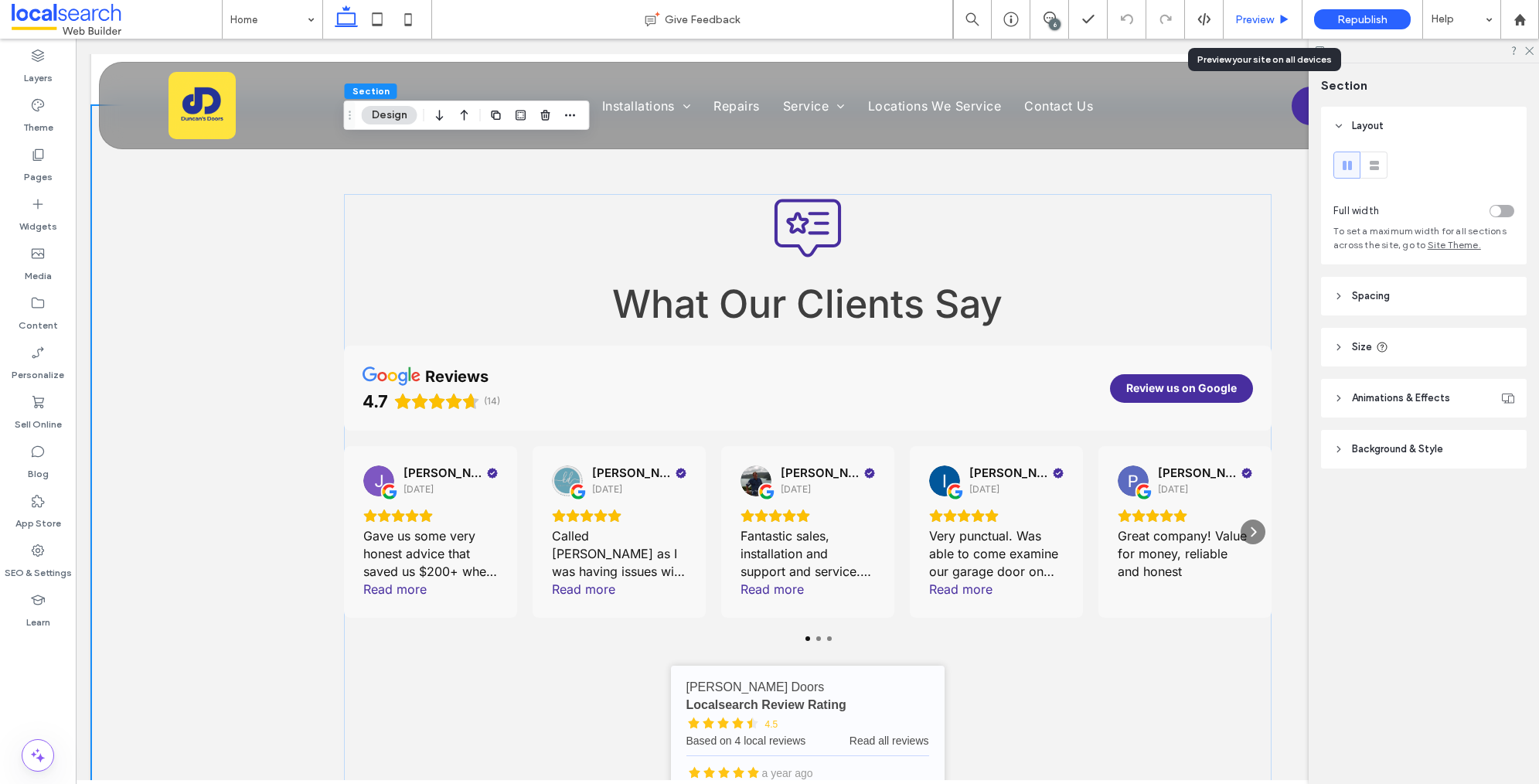
click at [1260, 20] on span "Preview" at bounding box center [1255, 19] width 39 height 13
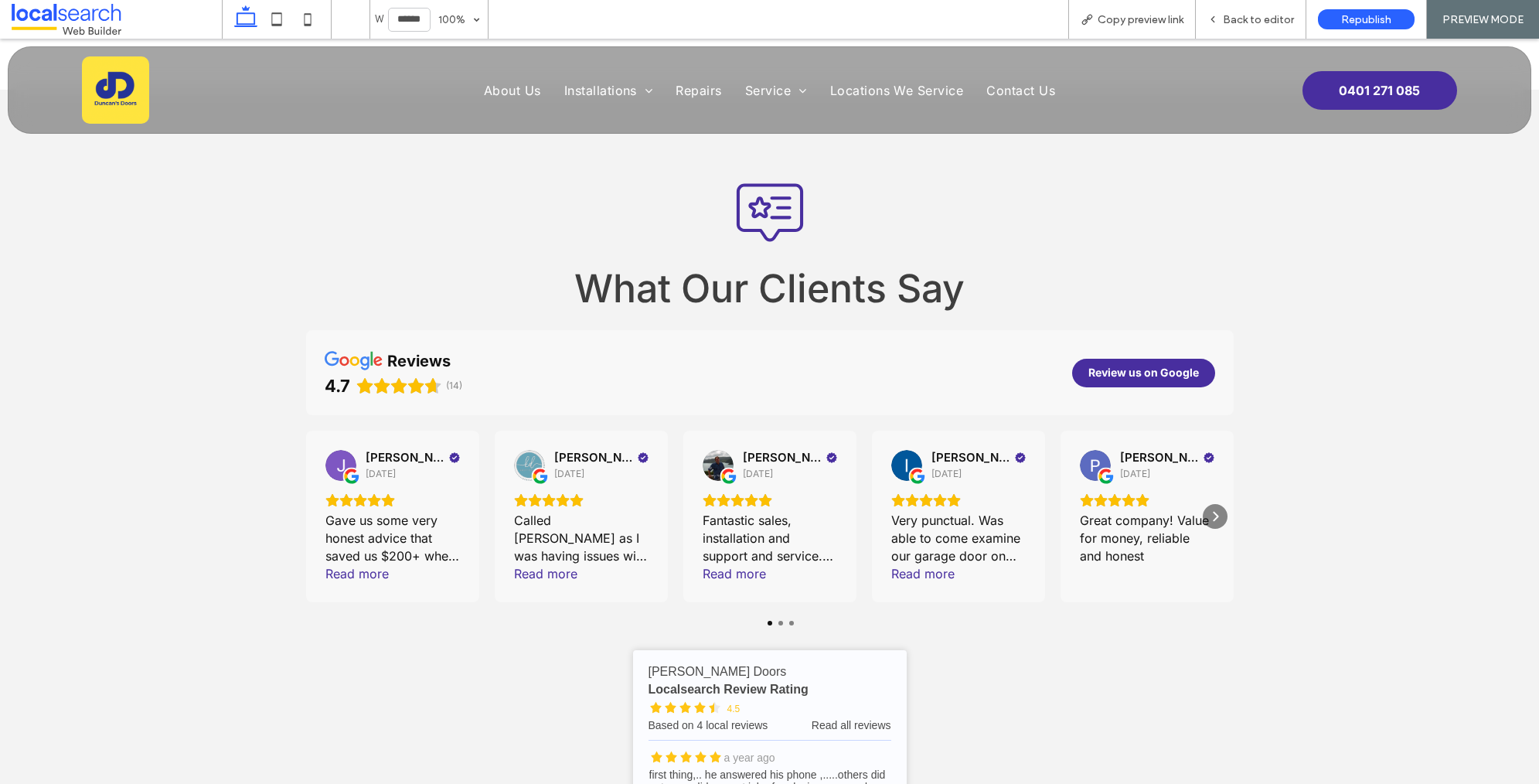
scroll to position [3417, 0]
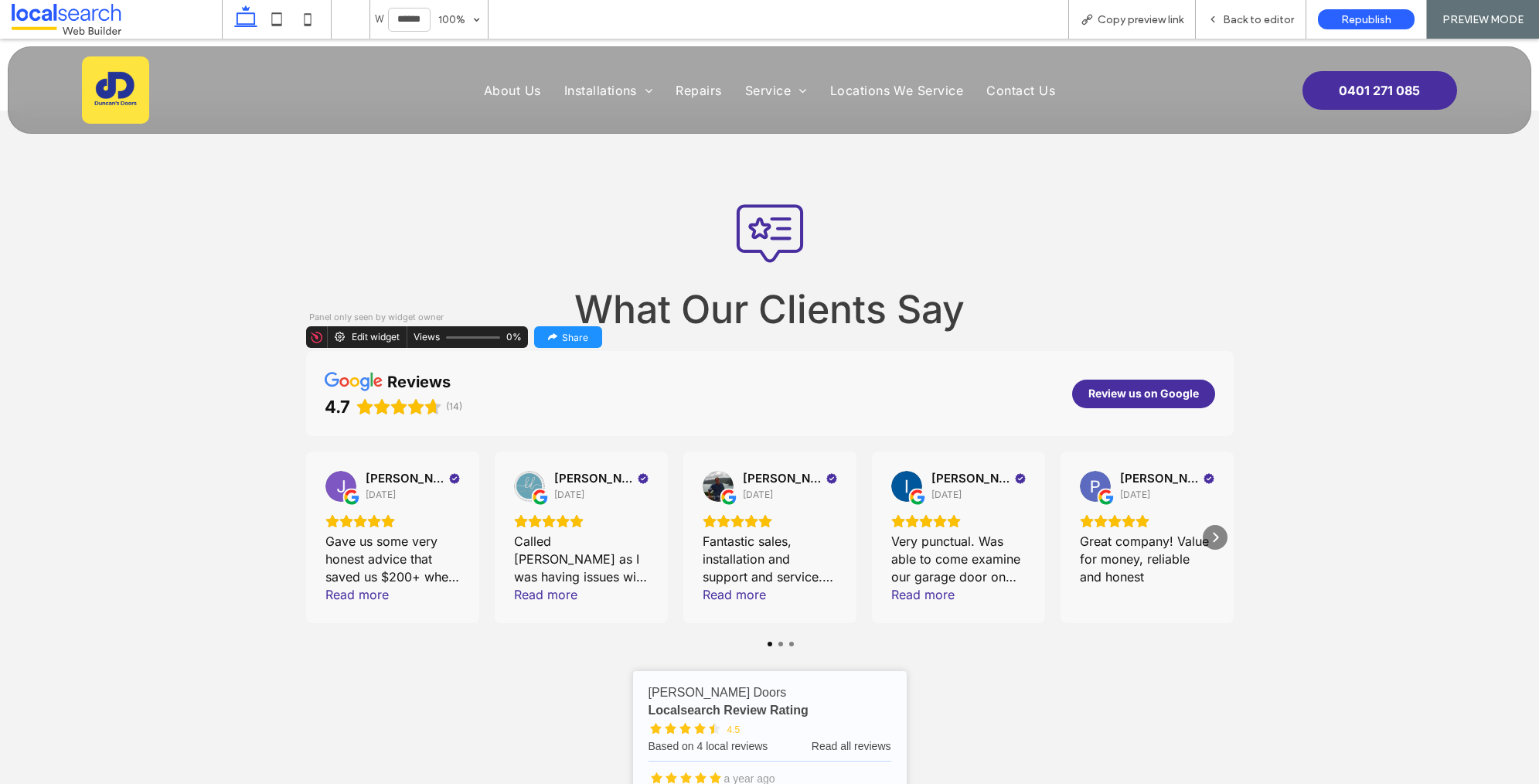
click at [351, 324] on div "Edit widget" at bounding box center [367, 336] width 80 height 24
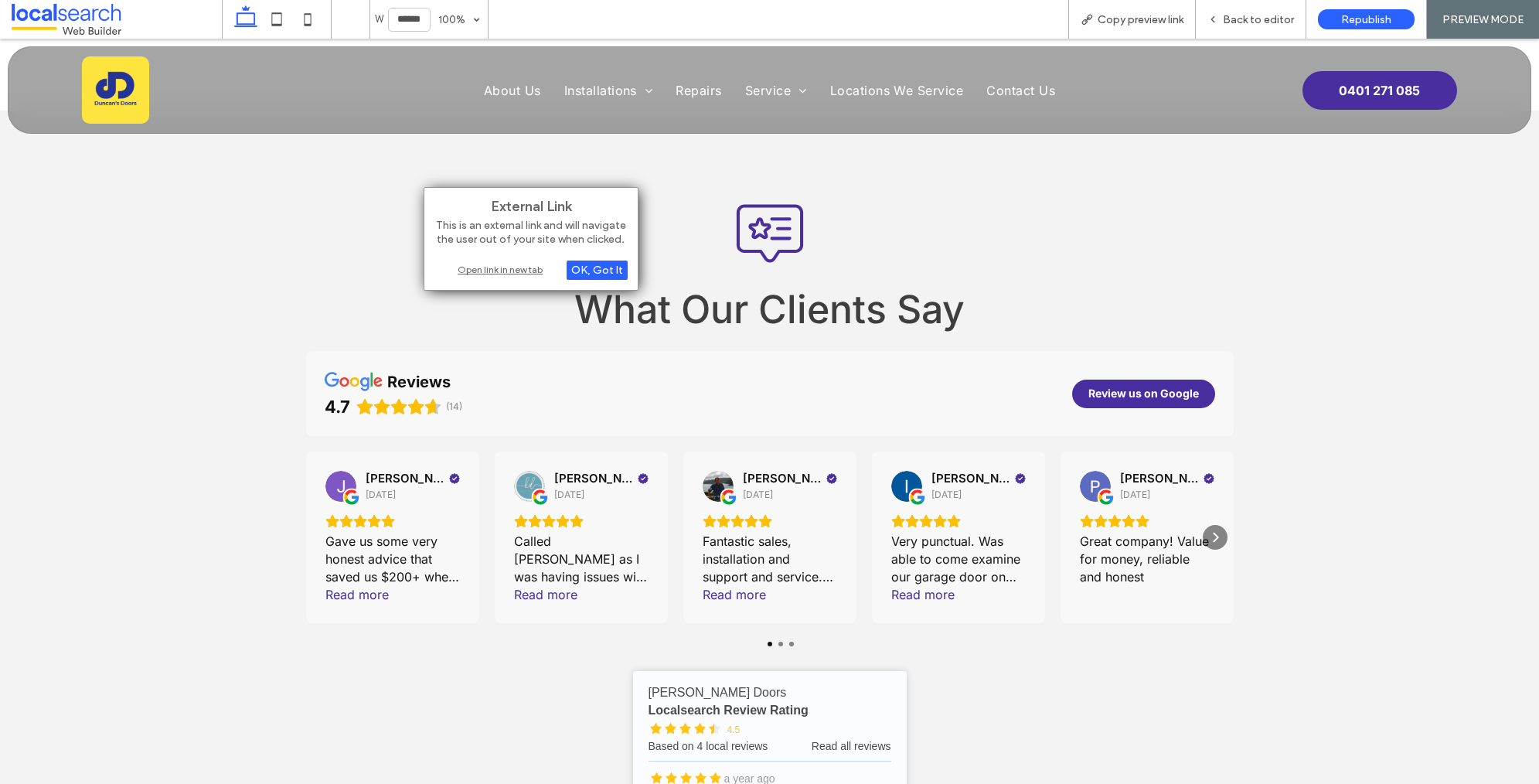
click at [502, 273] on div "Open link in new tab" at bounding box center [531, 269] width 193 height 17
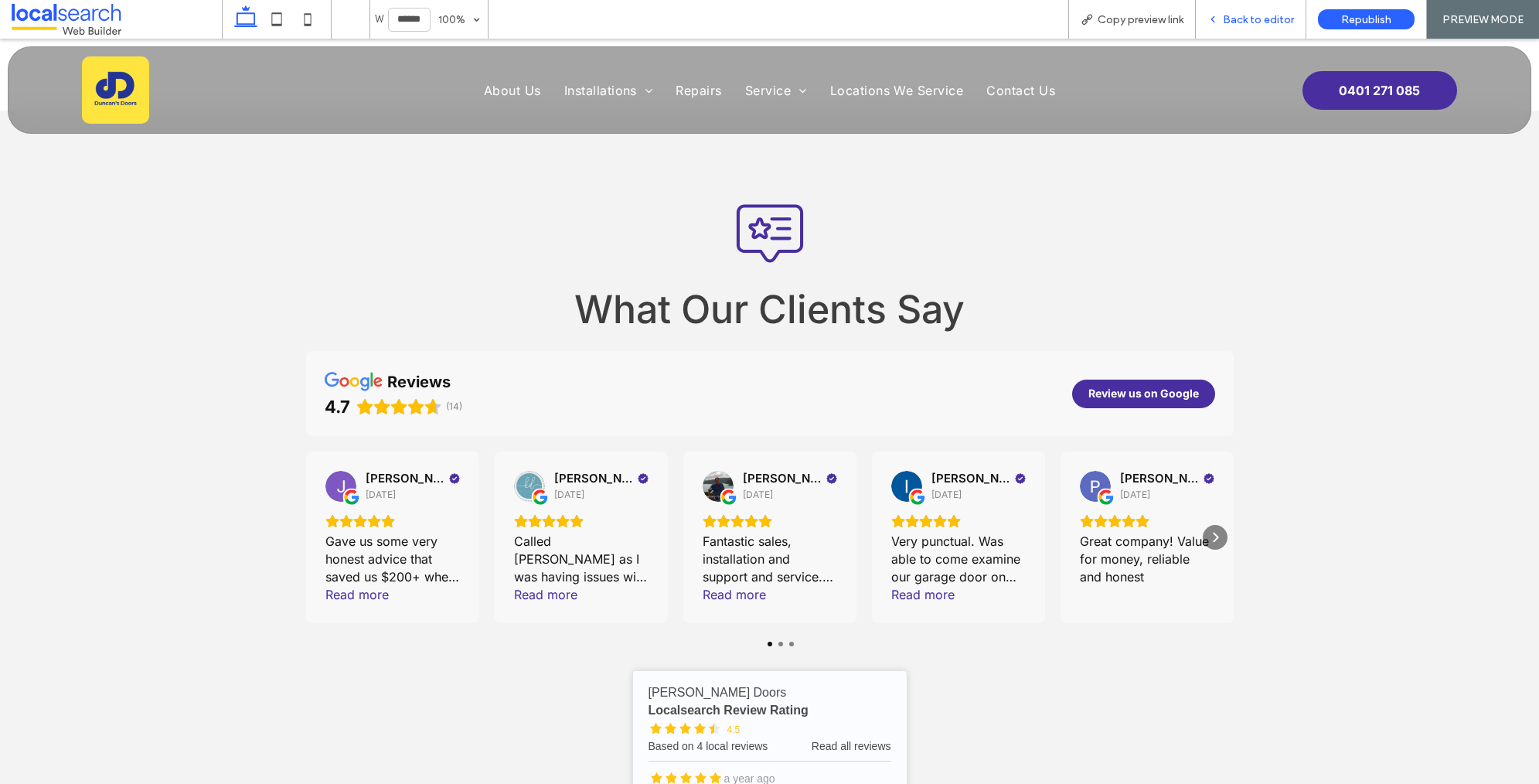
click at [1226, 17] on span "Back to editor" at bounding box center [1257, 19] width 71 height 13
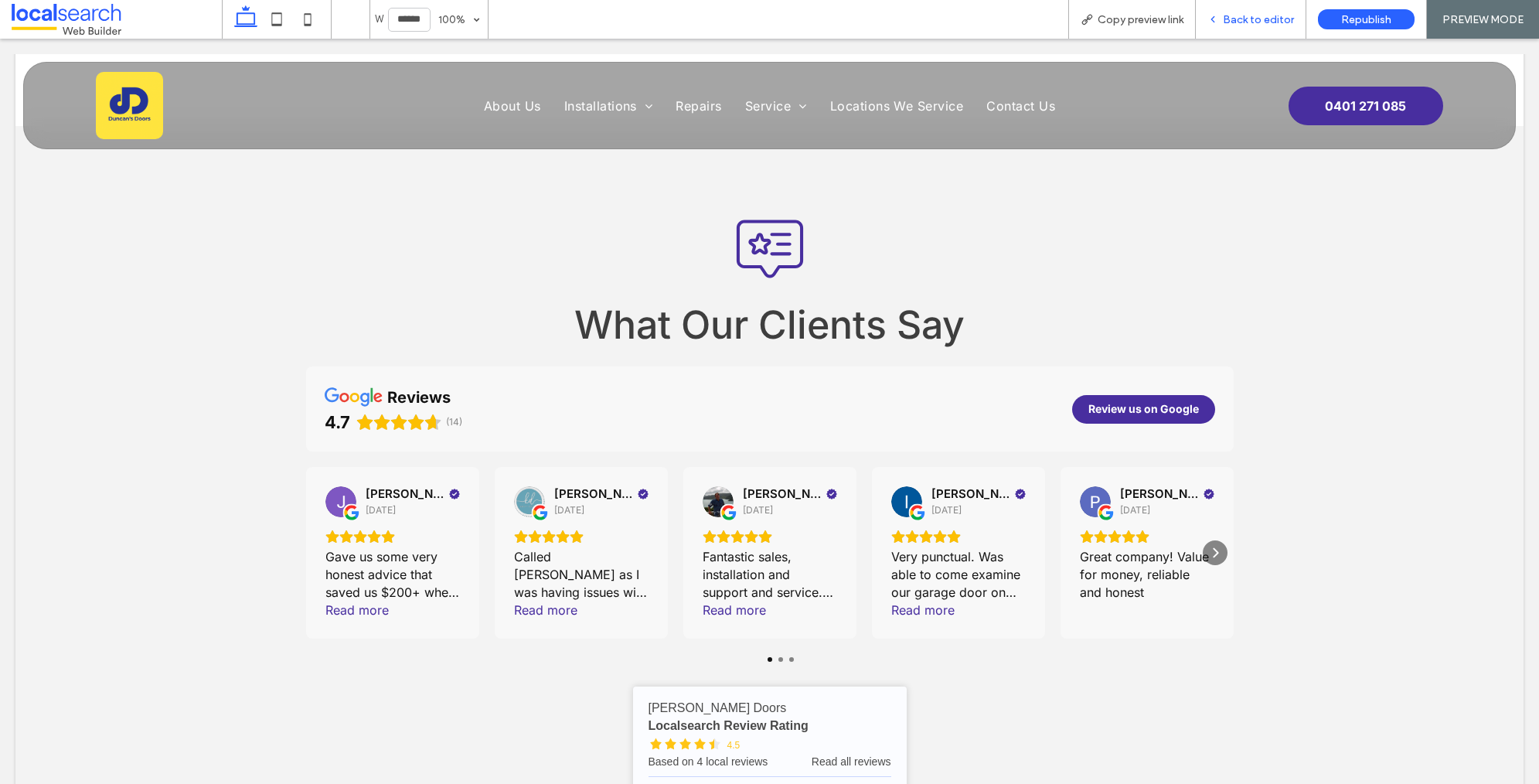
scroll to position [3438, 0]
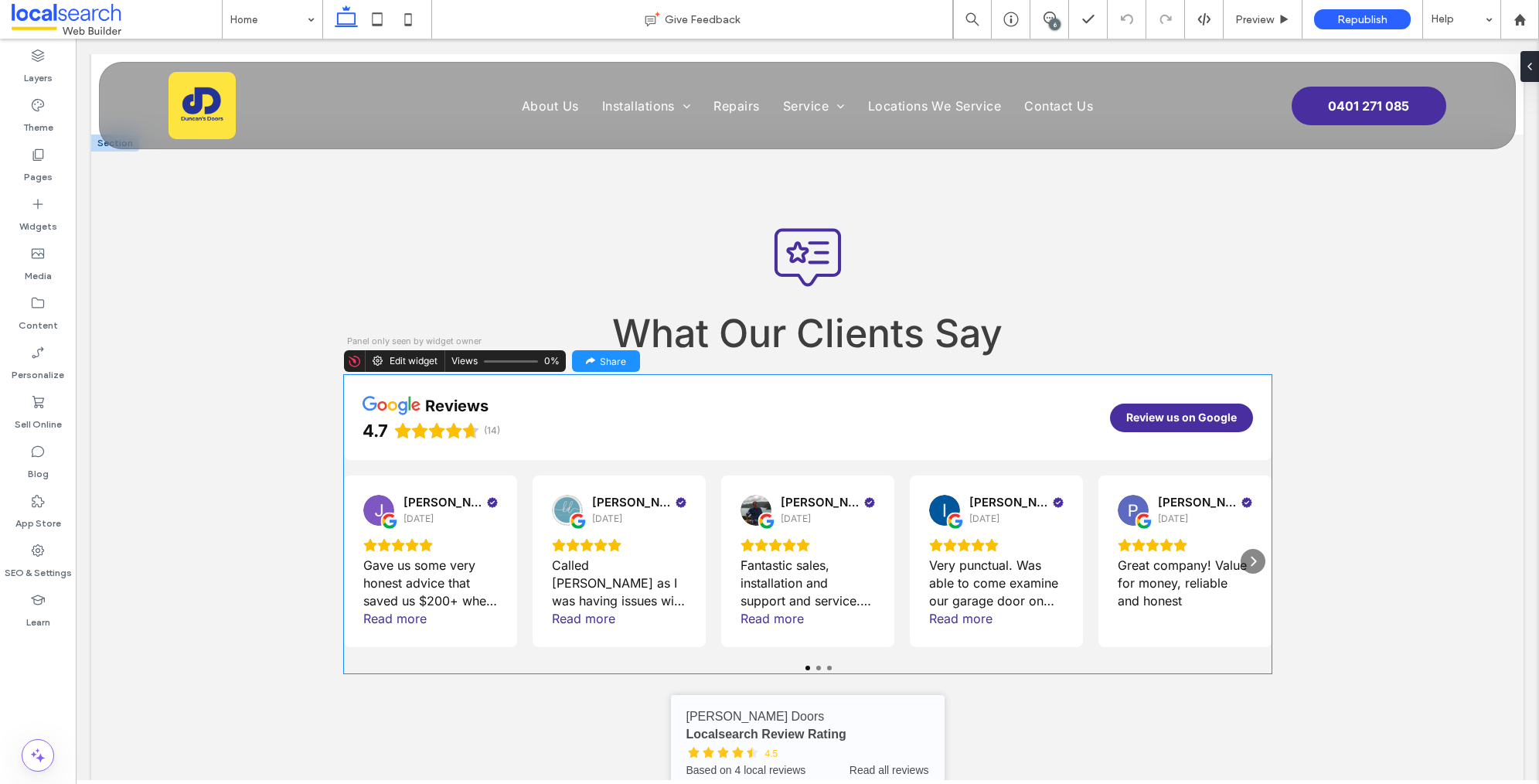
scroll to position [3410, 0]
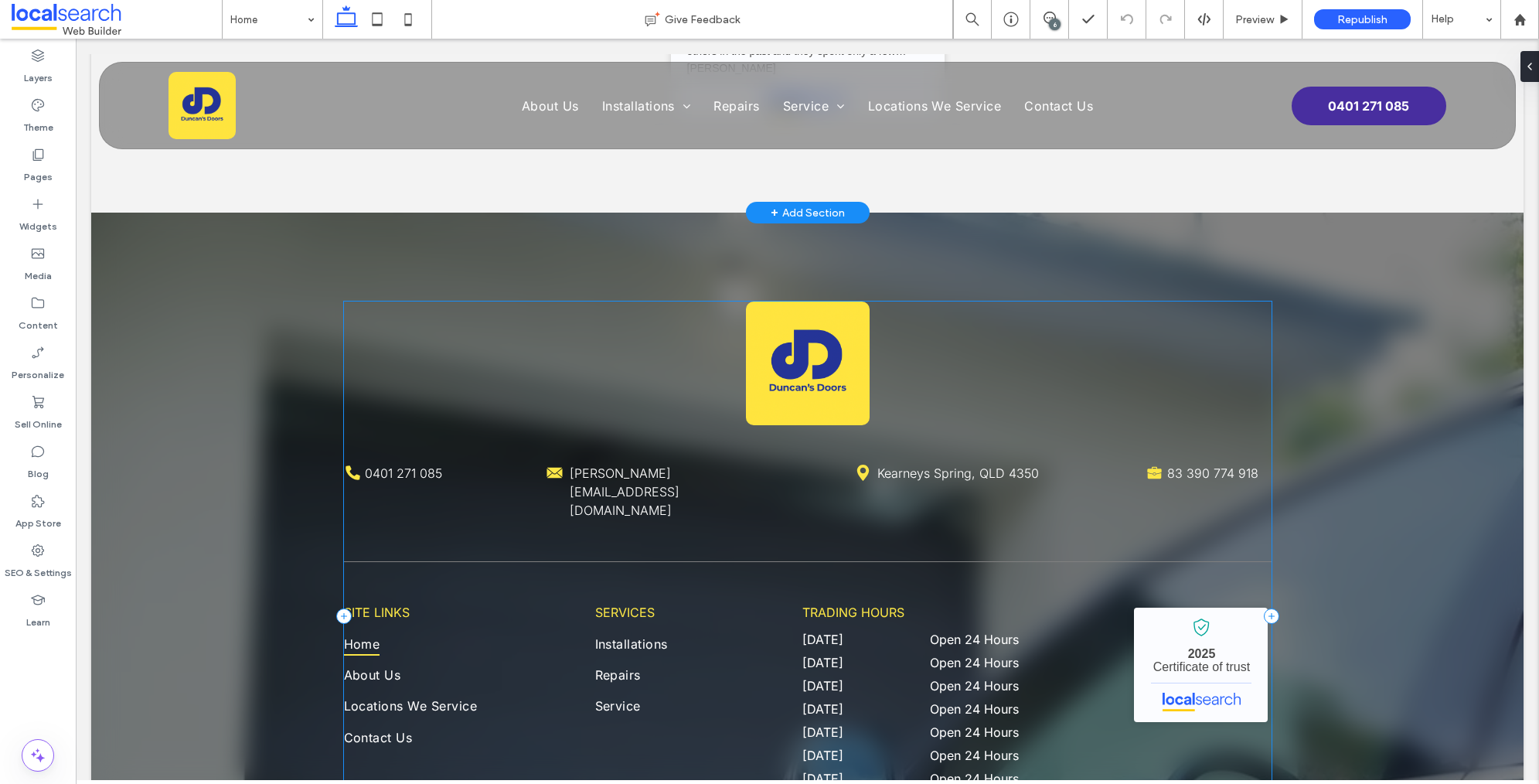
scroll to position [4184, 0]
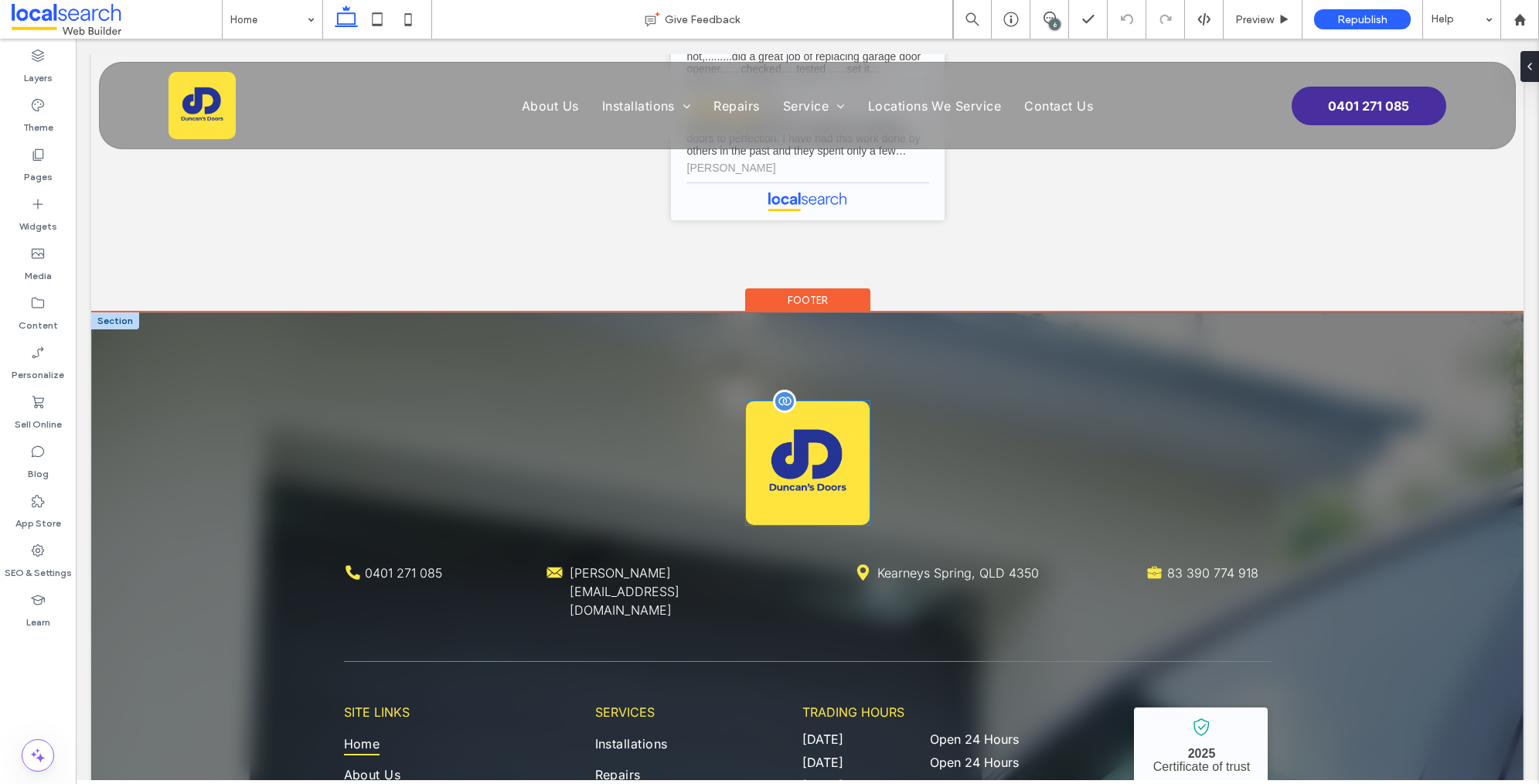
click at [832, 411] on img at bounding box center [807, 463] width 124 height 124
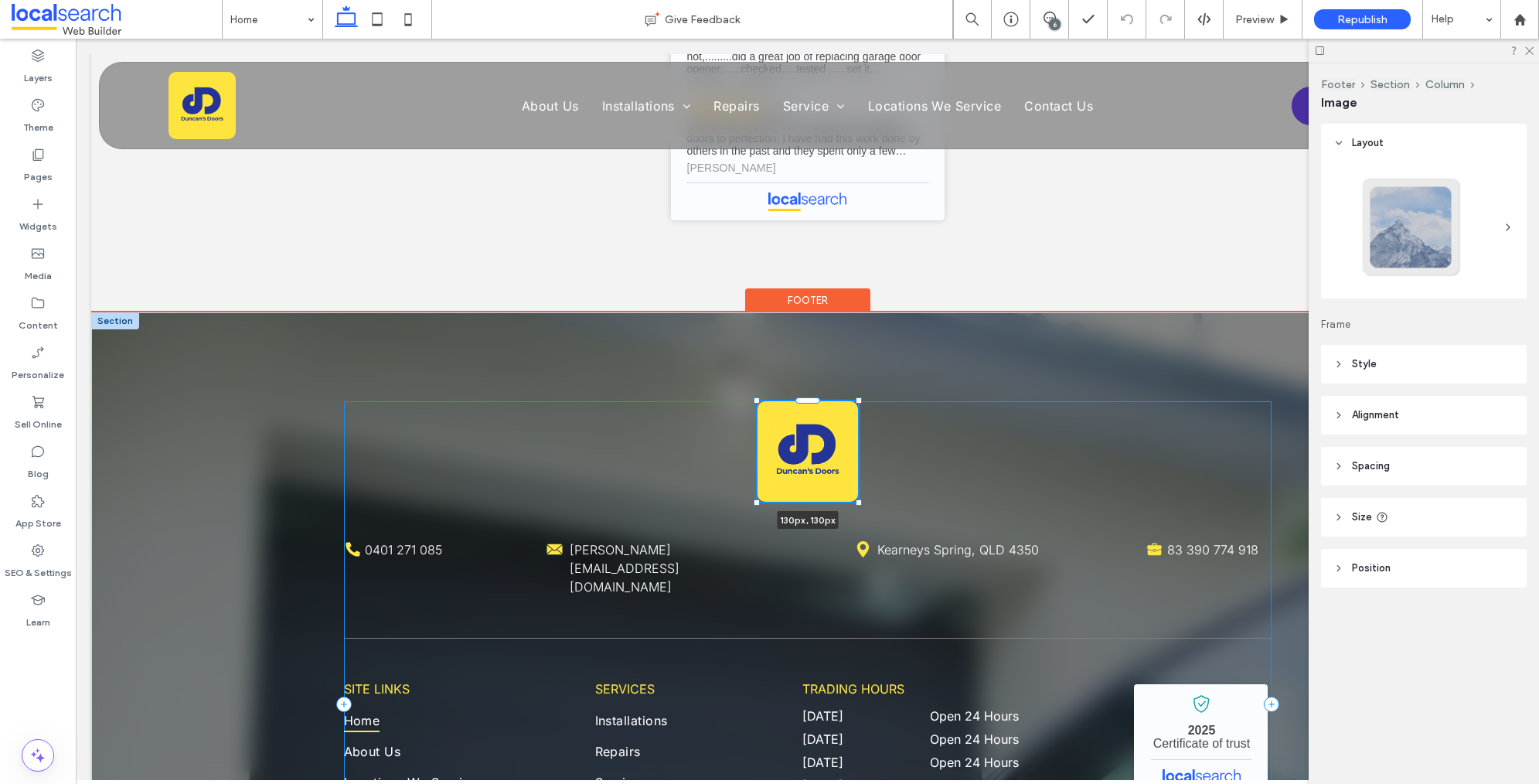
drag, startPoint x: 871, startPoint y: 449, endPoint x: 862, endPoint y: 434, distance: 17.5
click at [862, 434] on div "130px , 130px Phone Icon 0401 271 085 Mail Icon [PERSON_NAME][EMAIL_ADDRESS][DO…" at bounding box center [807, 704] width 927 height 784
type input "***"
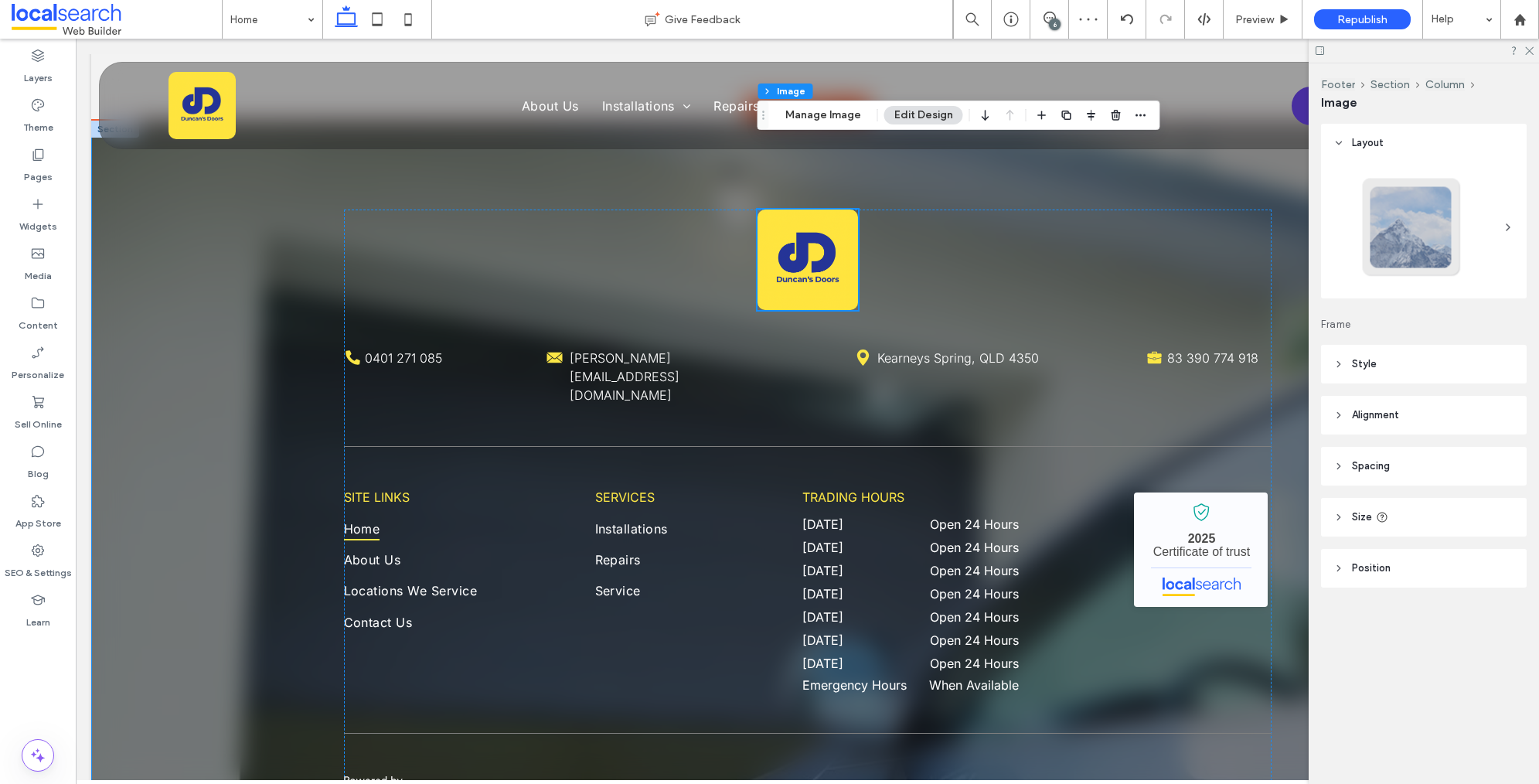
scroll to position [4391, 0]
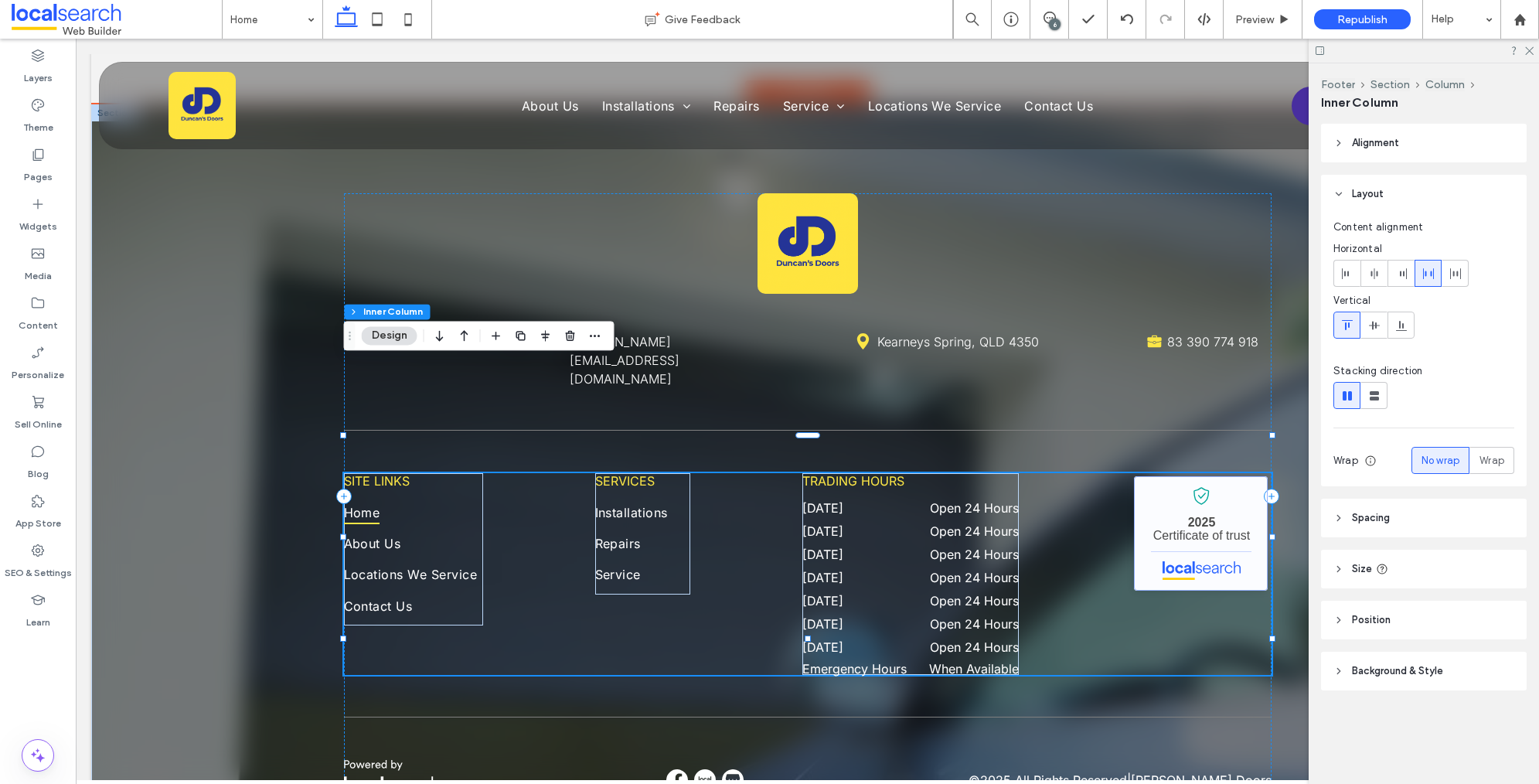
click at [1145, 476] on link "[PERSON_NAME] Doors - Localsearch verified business" at bounding box center [1200, 533] width 133 height 114
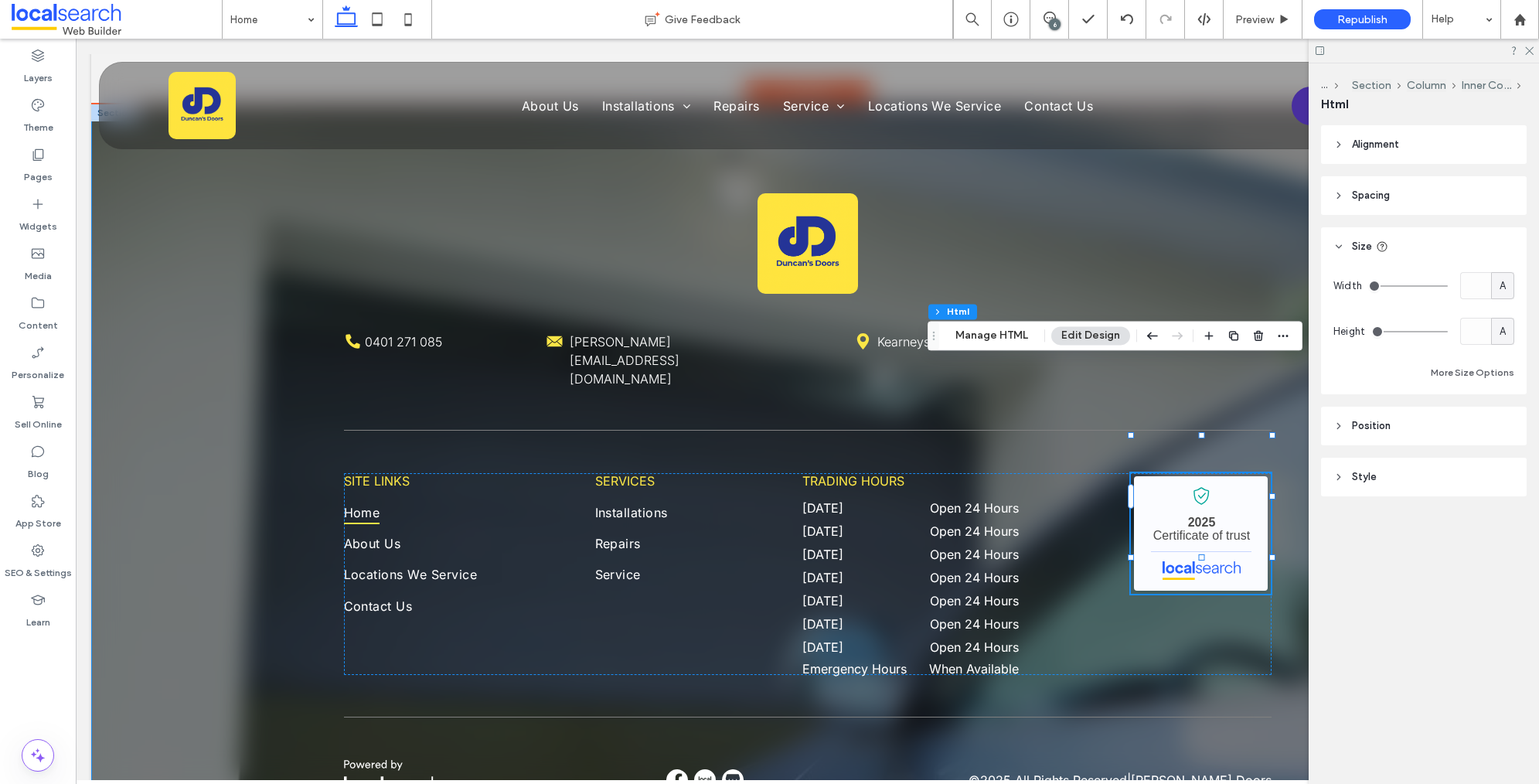
click at [232, 439] on div "Phone Icon 0401 271 085 Mail Icon [PERSON_NAME][EMAIL_ADDRESS][DOMAIN_NAME] Pin…" at bounding box center [807, 496] width 1433 height 784
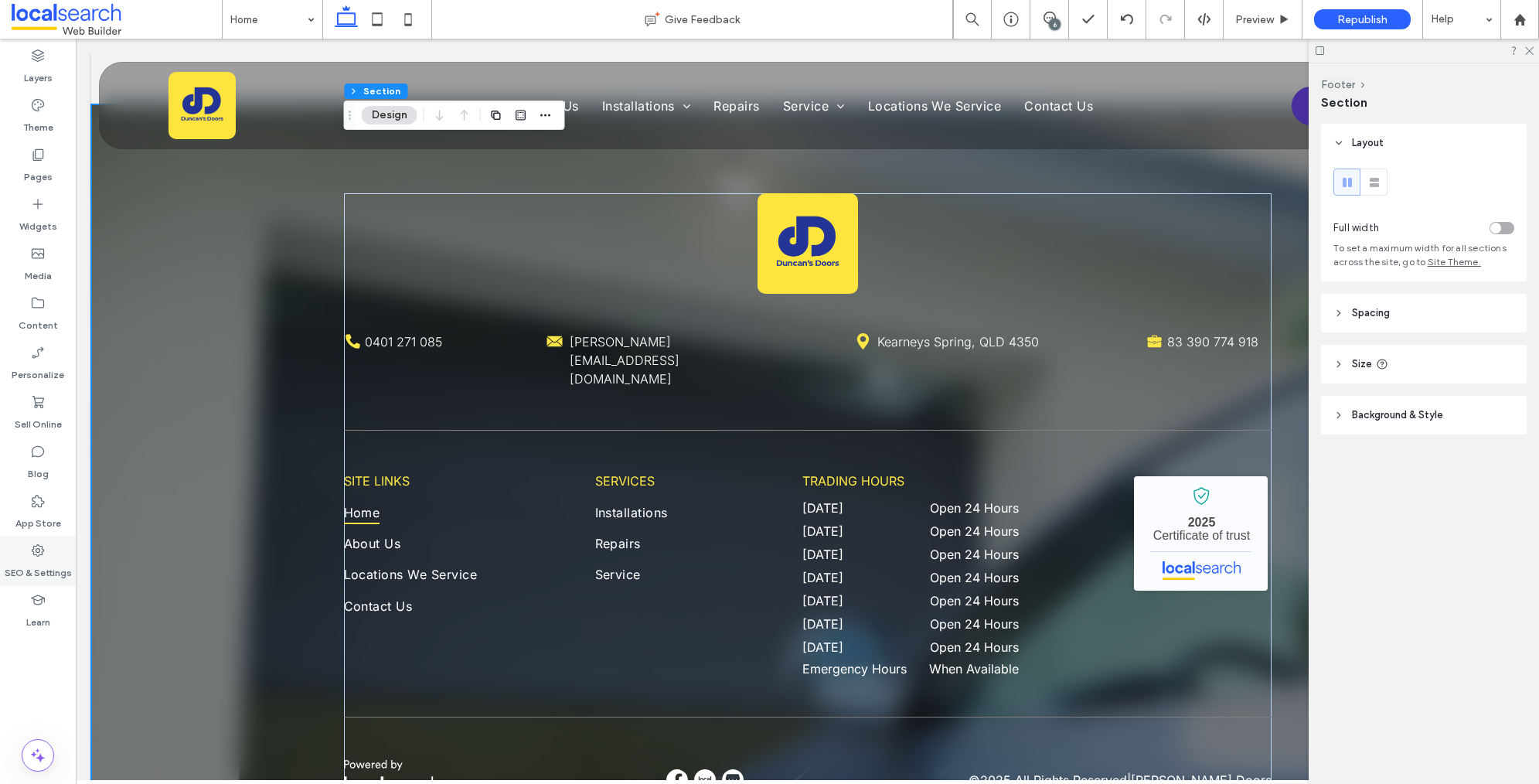
click at [49, 570] on label "SEO & Settings" at bounding box center [38, 569] width 67 height 21
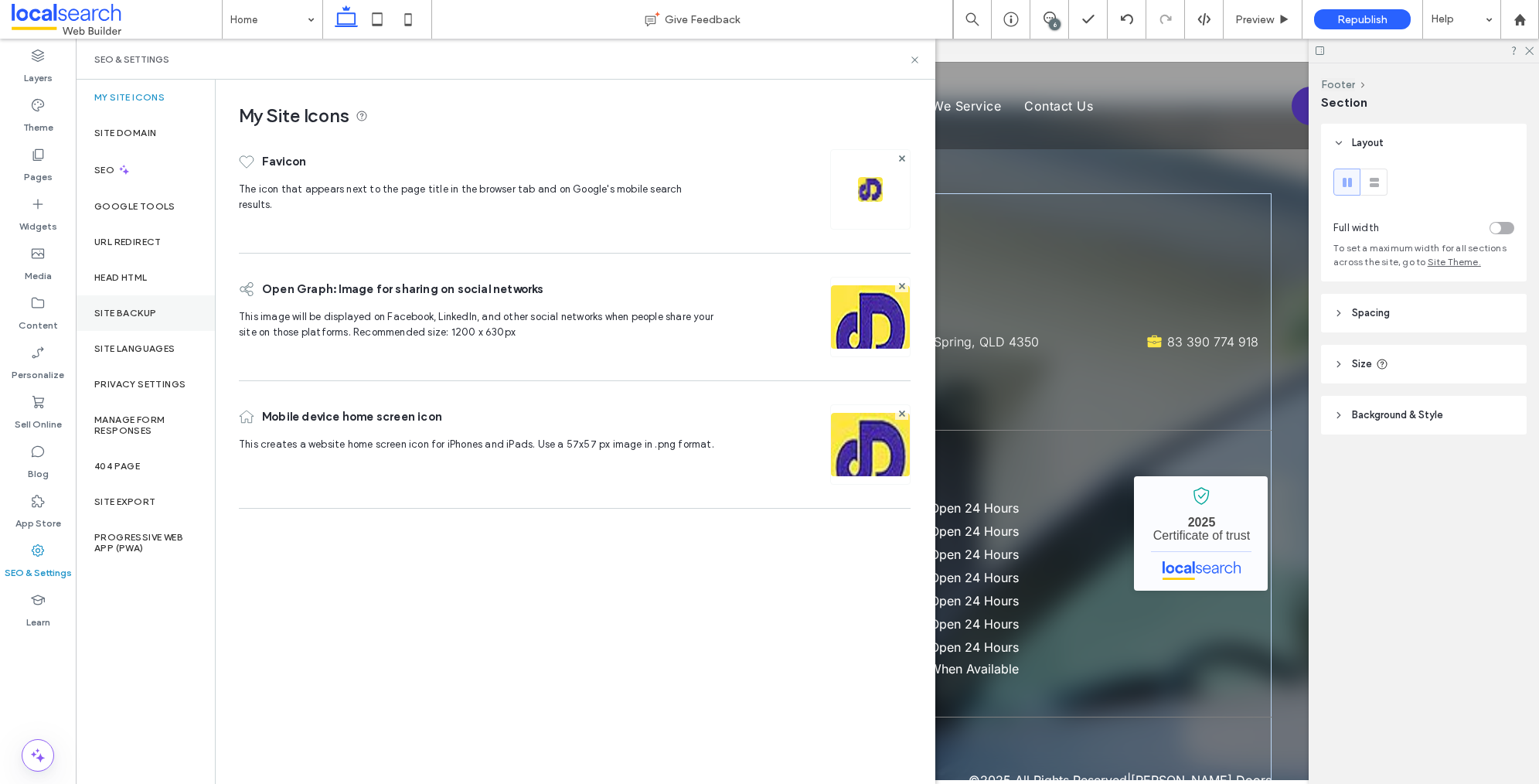
click at [135, 313] on label "Site Backup" at bounding box center [125, 313] width 61 height 11
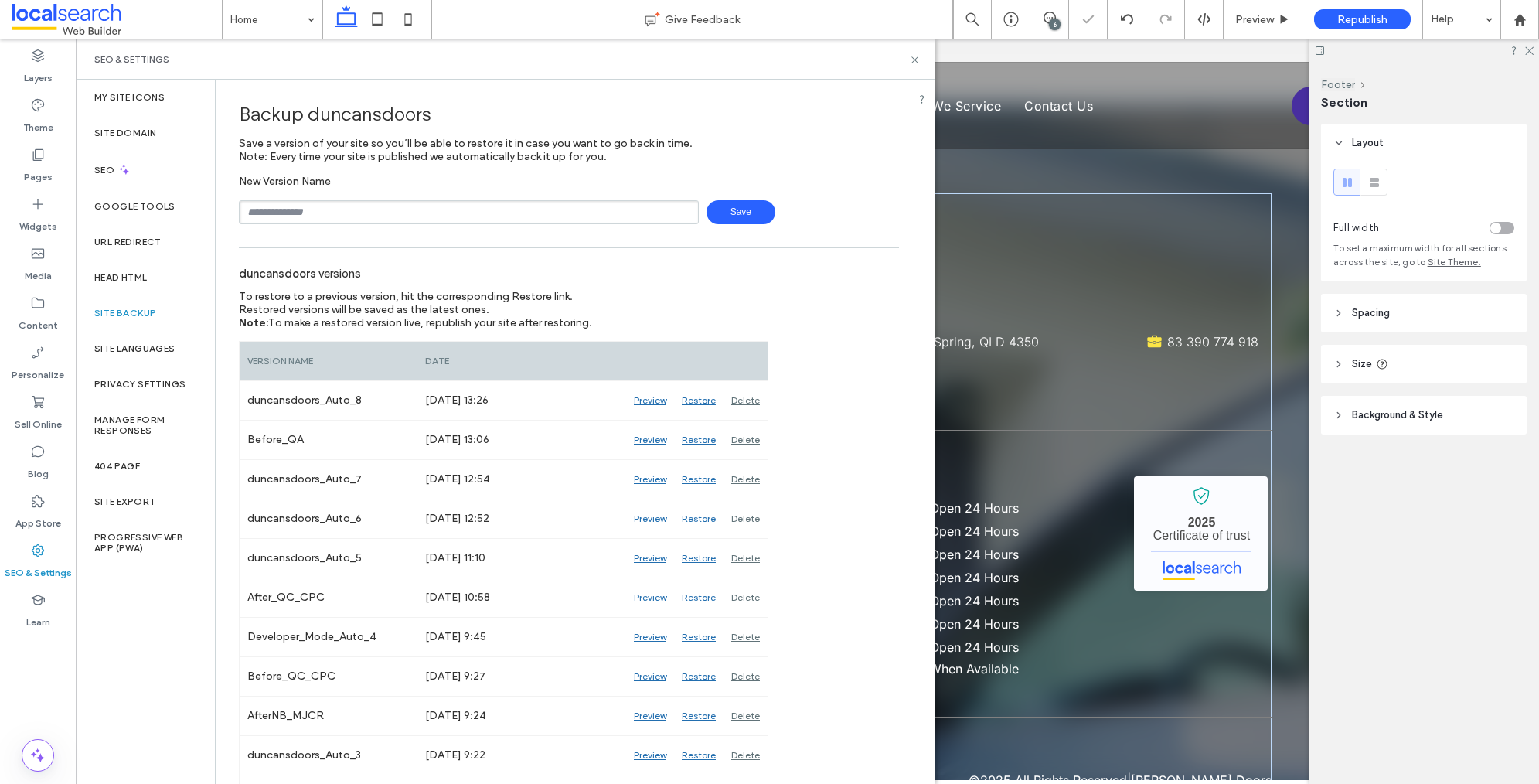
click at [362, 217] on input "text" at bounding box center [469, 212] width 460 height 24
type input "**********"
click at [721, 207] on span "Save" at bounding box center [740, 212] width 69 height 24
